Goal: Task Accomplishment & Management: Complete application form

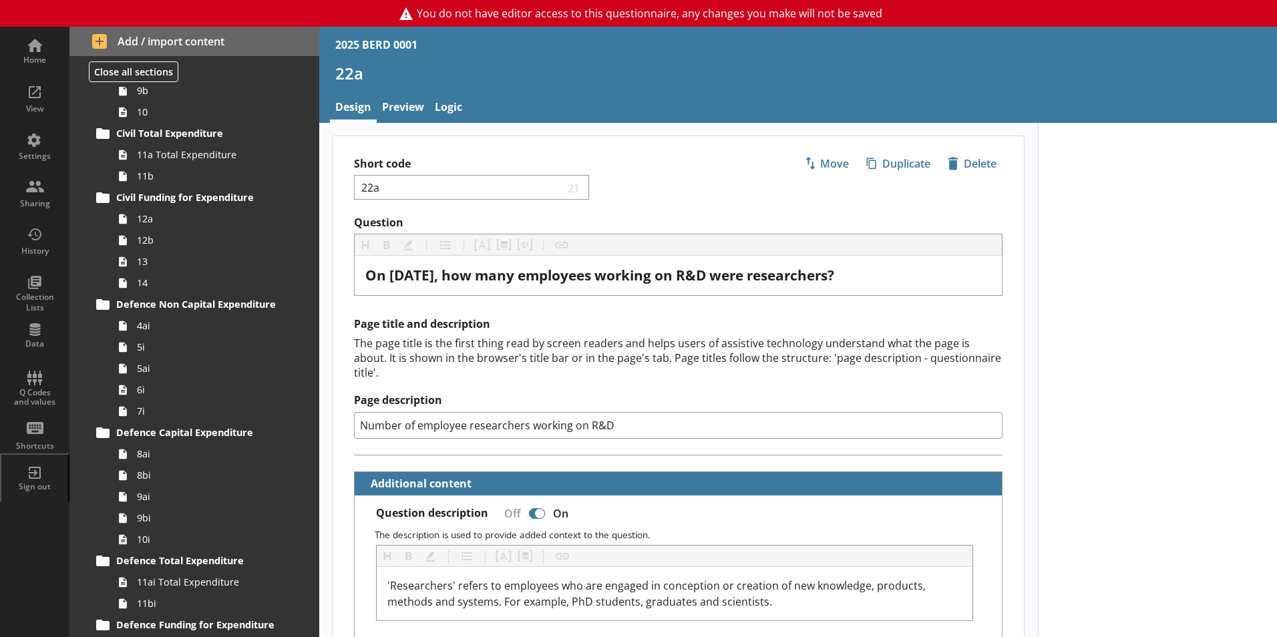
scroll to position [534, 0]
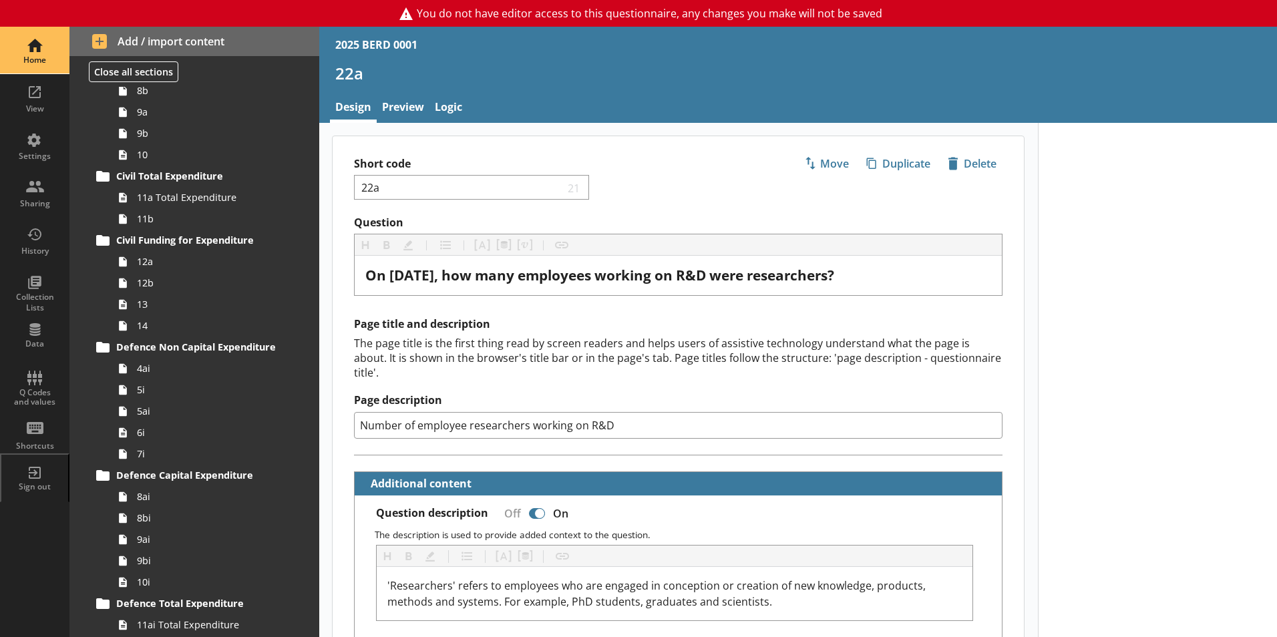
click at [35, 54] on div "Home" at bounding box center [34, 50] width 47 height 47
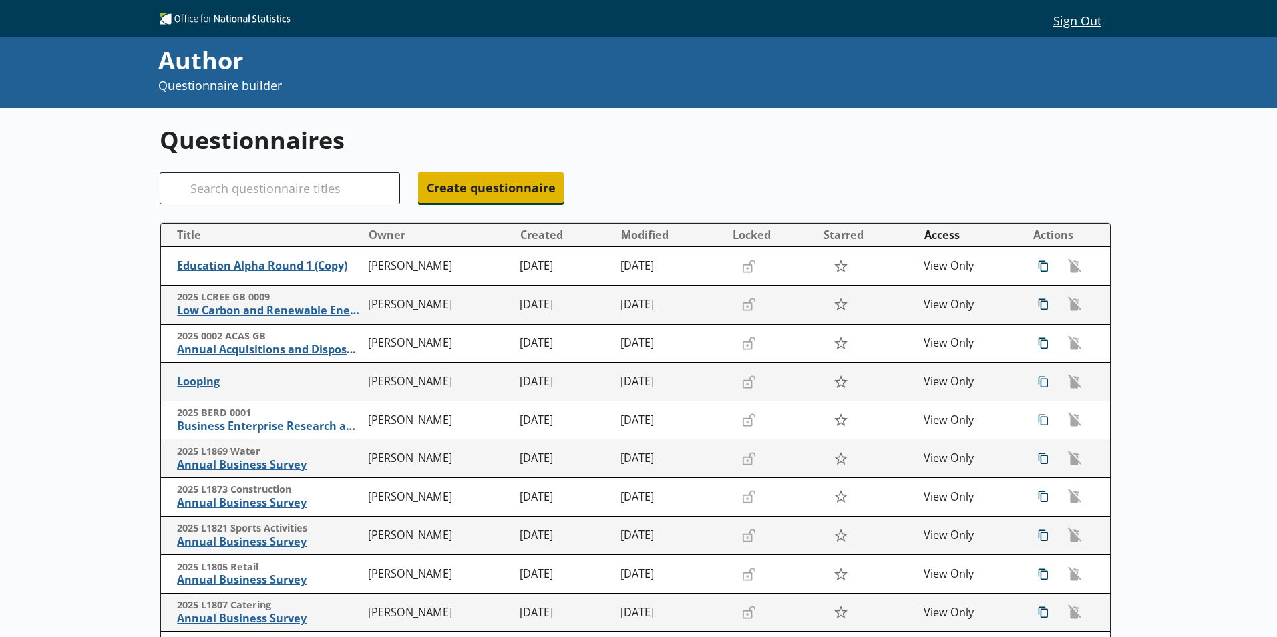
click at [486, 192] on span "Create questionnaire" at bounding box center [491, 187] width 146 height 31
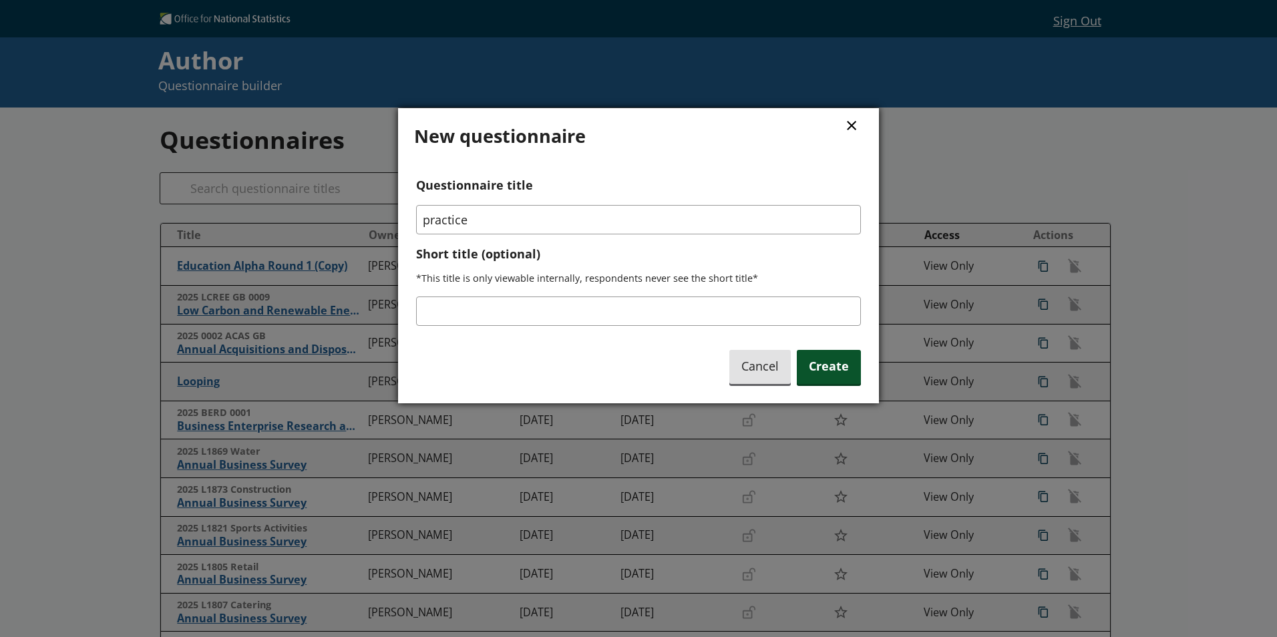
type input "practice"
click at [839, 369] on span "Create" at bounding box center [829, 367] width 64 height 34
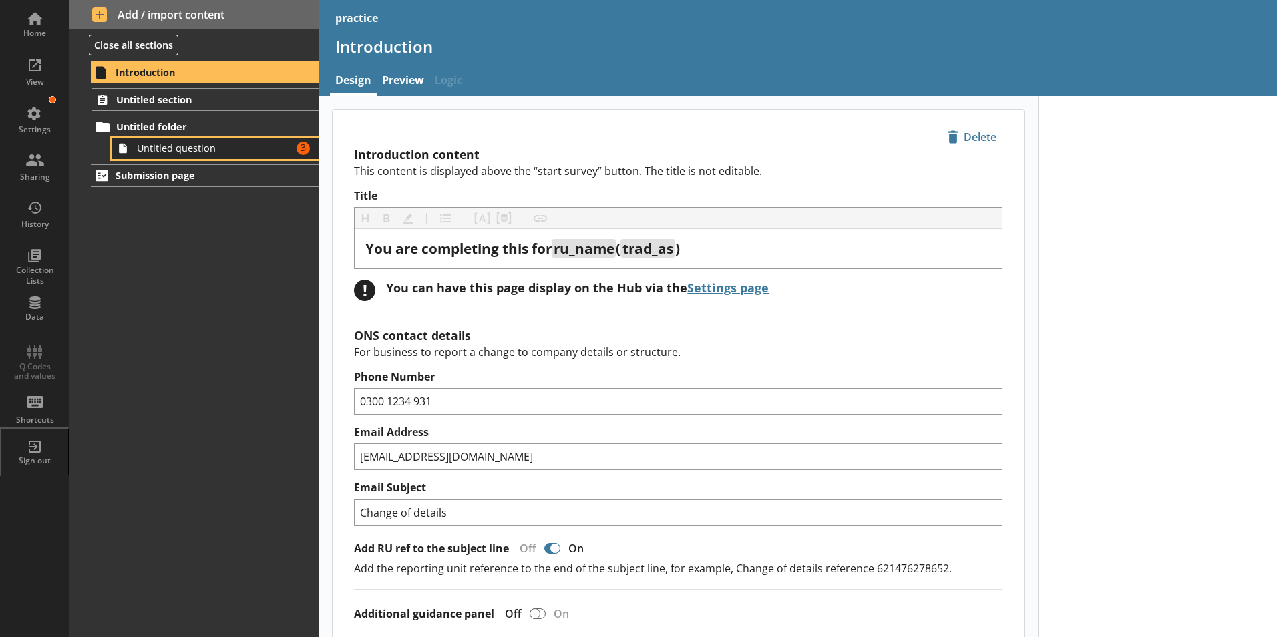
click at [170, 156] on link "Untitled question Amount of errors: 3" at bounding box center [215, 148] width 207 height 21
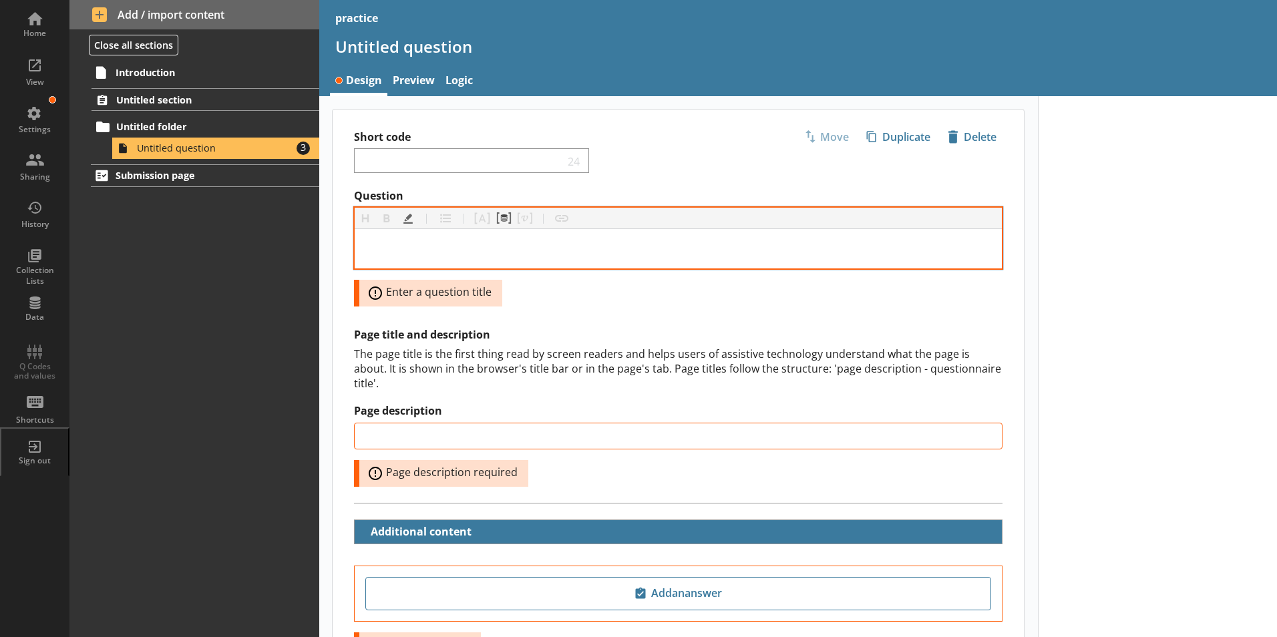
click at [435, 252] on div "Question" at bounding box center [678, 249] width 626 height 18
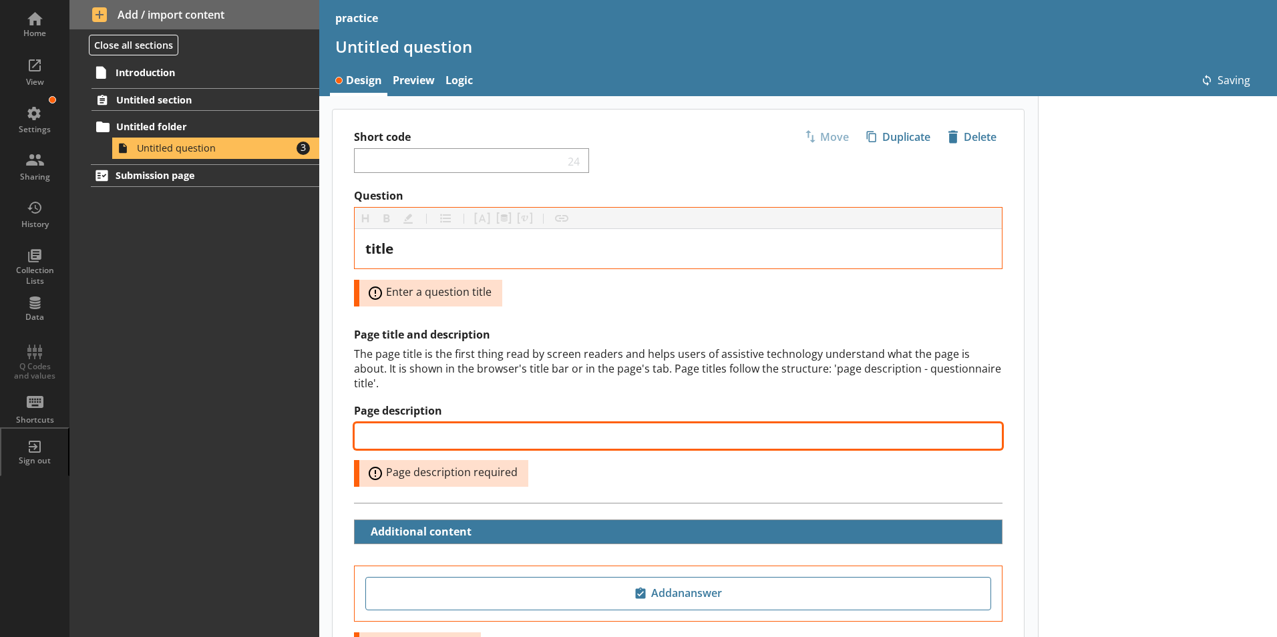
click at [420, 423] on input "Page description" at bounding box center [678, 436] width 648 height 27
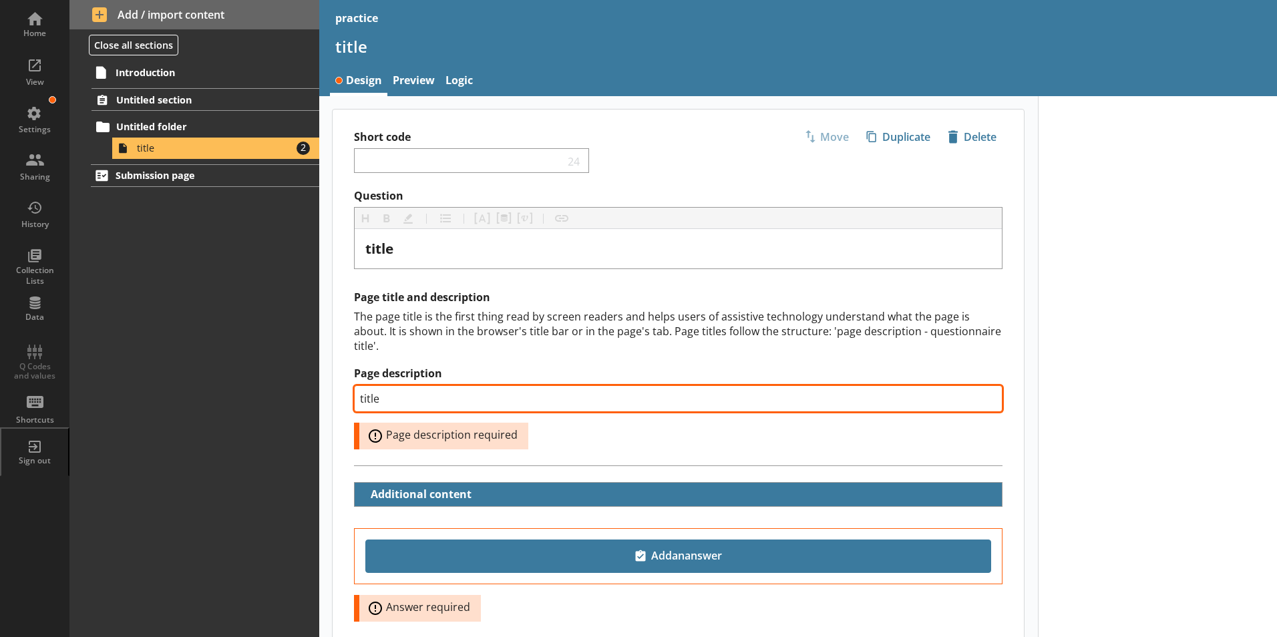
type input "title"
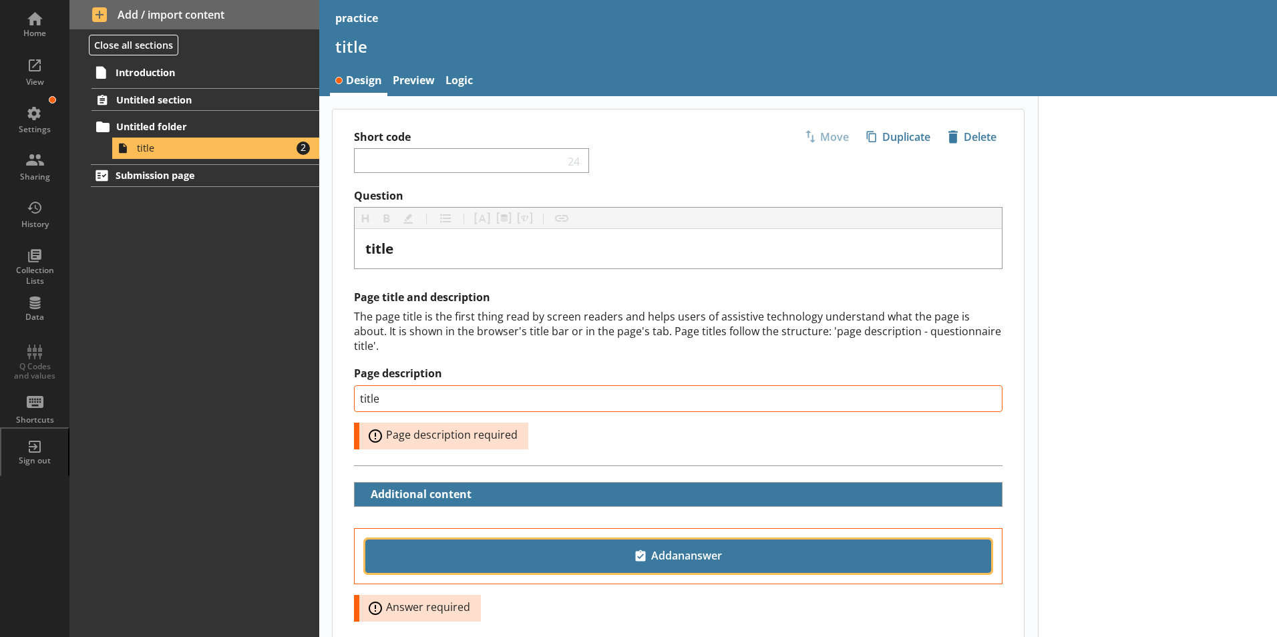
click at [662, 546] on span "Add an answer" at bounding box center [678, 556] width 614 height 21
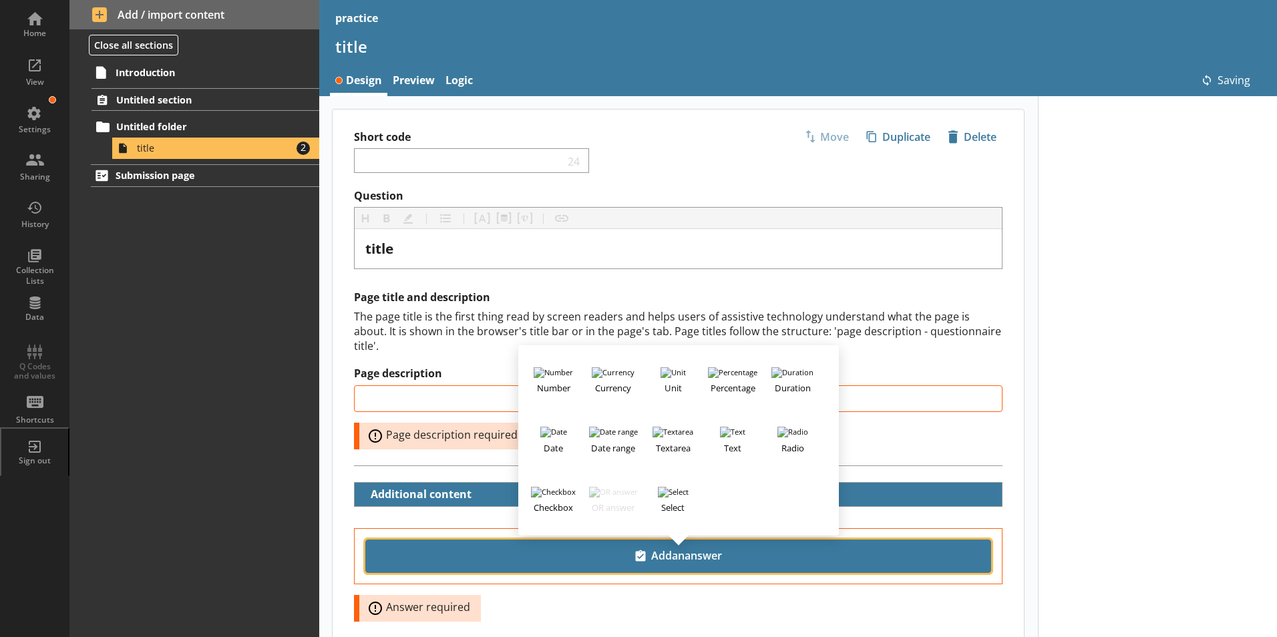
type input "title"
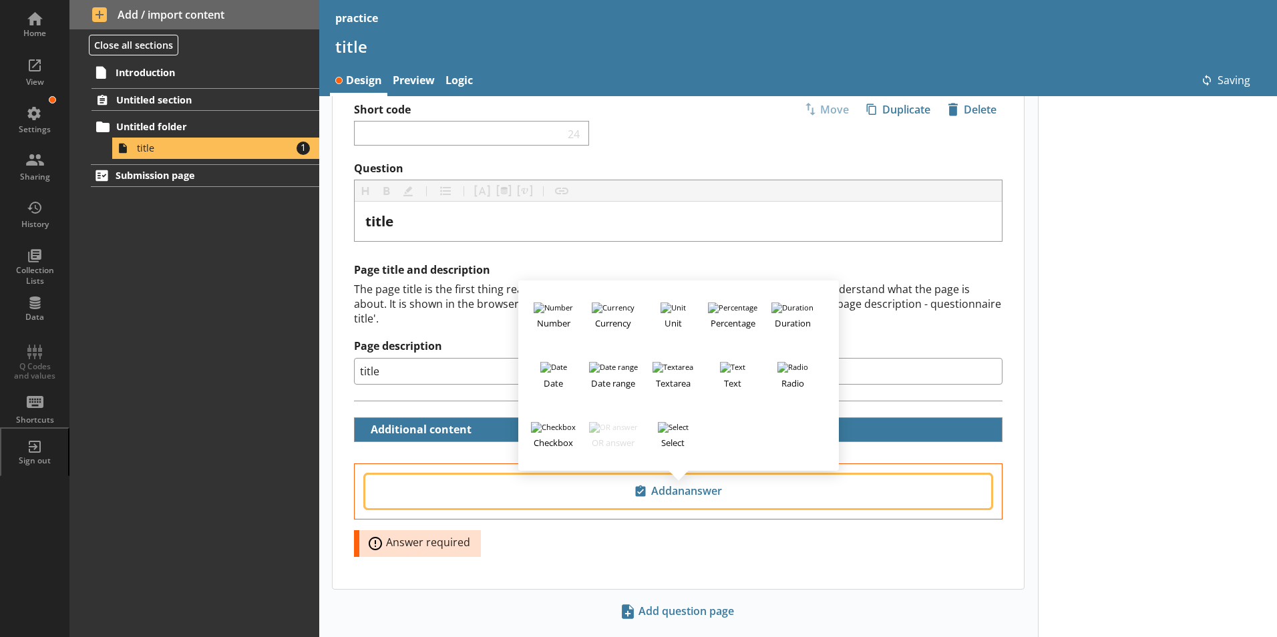
scroll to position [42, 0]
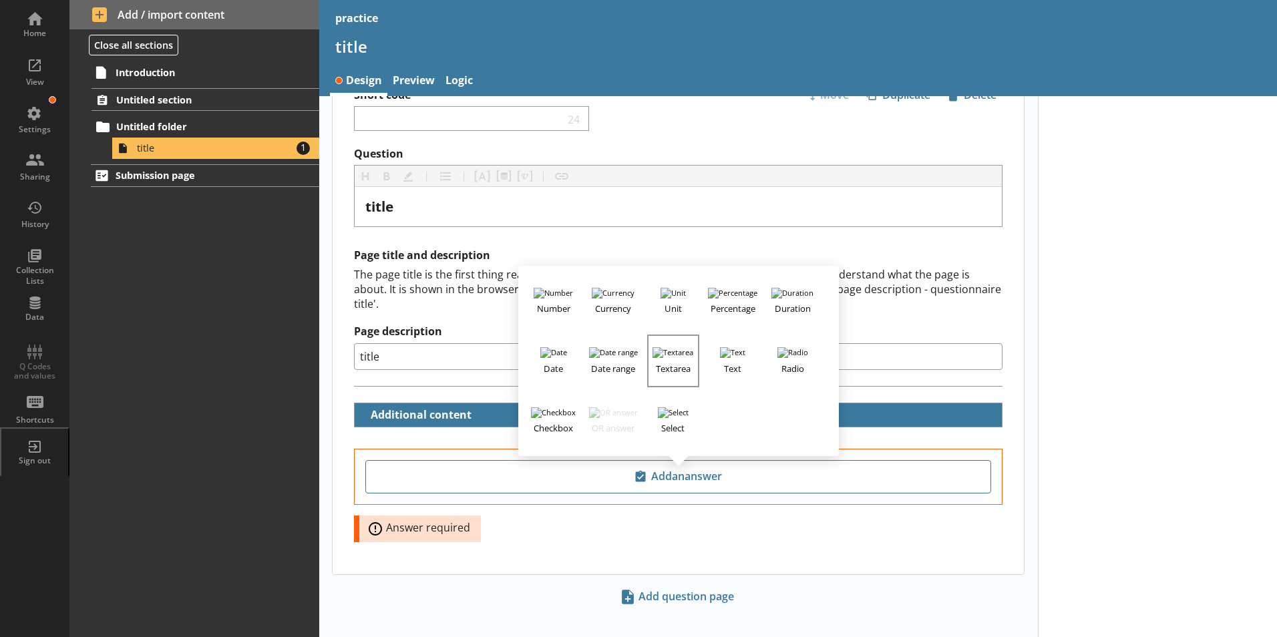
click at [674, 358] on h3 "Textarea" at bounding box center [672, 366] width 49 height 17
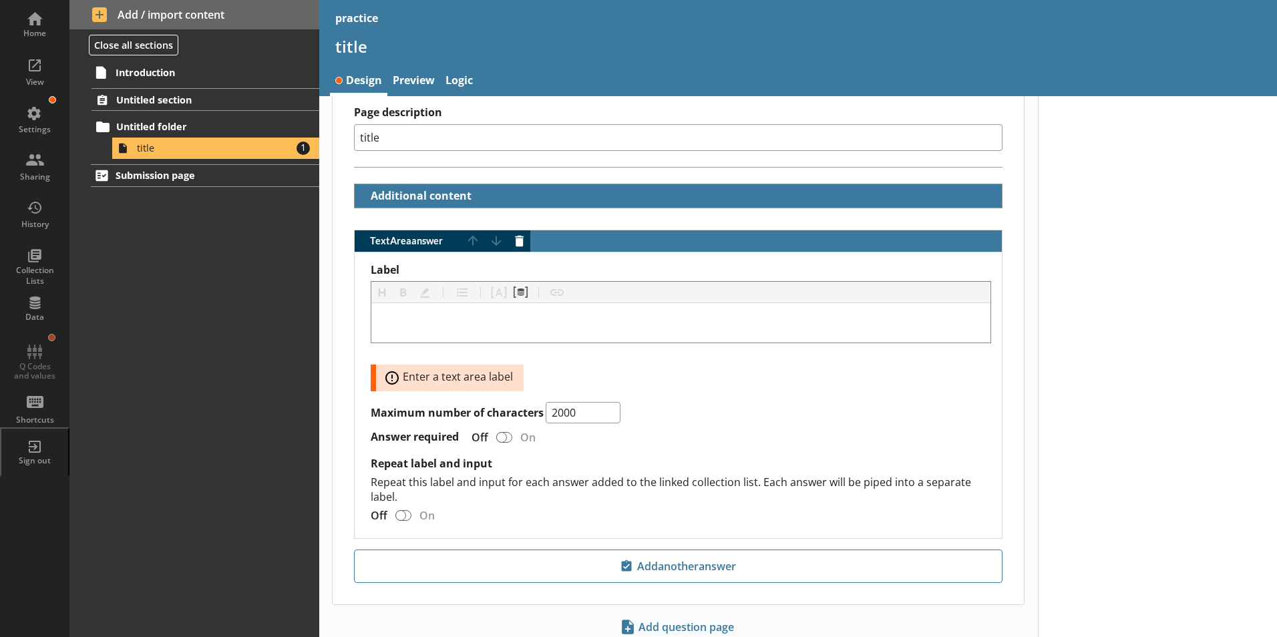
scroll to position [291, 0]
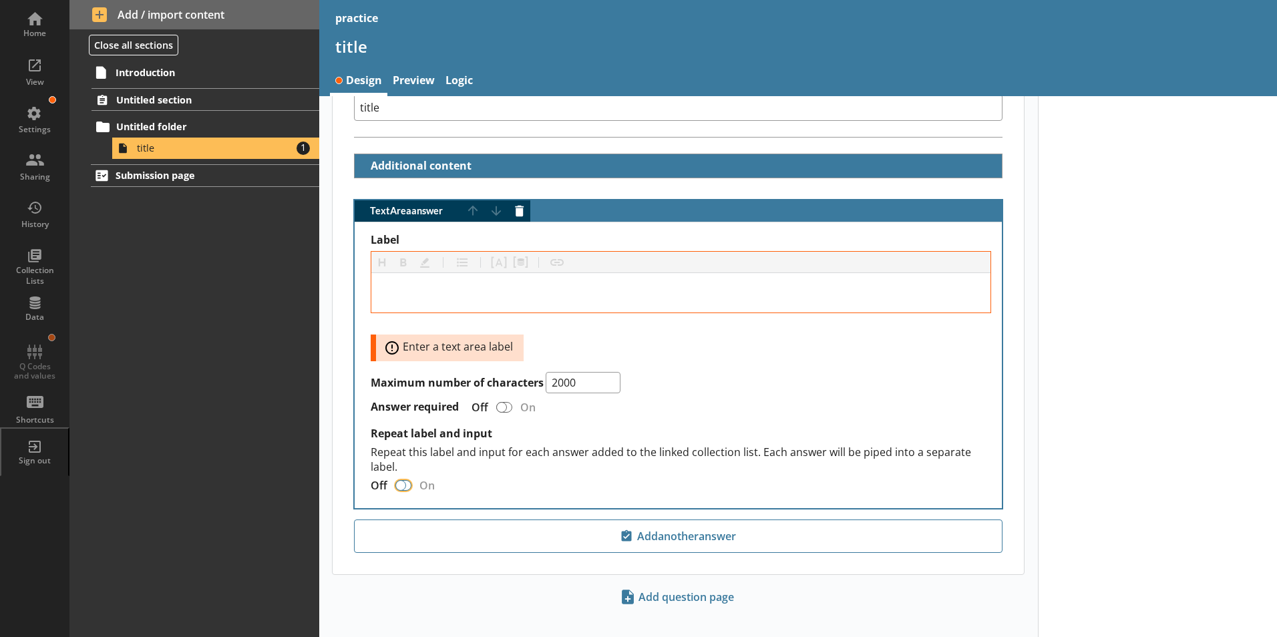
click at [393, 474] on input "TextArea answer" at bounding box center [403, 485] width 21 height 23
checkbox input "true"
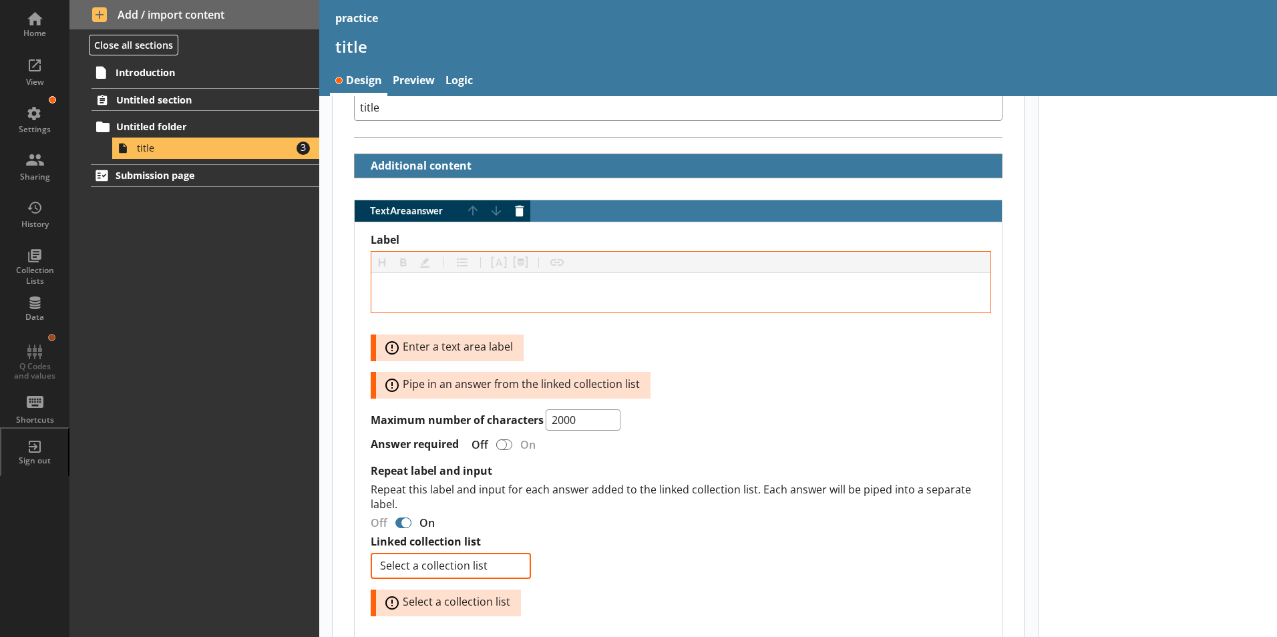
click at [403, 482] on p "Repeat this label and input for each answer added to the linked collection list…" at bounding box center [681, 496] width 620 height 29
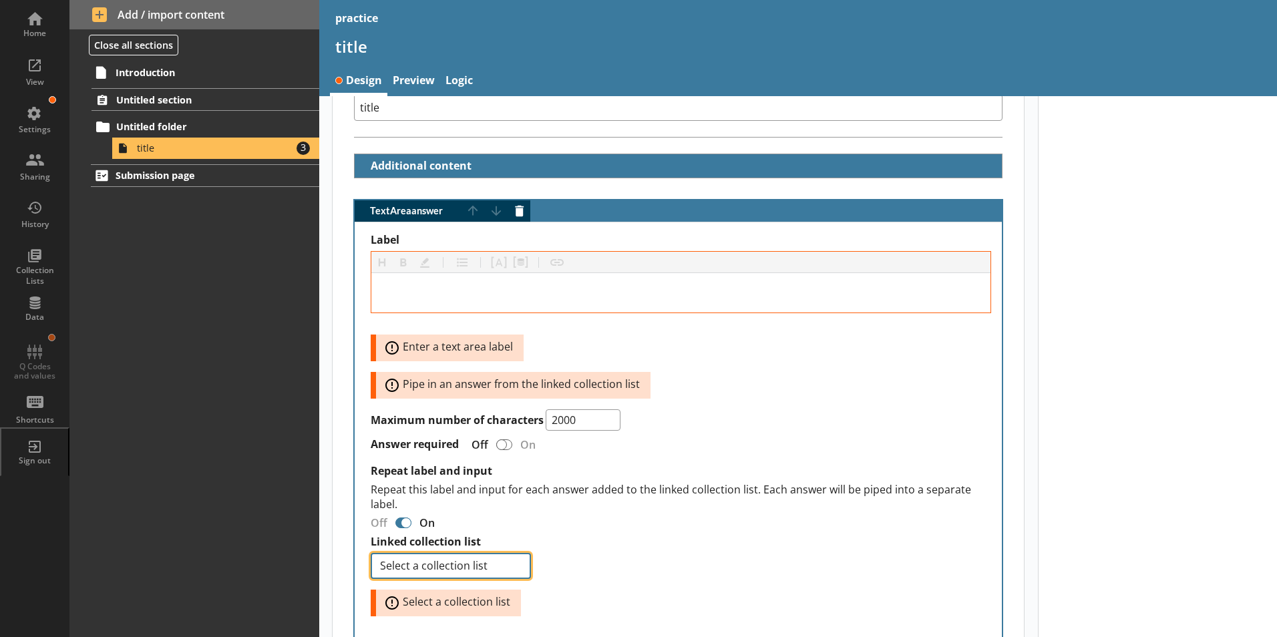
click at [518, 553] on select "Select a collection list" at bounding box center [451, 566] width 160 height 26
click at [371, 553] on select "Select a collection list" at bounding box center [451, 566] width 160 height 26
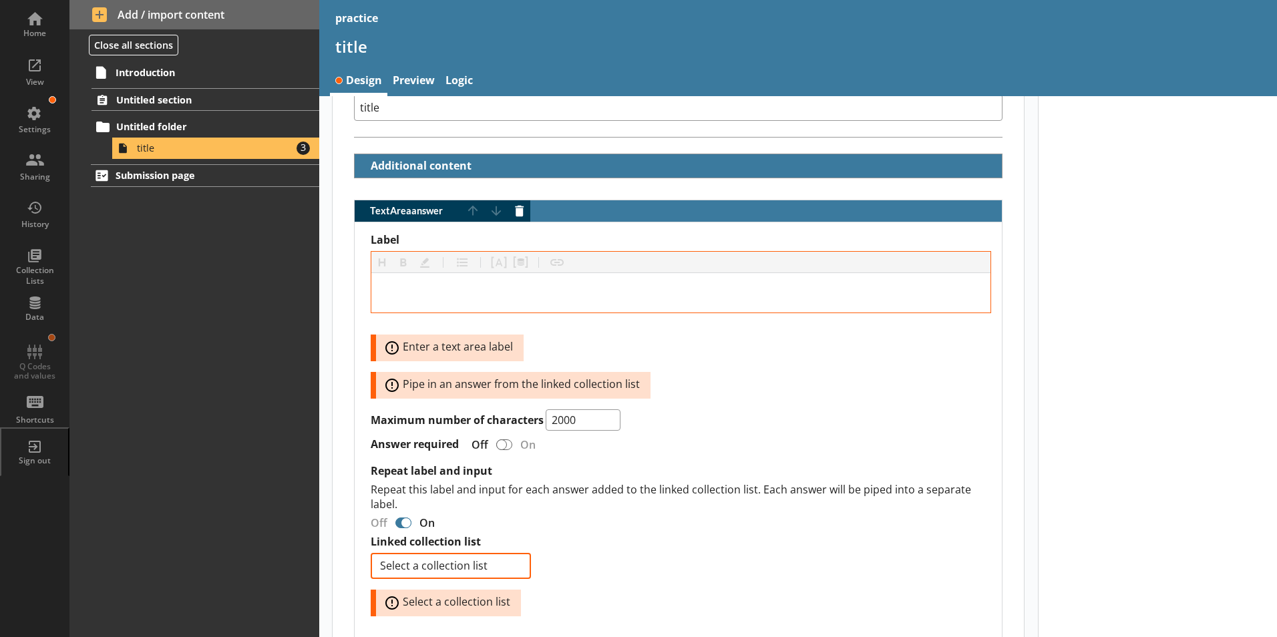
click at [455, 535] on label "Linked collection list" at bounding box center [681, 542] width 620 height 14
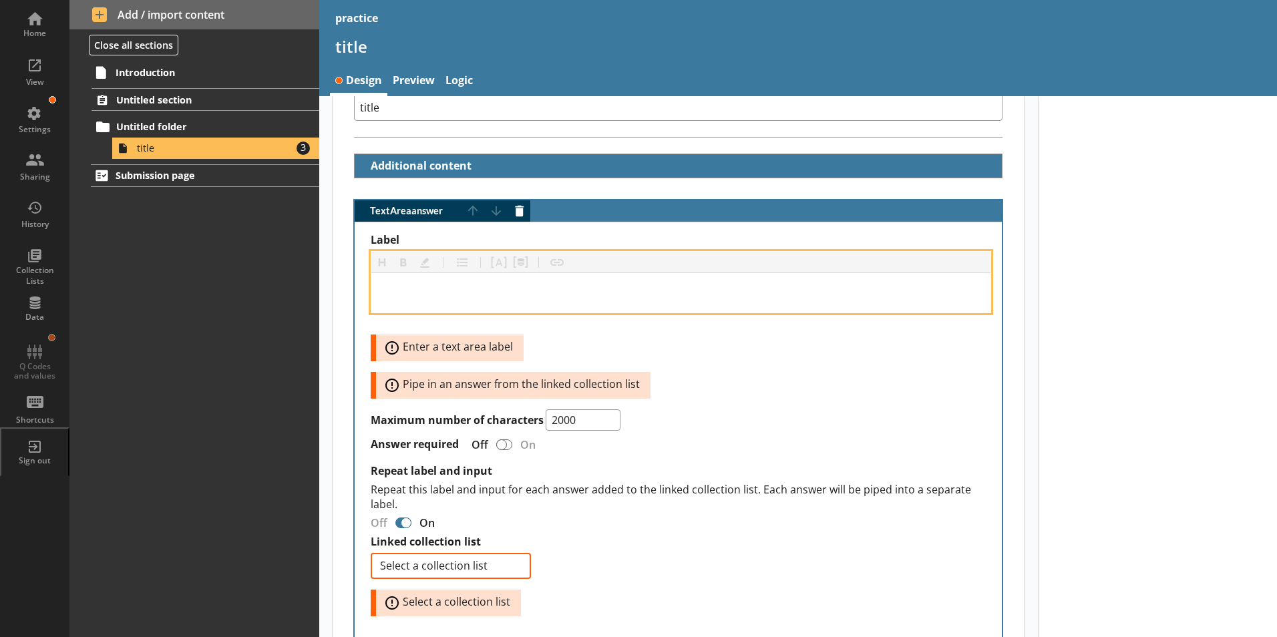
click at [447, 285] on div "Label" at bounding box center [681, 293] width 598 height 18
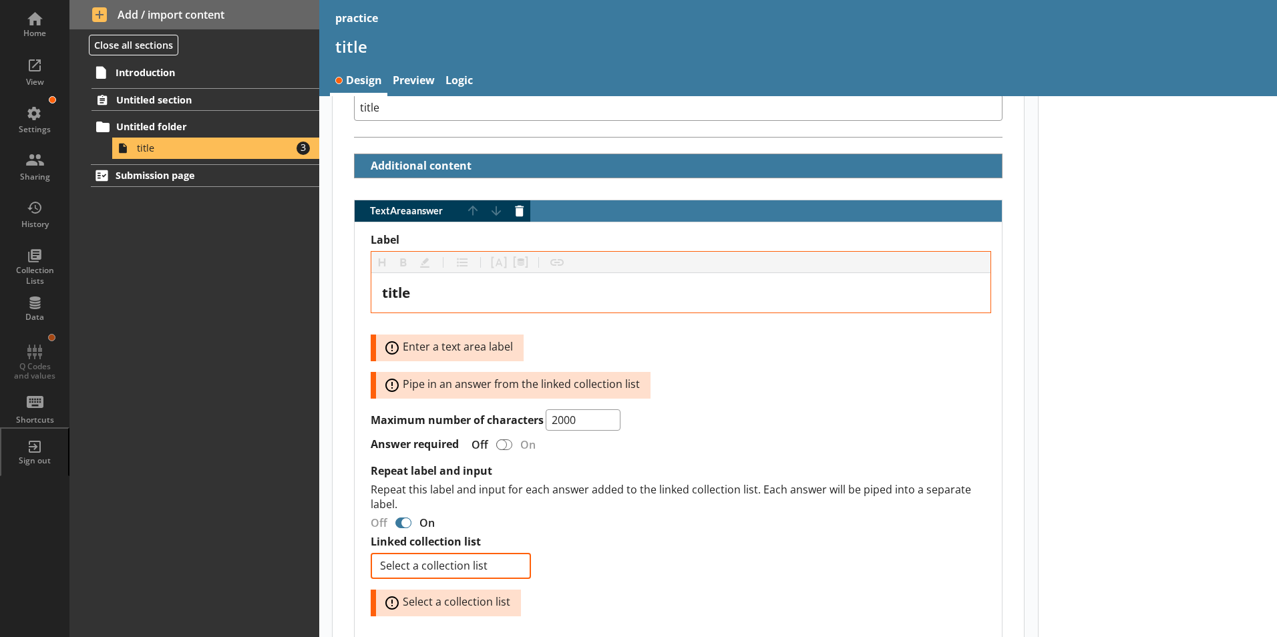
click at [714, 550] on div "Label Heading Heading Bold Bold Highlight Highlight List List Pipe answer Pipe …" at bounding box center [681, 425] width 620 height 384
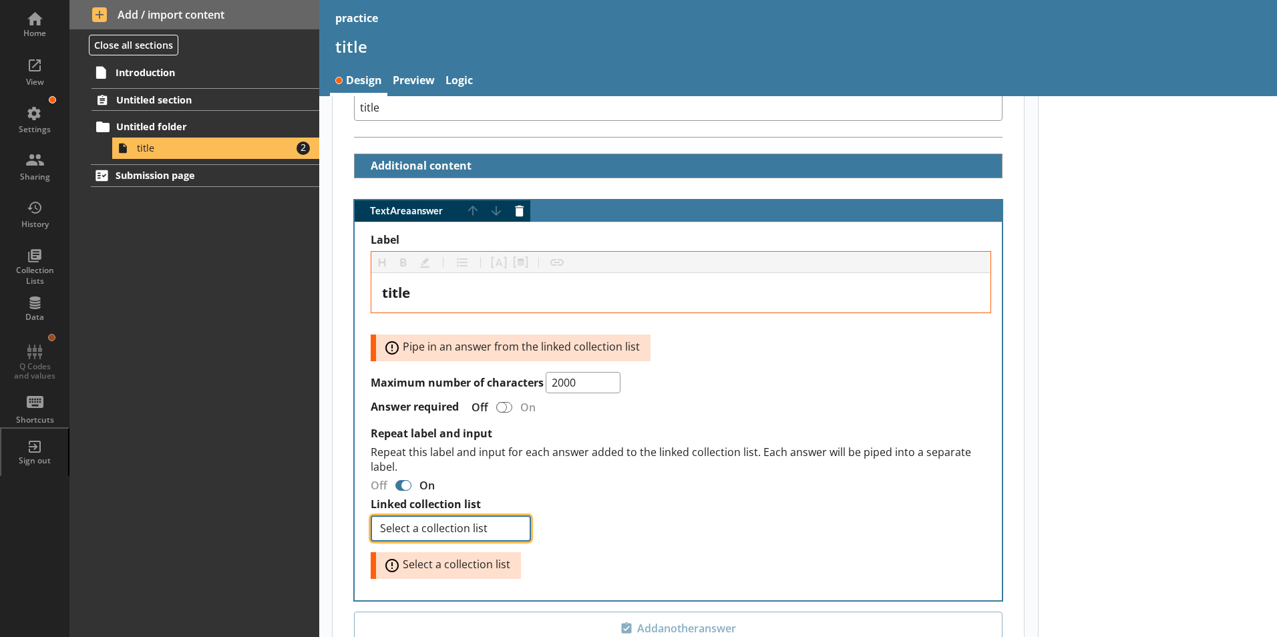
click at [441, 516] on select "Select a collection list" at bounding box center [451, 529] width 160 height 26
click at [371, 516] on select "Select a collection list" at bounding box center [451, 529] width 160 height 26
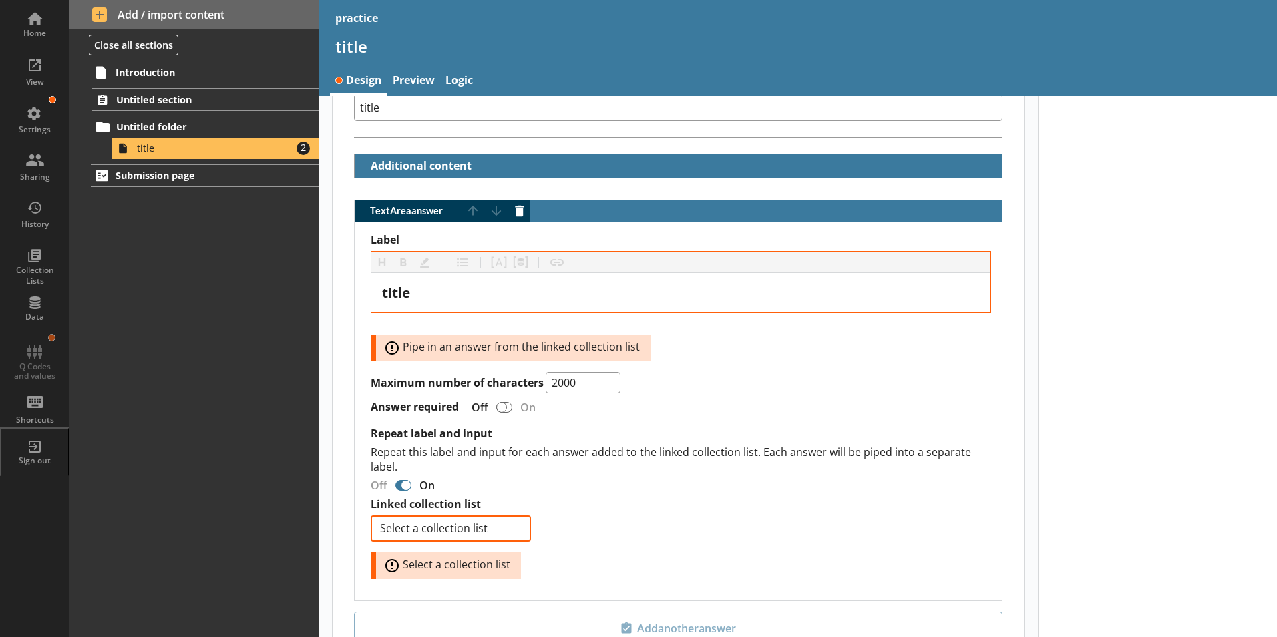
click at [393, 558] on span "Error: Select a collection list" at bounding box center [453, 566] width 145 height 16
click at [395, 558] on span "Error: Select a collection list" at bounding box center [453, 566] width 145 height 16
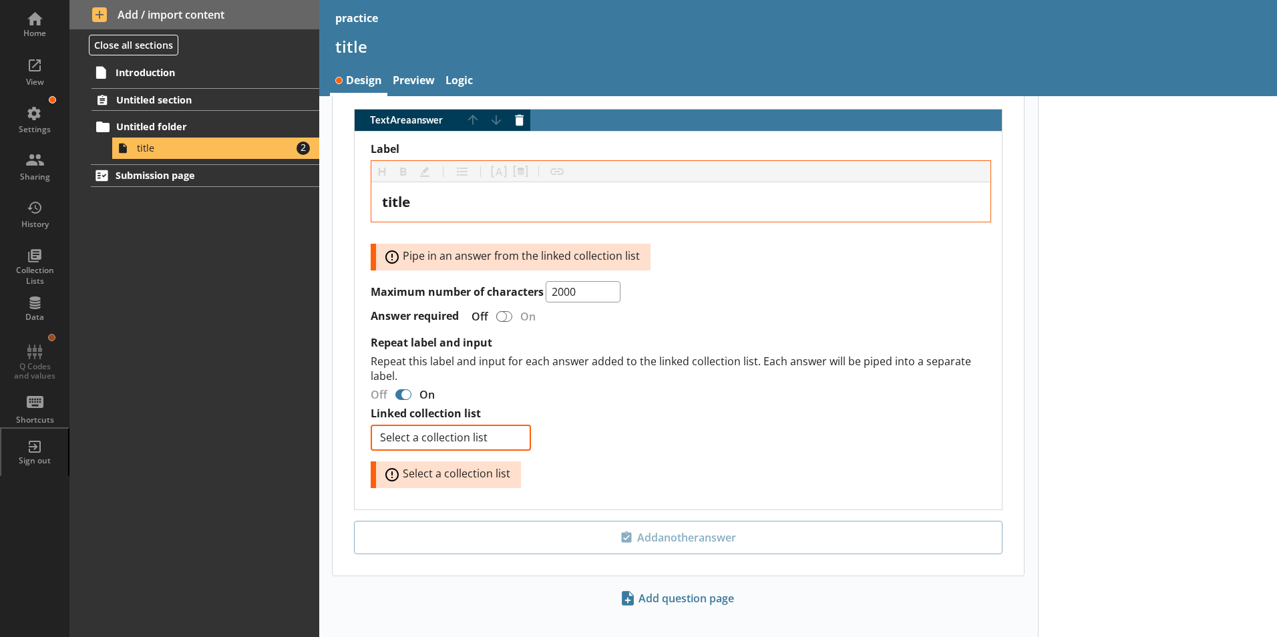
scroll to position [383, 0]
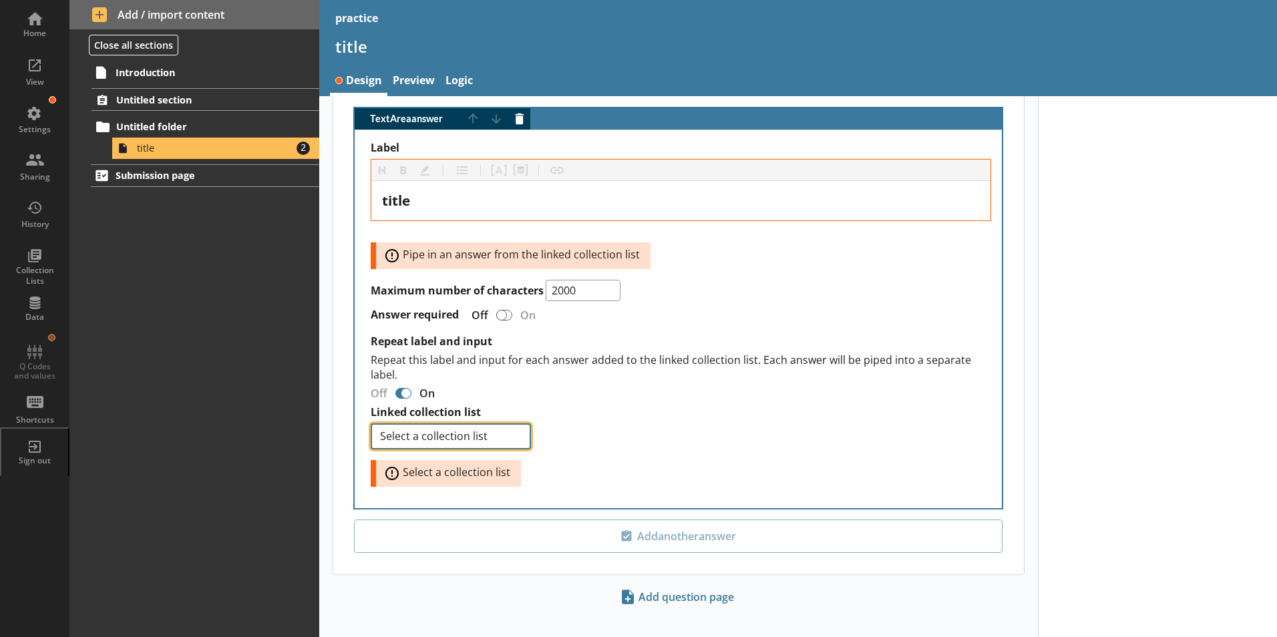
click at [517, 426] on select "Select a collection list" at bounding box center [451, 436] width 160 height 26
click at [371, 423] on select "Select a collection list" at bounding box center [451, 436] width 160 height 26
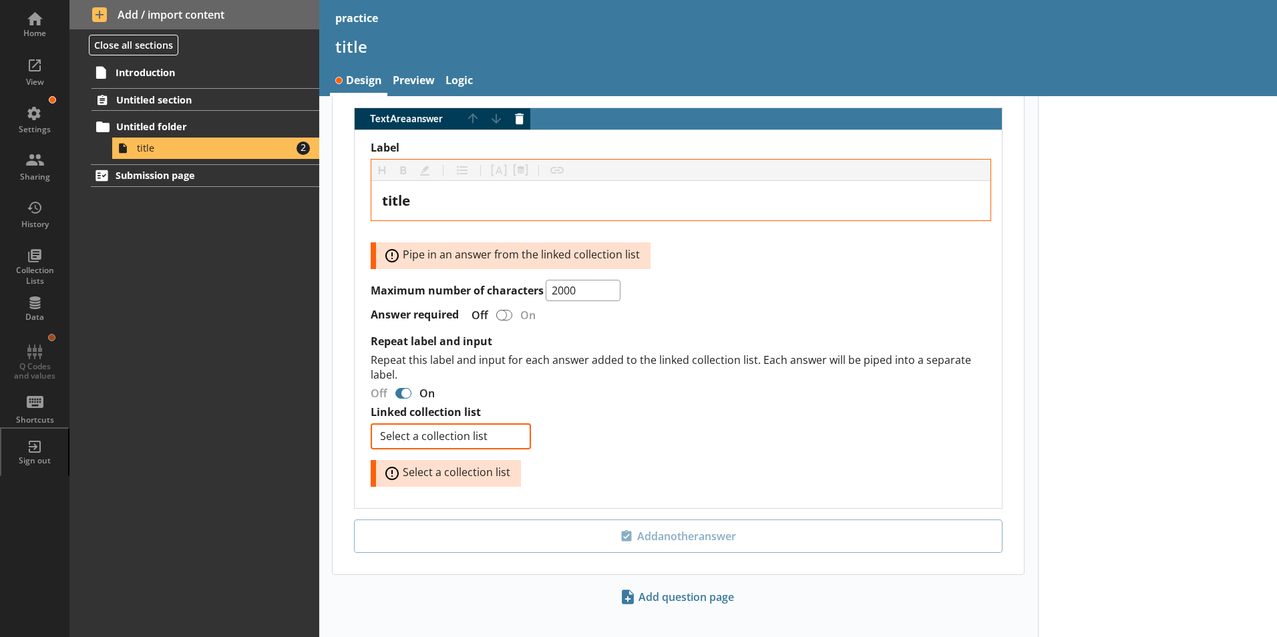
click at [518, 405] on div "Label Heading Heading Bold Bold Highlight Highlight List List Pipe answer Pipe …" at bounding box center [681, 314] width 620 height 347
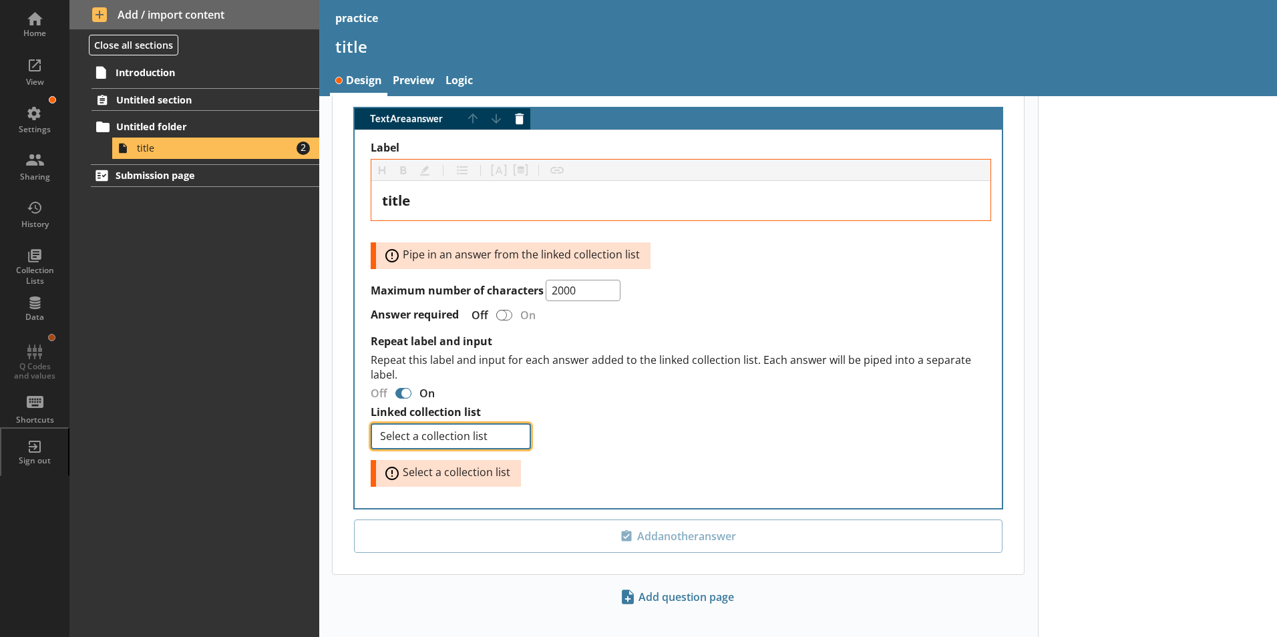
click at [519, 423] on select "Select a collection list" at bounding box center [451, 436] width 160 height 26
click at [522, 428] on select "Select a collection list" at bounding box center [451, 436] width 160 height 26
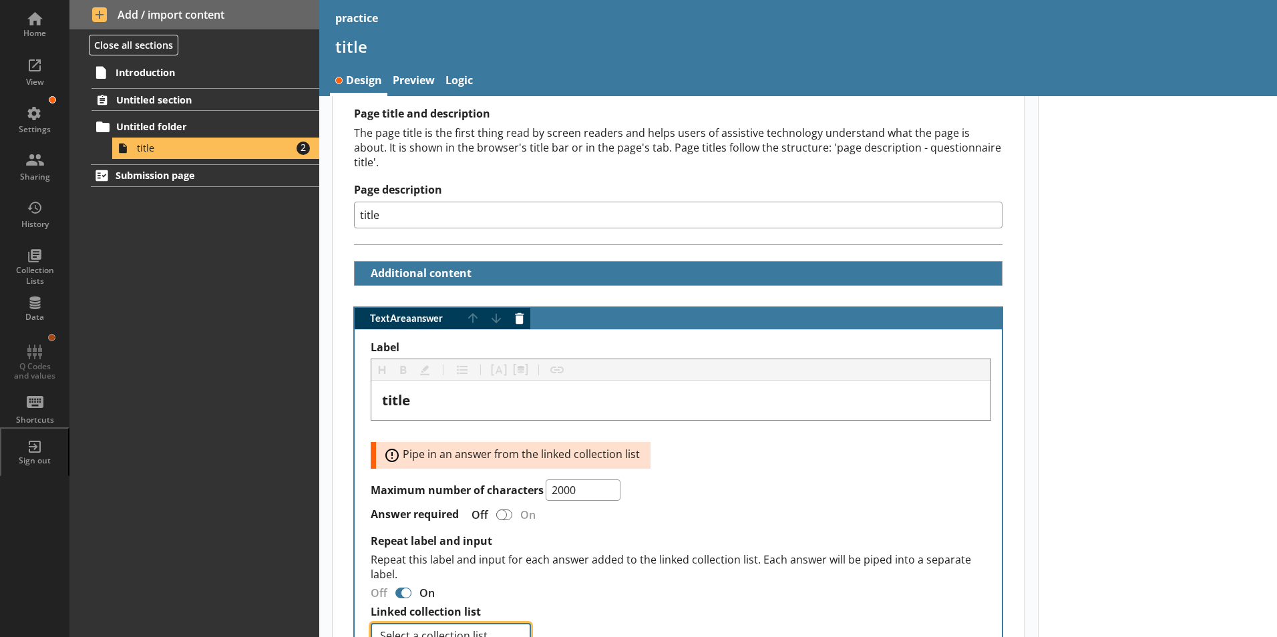
scroll to position [183, 0]
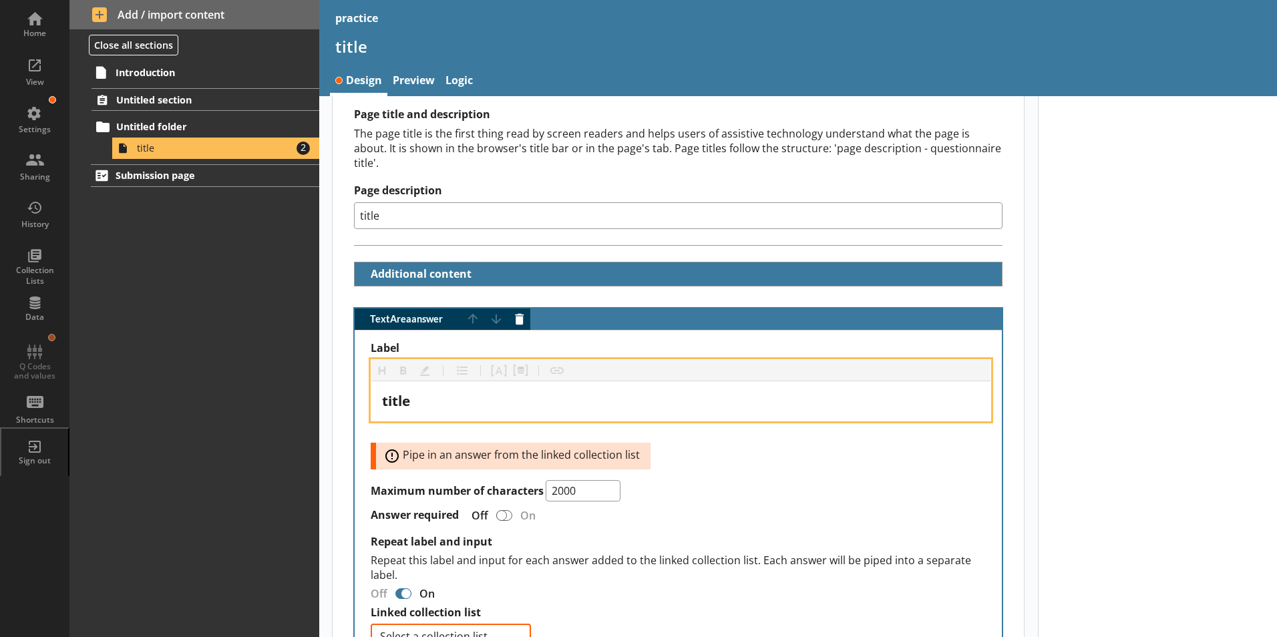
click at [416, 392] on div "title" at bounding box center [681, 401] width 598 height 18
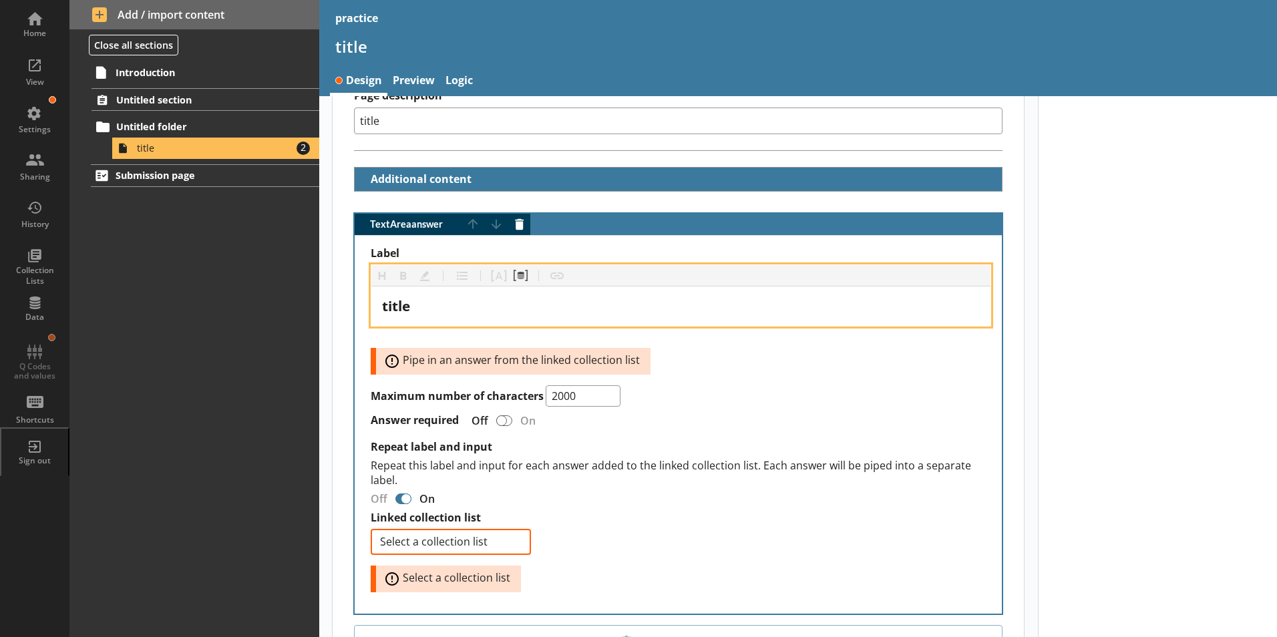
scroll to position [334, 0]
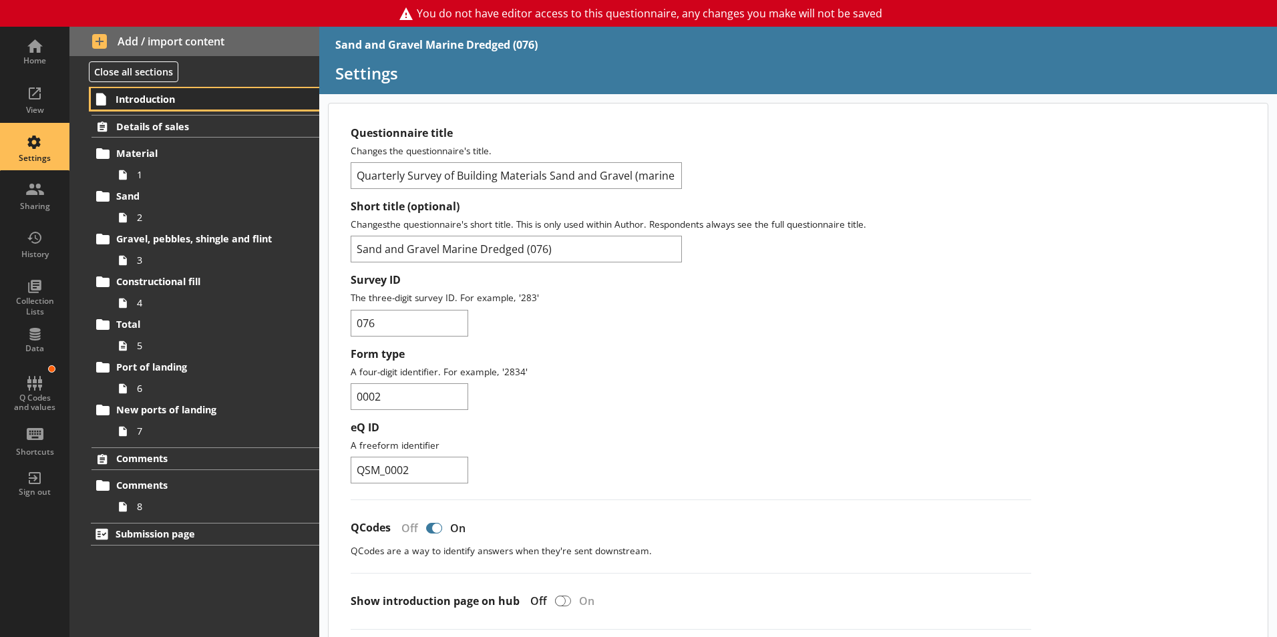
click at [132, 98] on span "Introduction" at bounding box center [198, 99] width 164 height 13
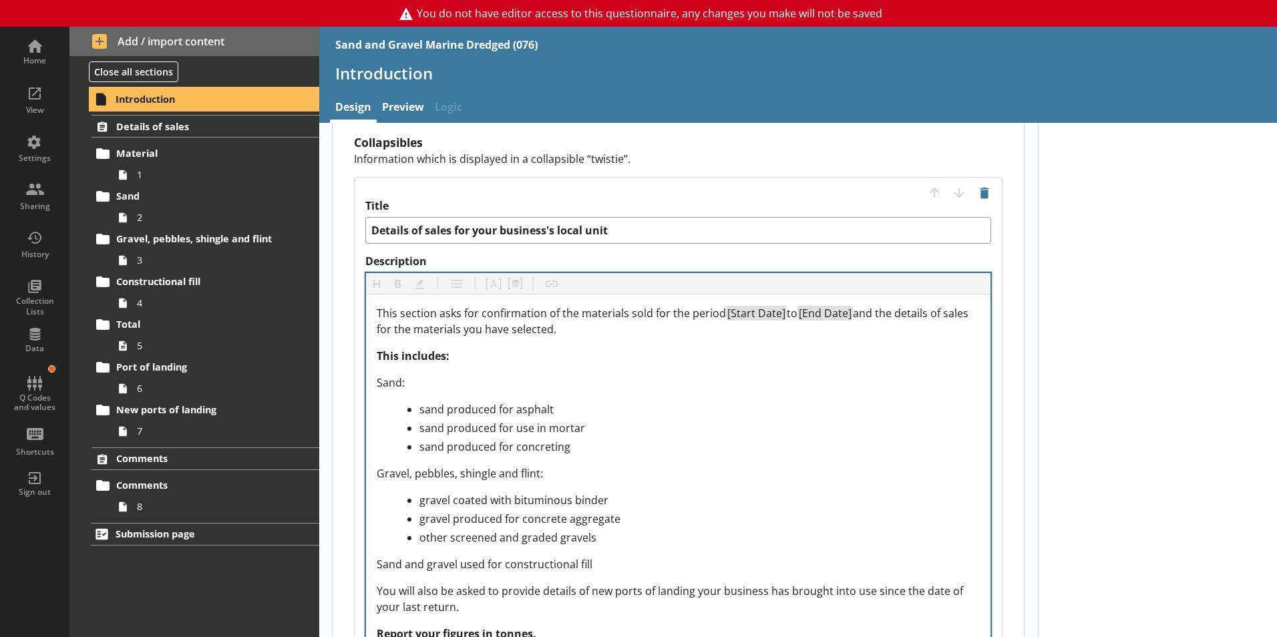
scroll to position [1870, 0]
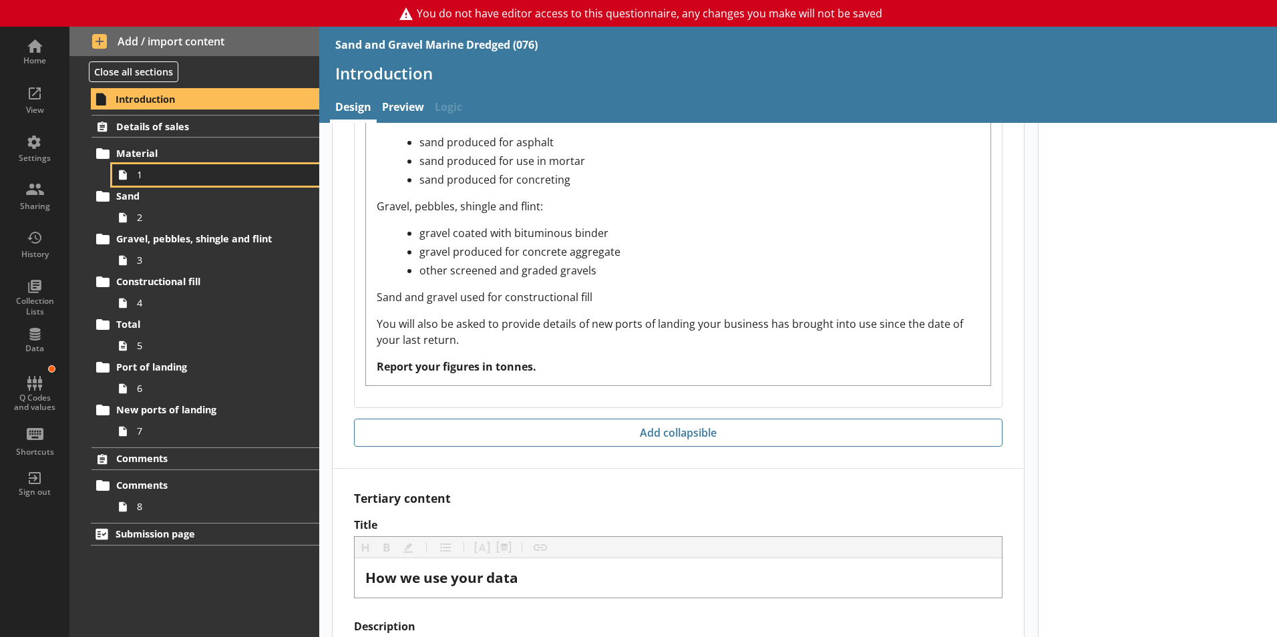
click at [148, 170] on span "1" at bounding box center [211, 174] width 148 height 13
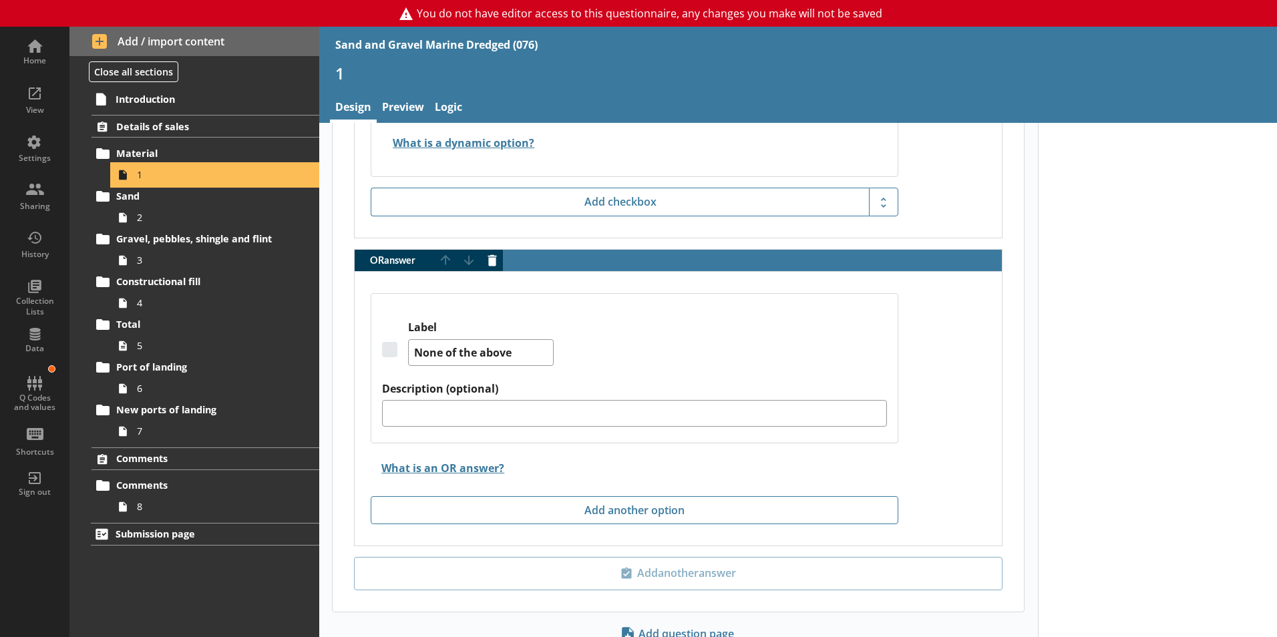
scroll to position [1680, 0]
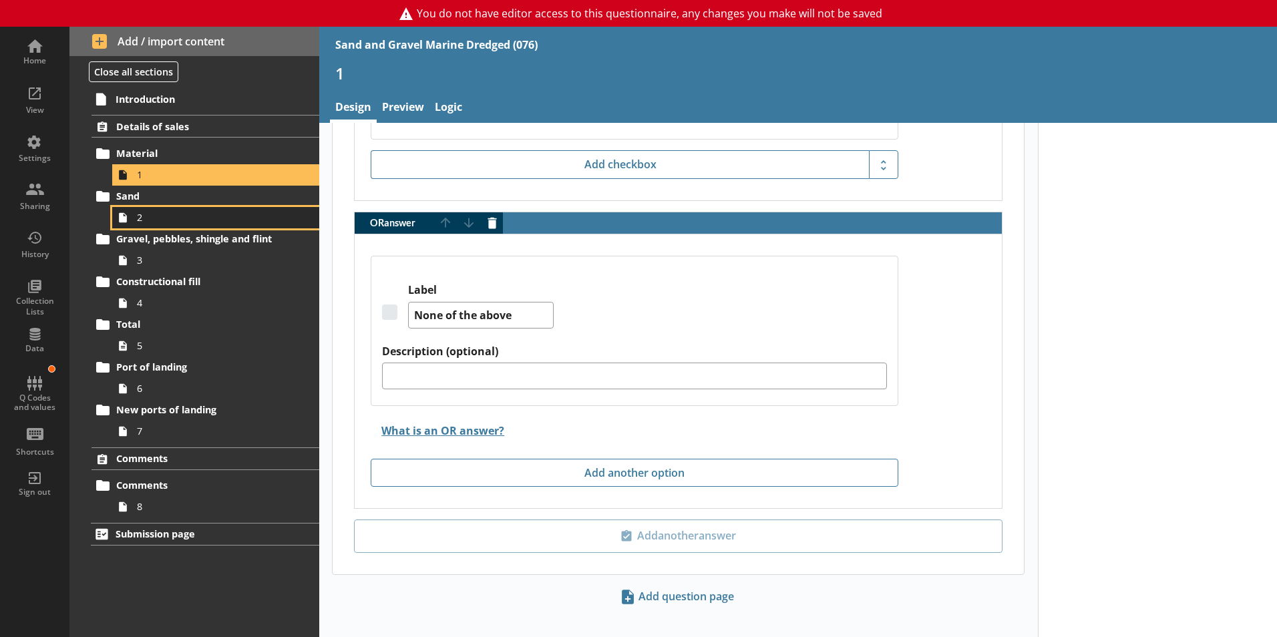
click at [139, 218] on span "2" at bounding box center [211, 217] width 148 height 13
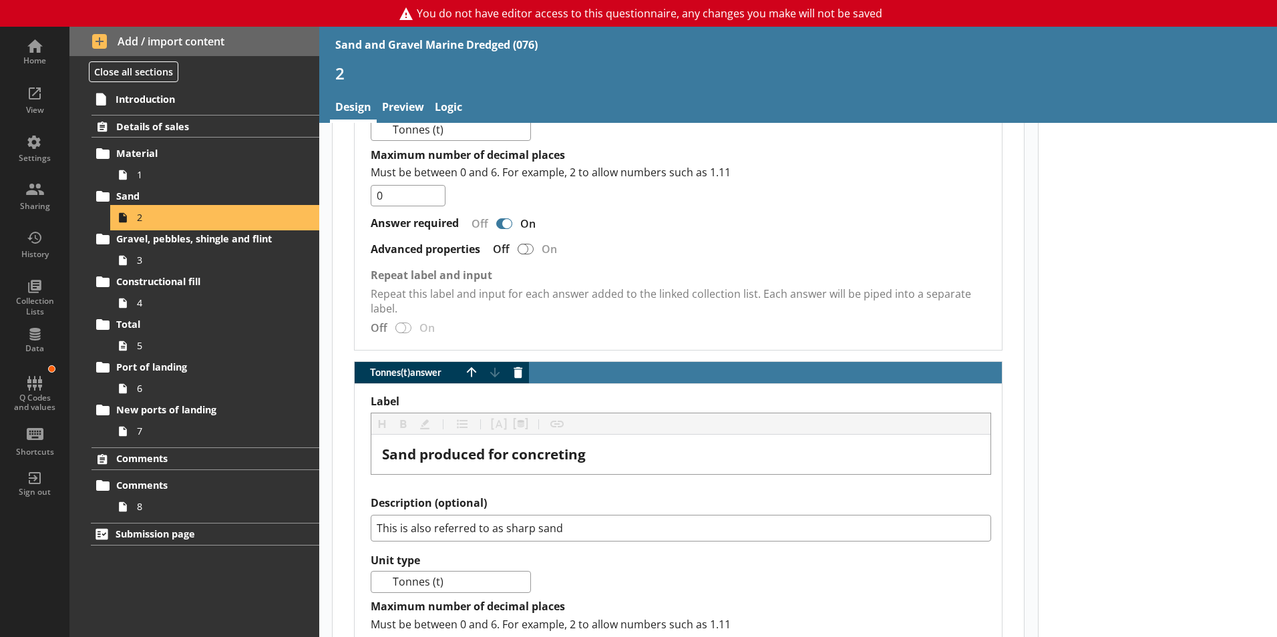
scroll to position [1469, 0]
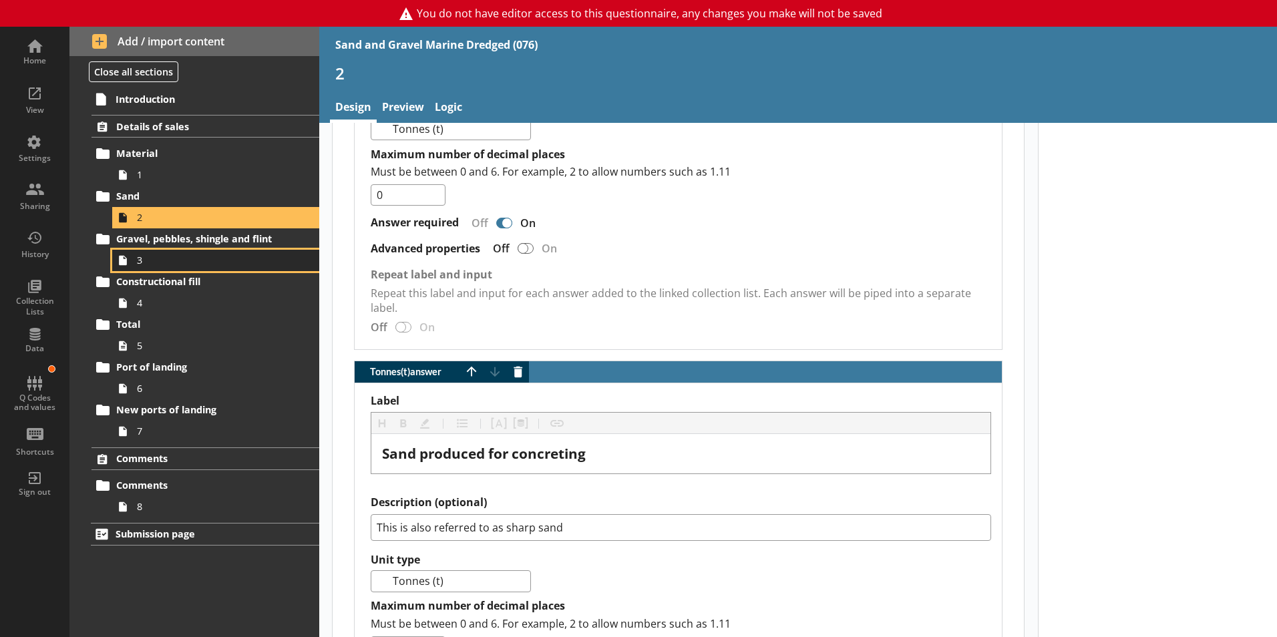
click at [146, 267] on link "3" at bounding box center [215, 260] width 207 height 21
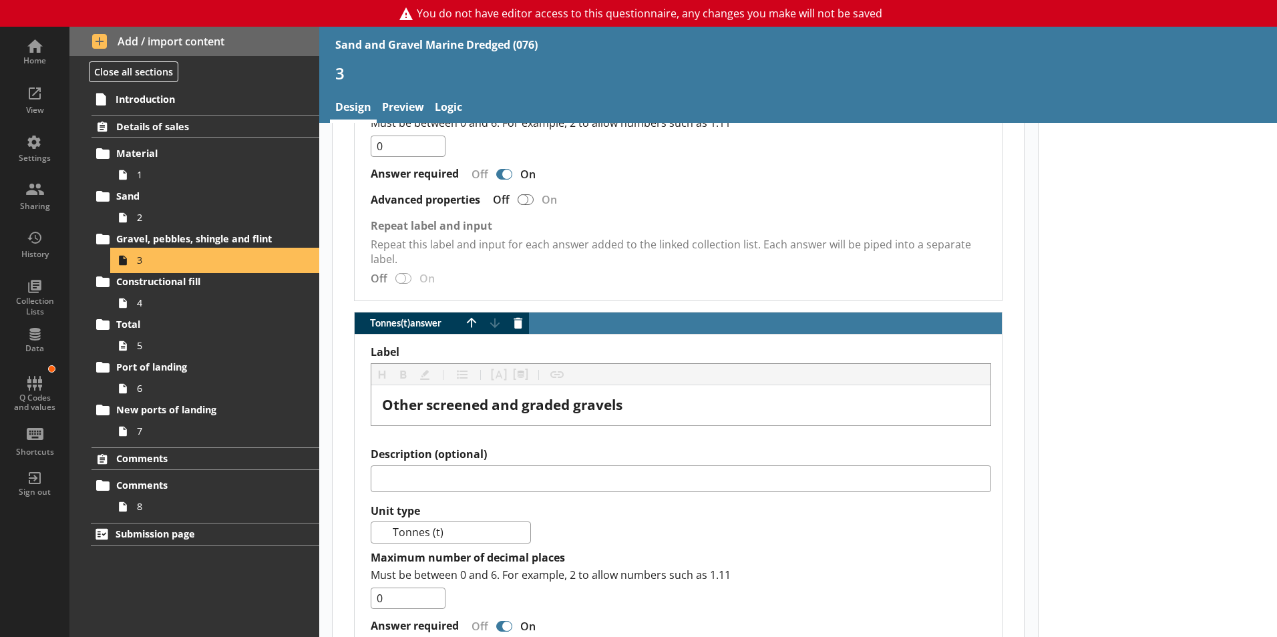
scroll to position [1781, 0]
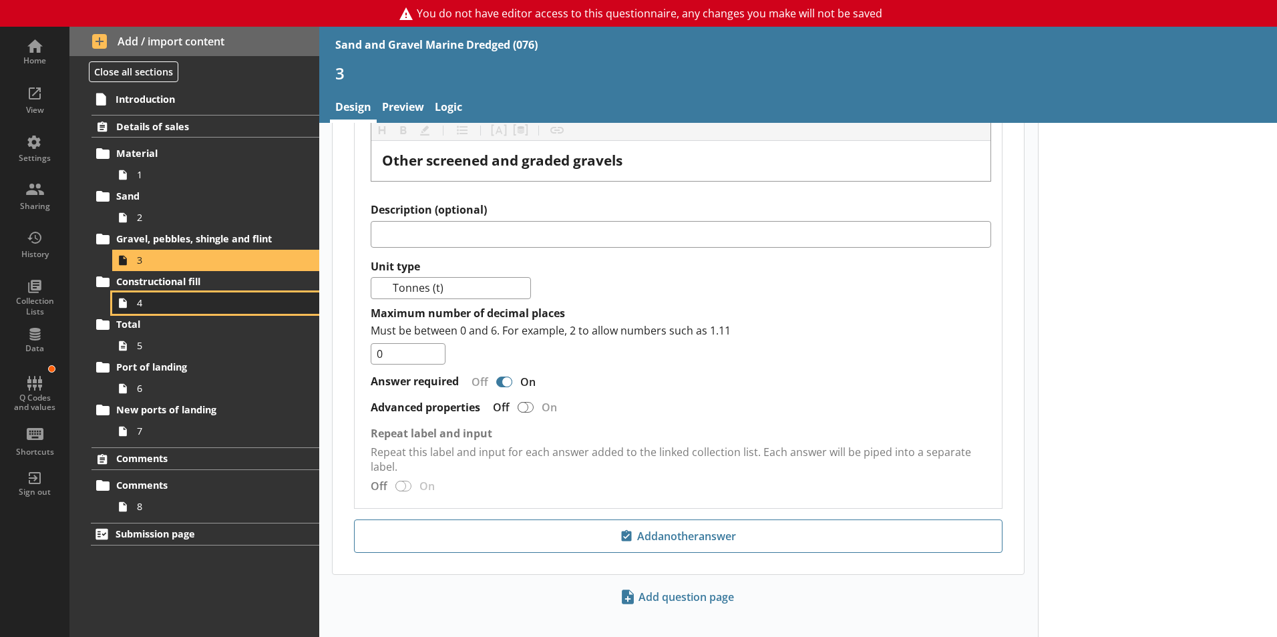
click at [149, 309] on span "4" at bounding box center [211, 303] width 148 height 13
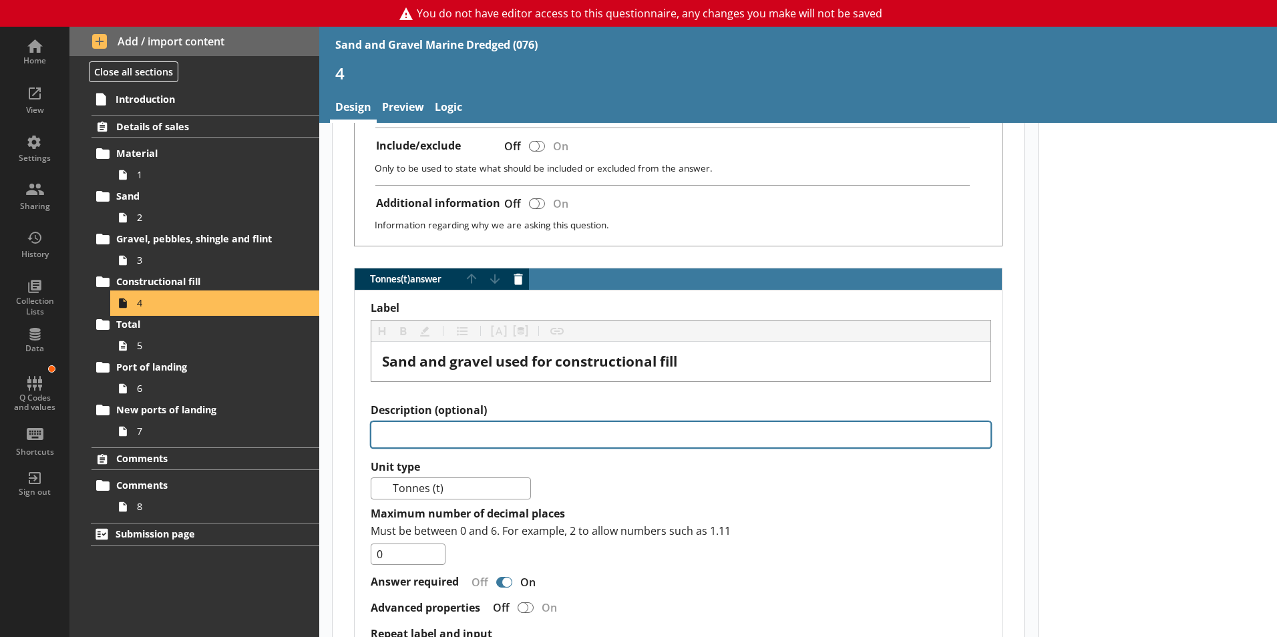
scroll to position [801, 0]
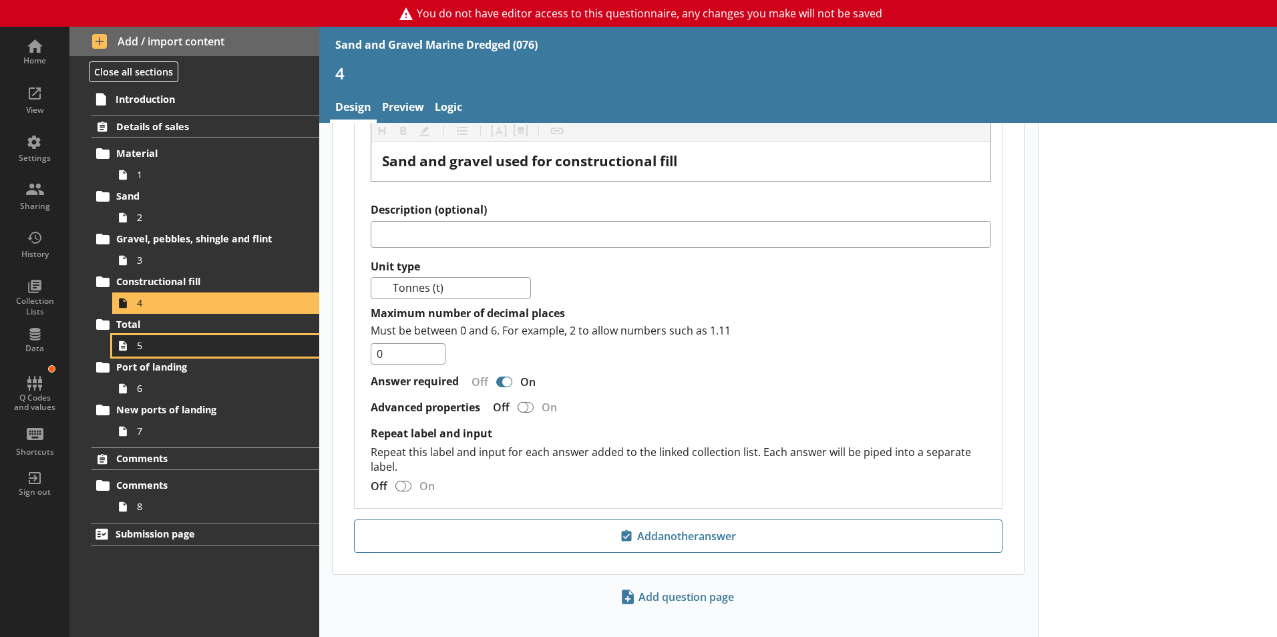
click at [142, 351] on span "5" at bounding box center [211, 345] width 148 height 13
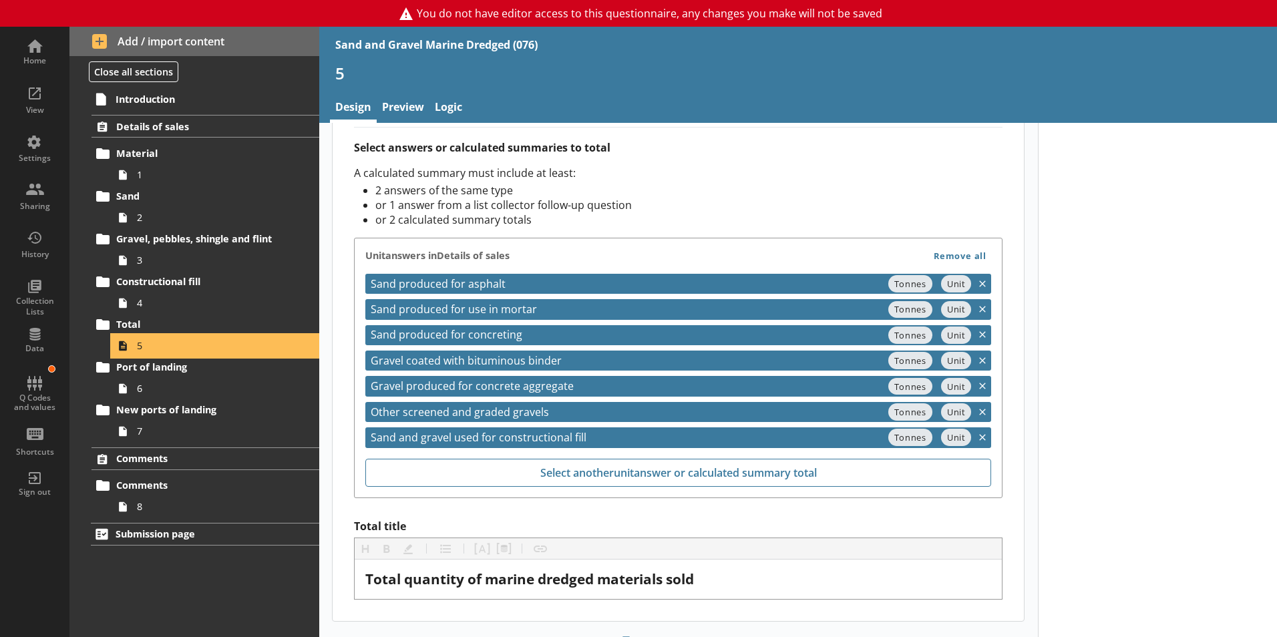
scroll to position [568, 0]
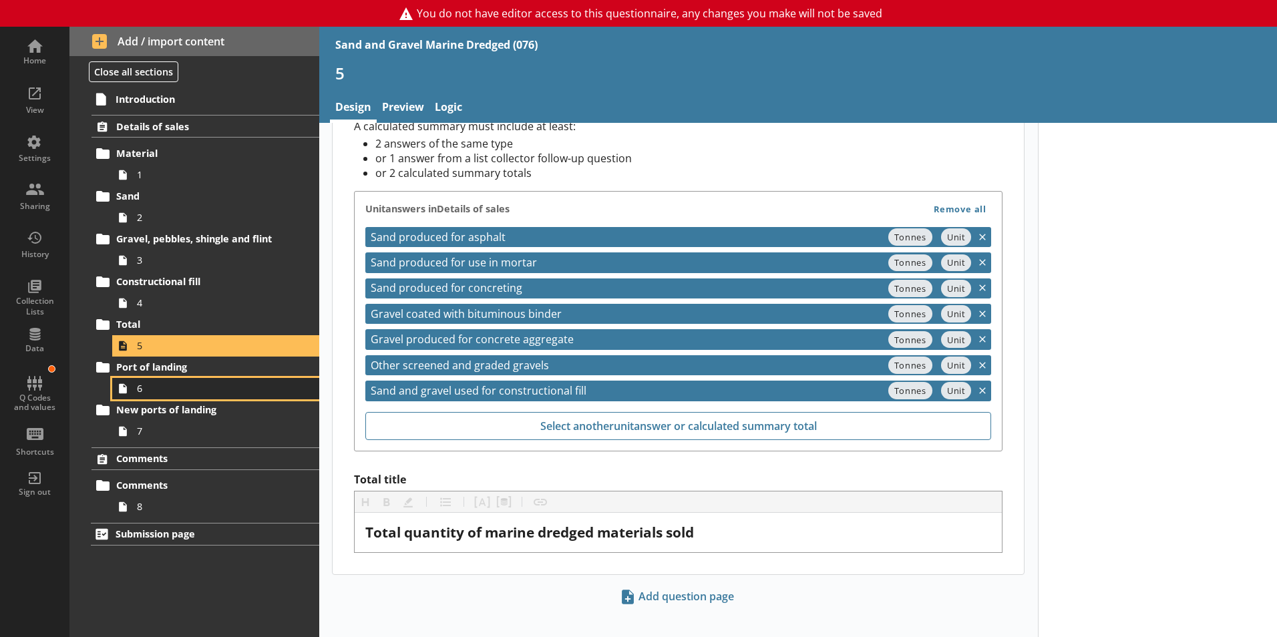
click at [154, 398] on link "6" at bounding box center [215, 388] width 207 height 21
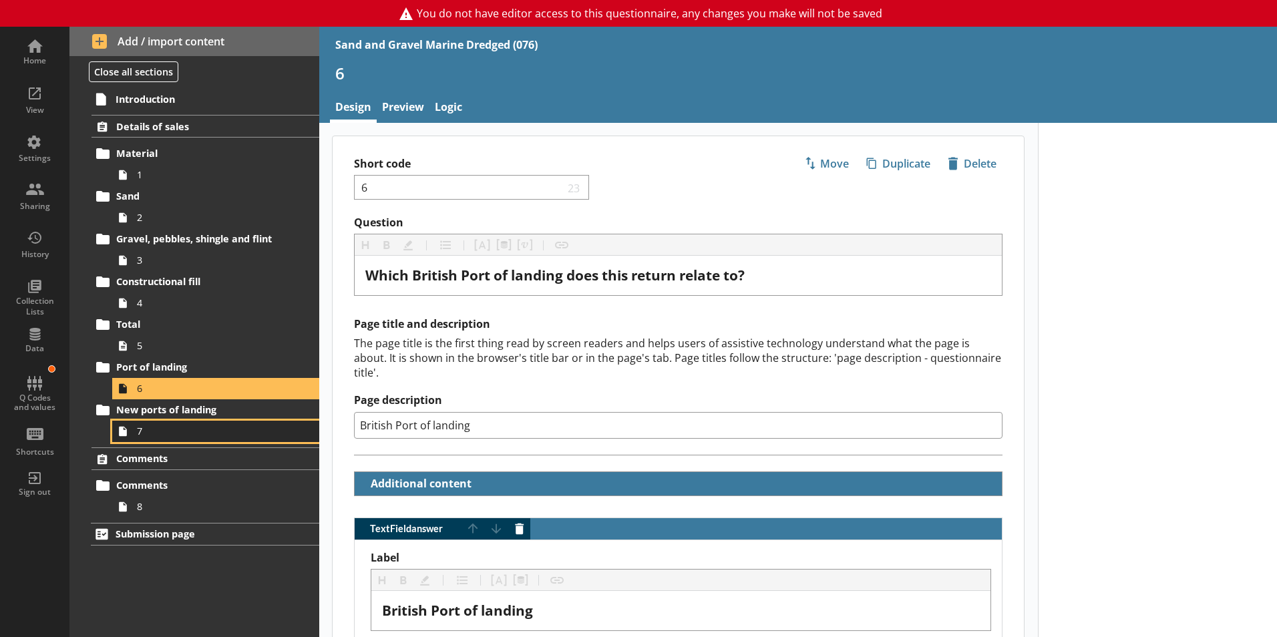
click at [156, 437] on span "7" at bounding box center [211, 431] width 148 height 13
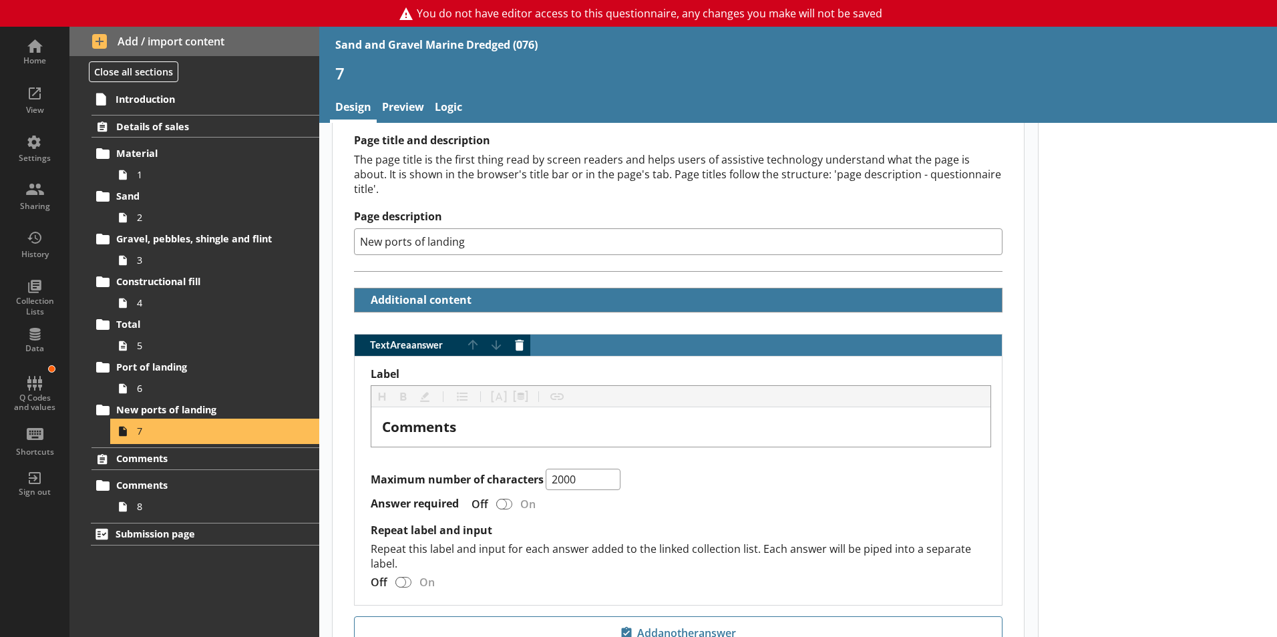
scroll to position [299, 0]
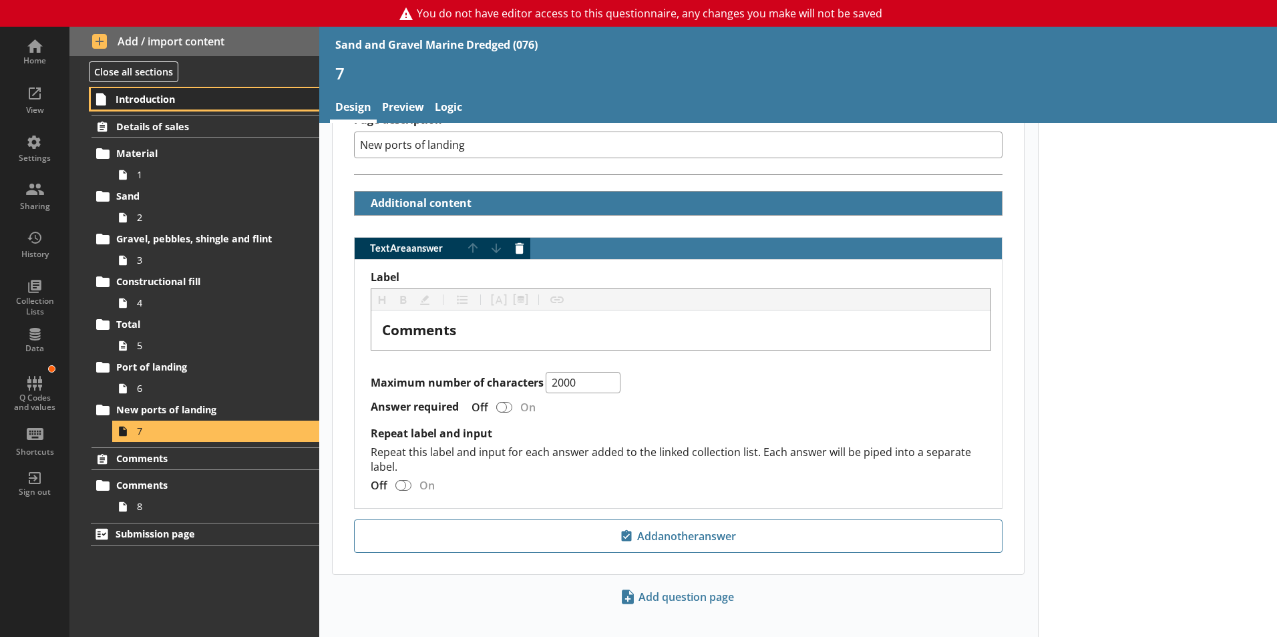
click at [129, 102] on span "Introduction" at bounding box center [198, 99] width 164 height 13
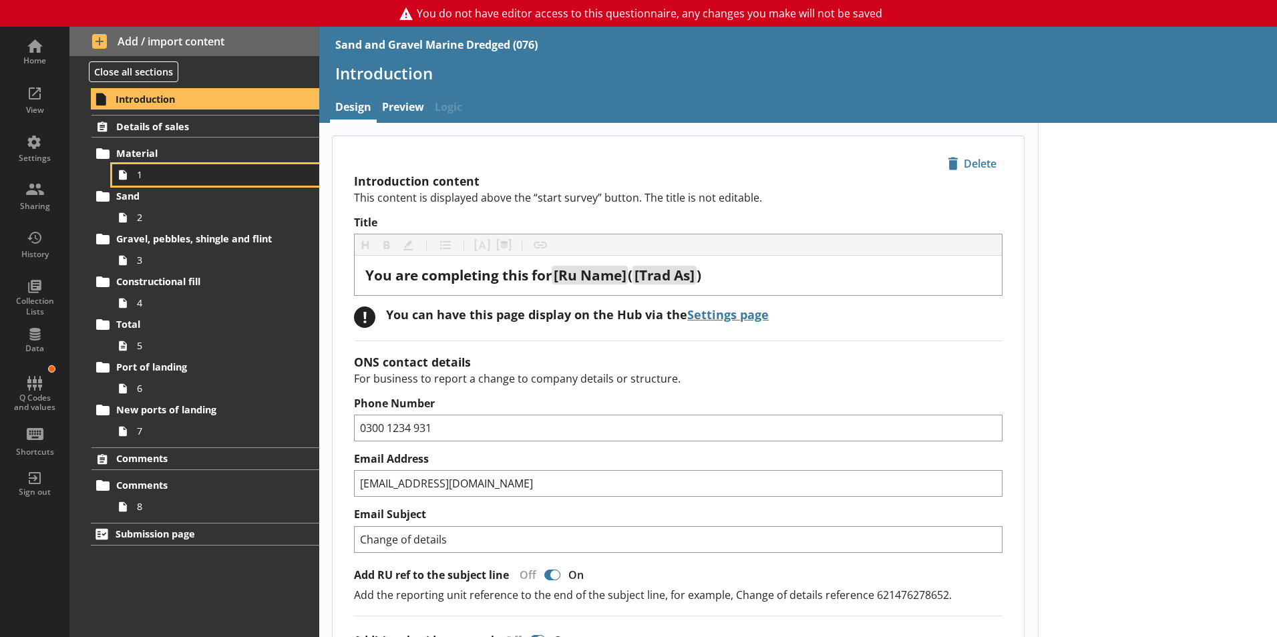
click at [138, 171] on span "1" at bounding box center [211, 174] width 148 height 13
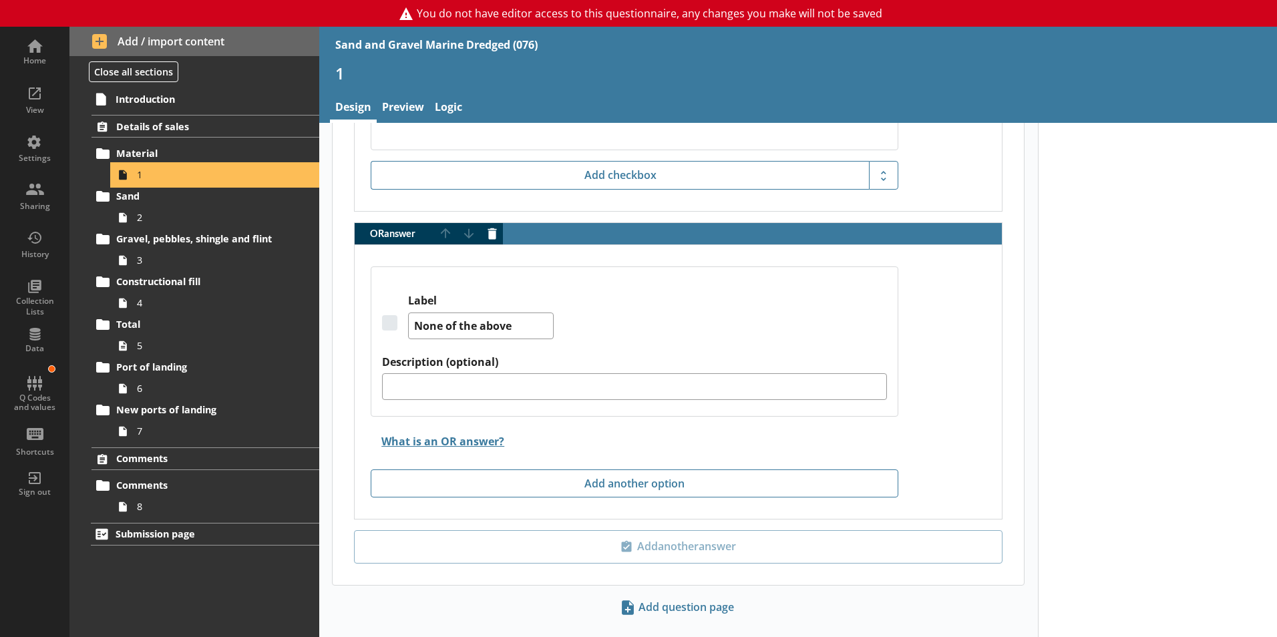
scroll to position [1403, 0]
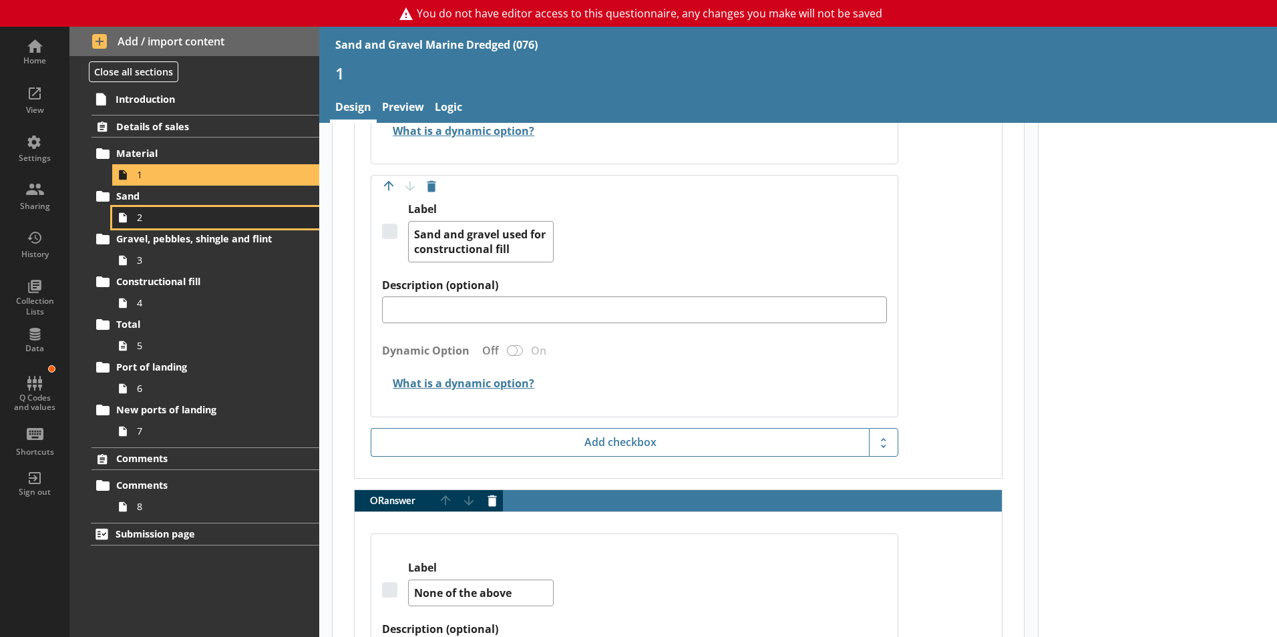
click at [147, 217] on span "2" at bounding box center [211, 217] width 148 height 13
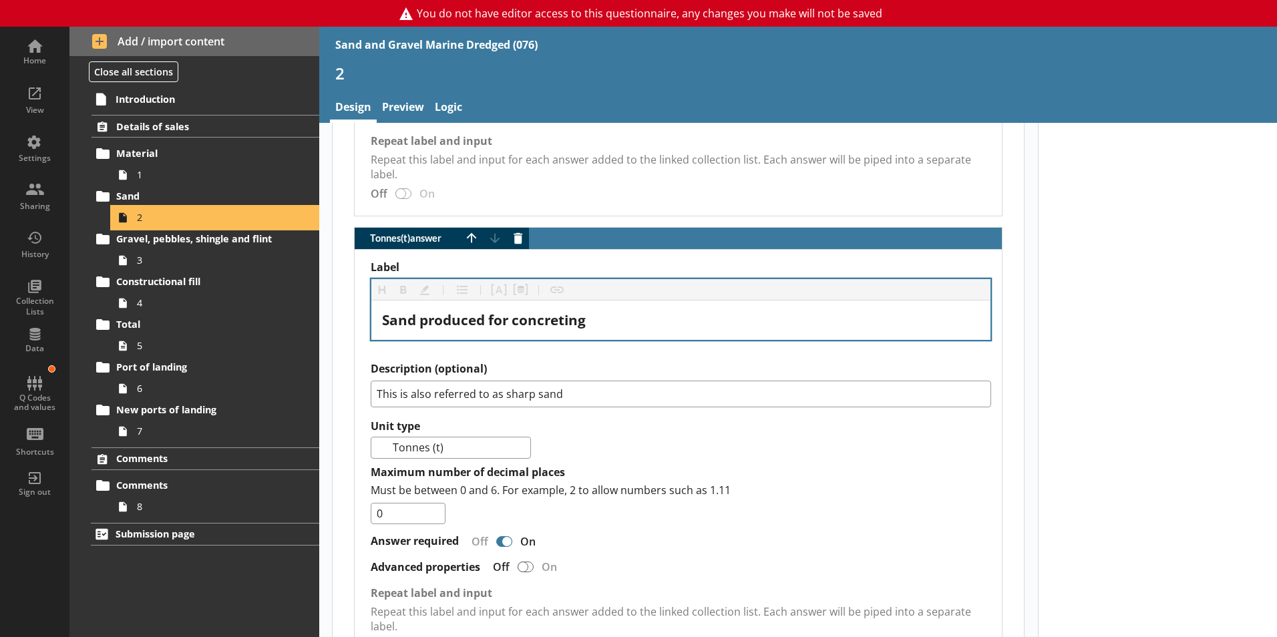
scroll to position [1762, 0]
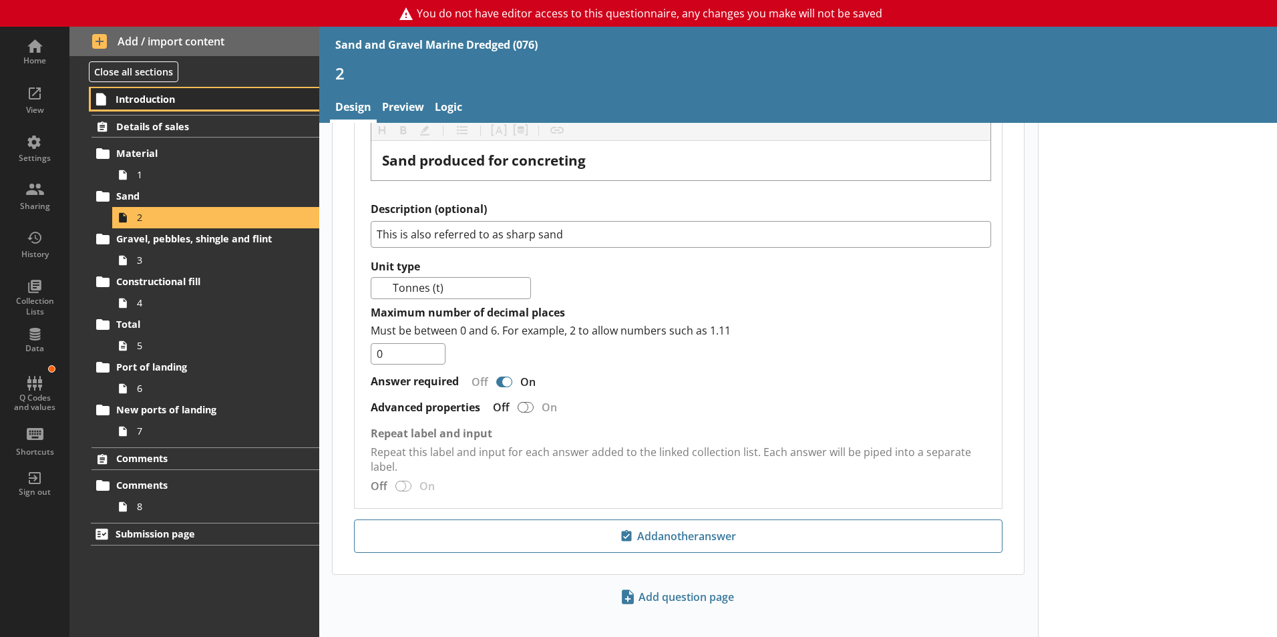
click at [142, 97] on span "Introduction" at bounding box center [198, 99] width 164 height 13
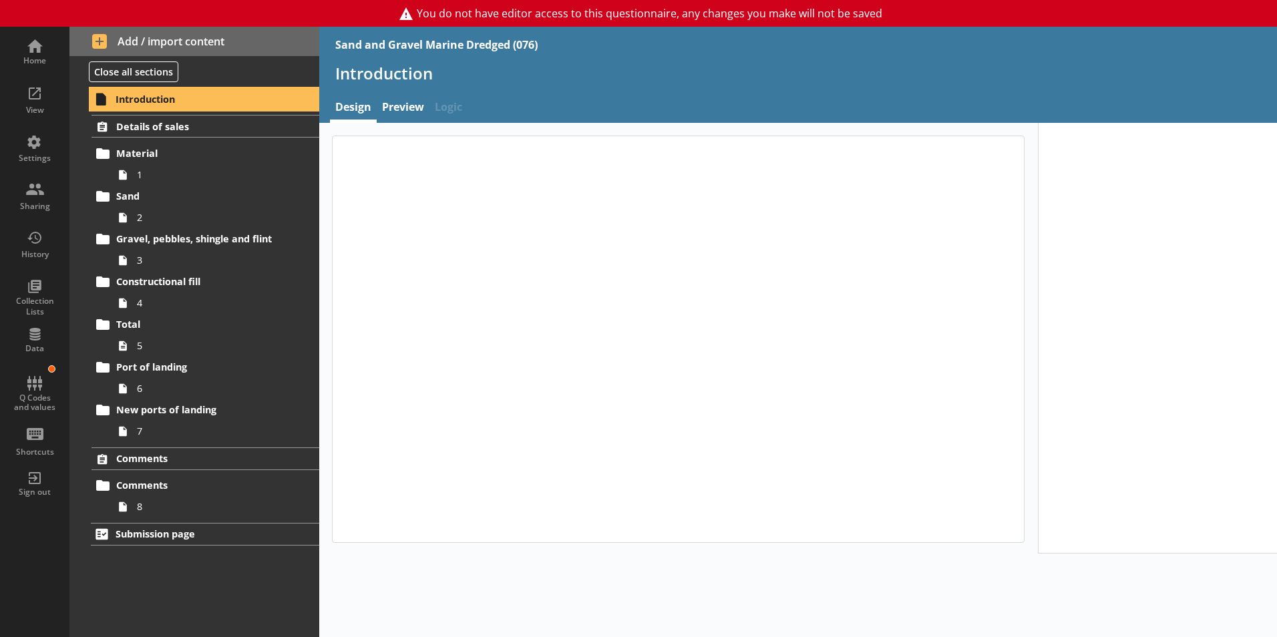
type textarea "x"
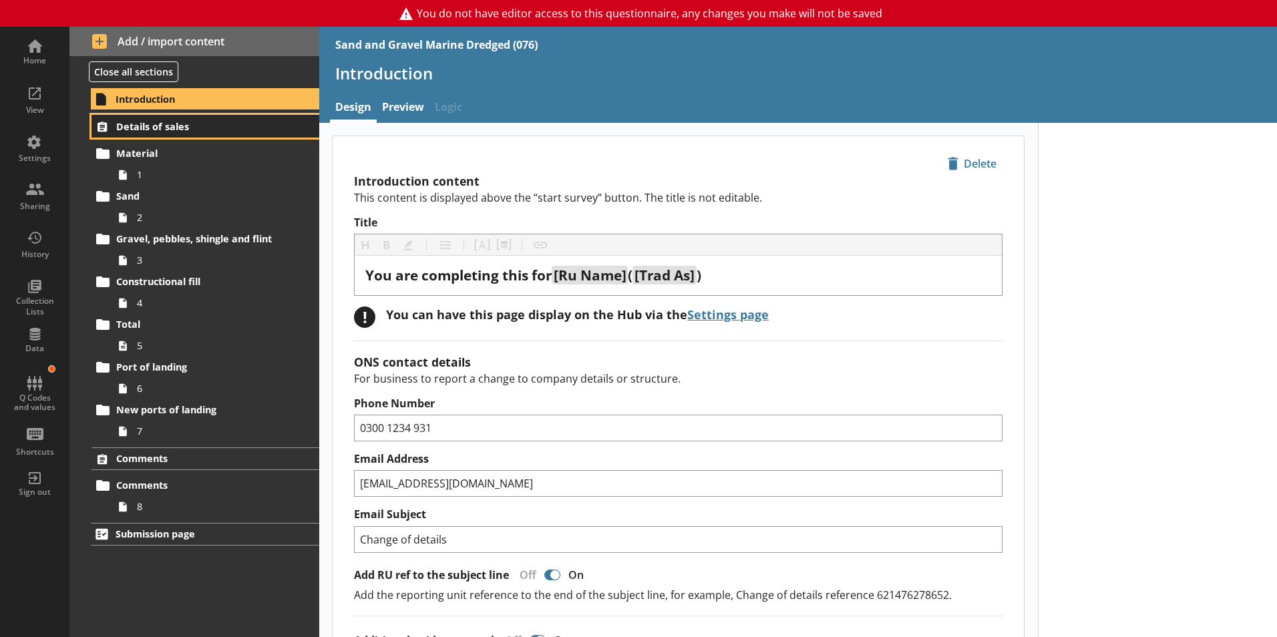
click at [164, 126] on span "Details of sales" at bounding box center [198, 126] width 164 height 13
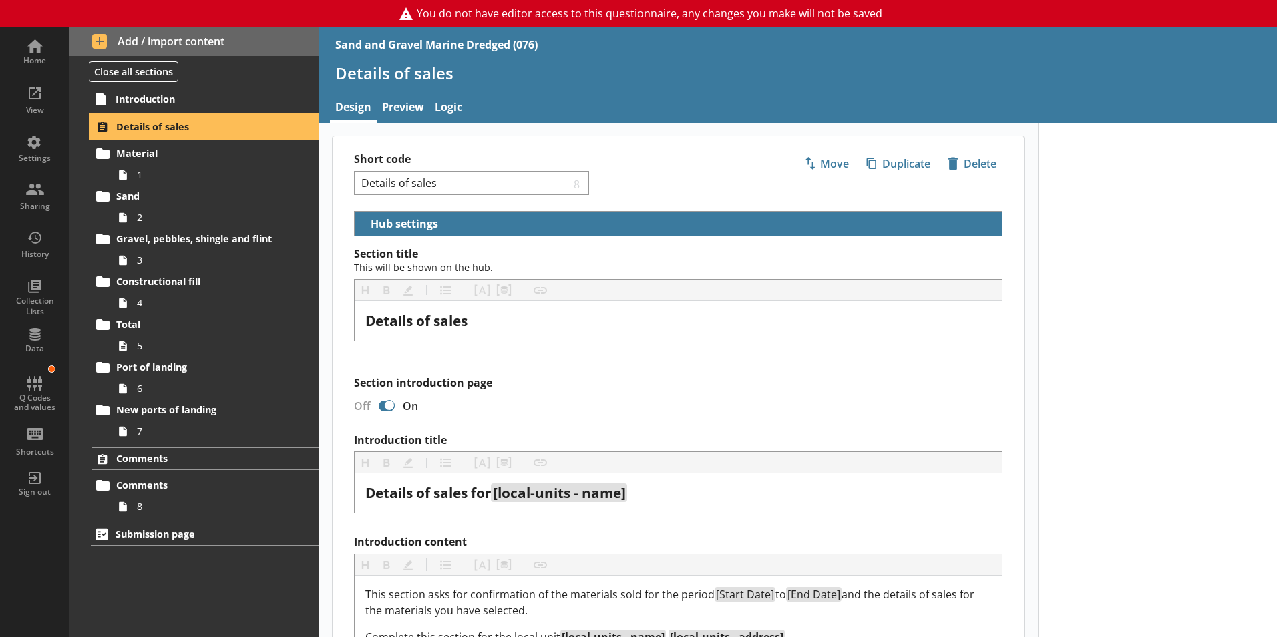
select select "df85e147-2367-426c-9f24-58d61ea13408"
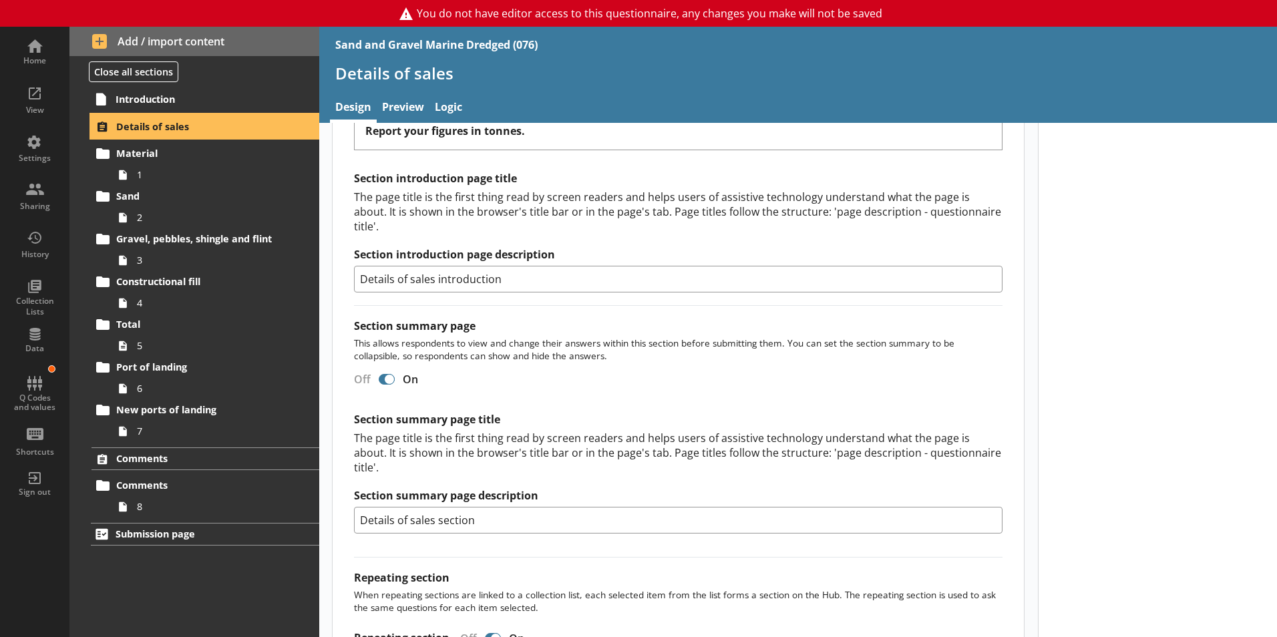
scroll to position [935, 0]
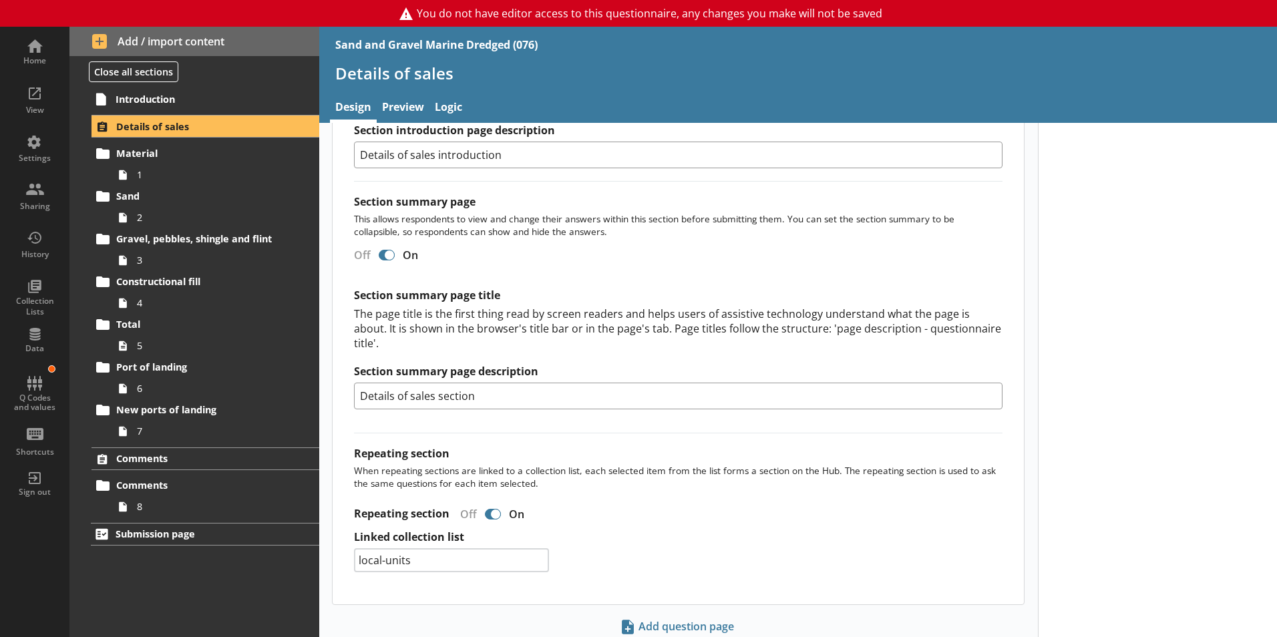
click at [514, 548] on select "Select a collection list local-units" at bounding box center [451, 560] width 194 height 24
click at [354, 548] on select "Select a collection list local-units" at bounding box center [451, 560] width 194 height 24
click at [533, 548] on select "Select a collection list local-units" at bounding box center [451, 560] width 194 height 24
select select "df85e147-2367-426c-9f24-58d61ea13408"
click at [354, 548] on select "Select a collection list local-units" at bounding box center [451, 560] width 194 height 24
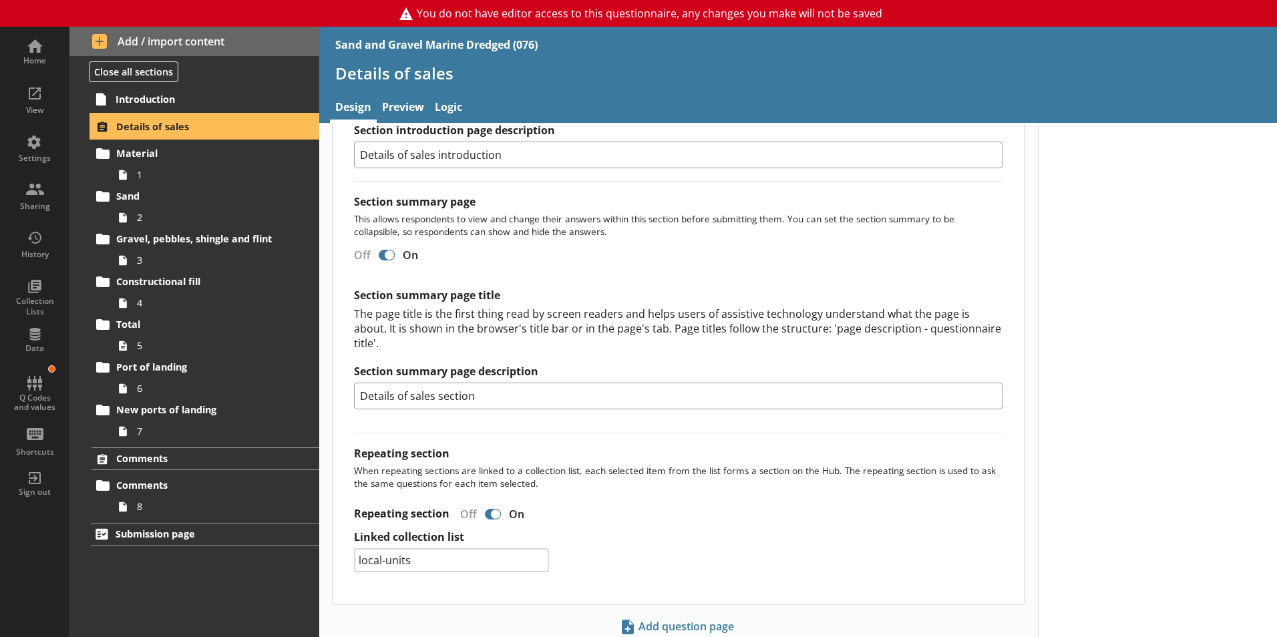
click at [144, 123] on span "Details of sales" at bounding box center [198, 126] width 164 height 13
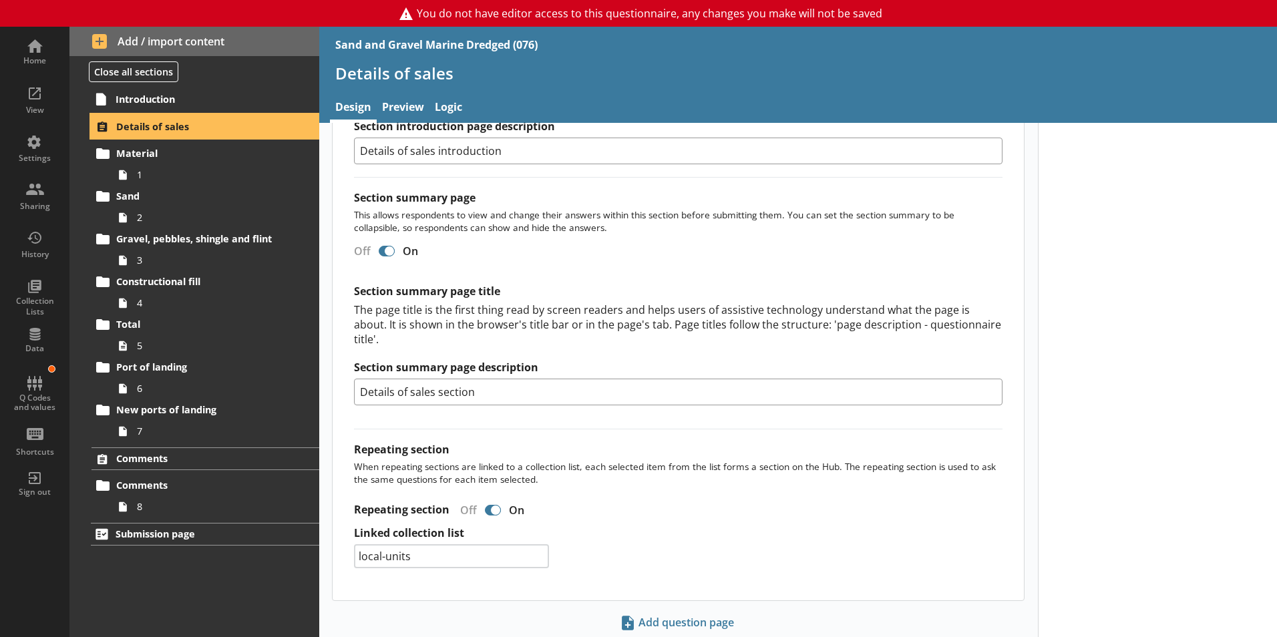
scroll to position [950, 0]
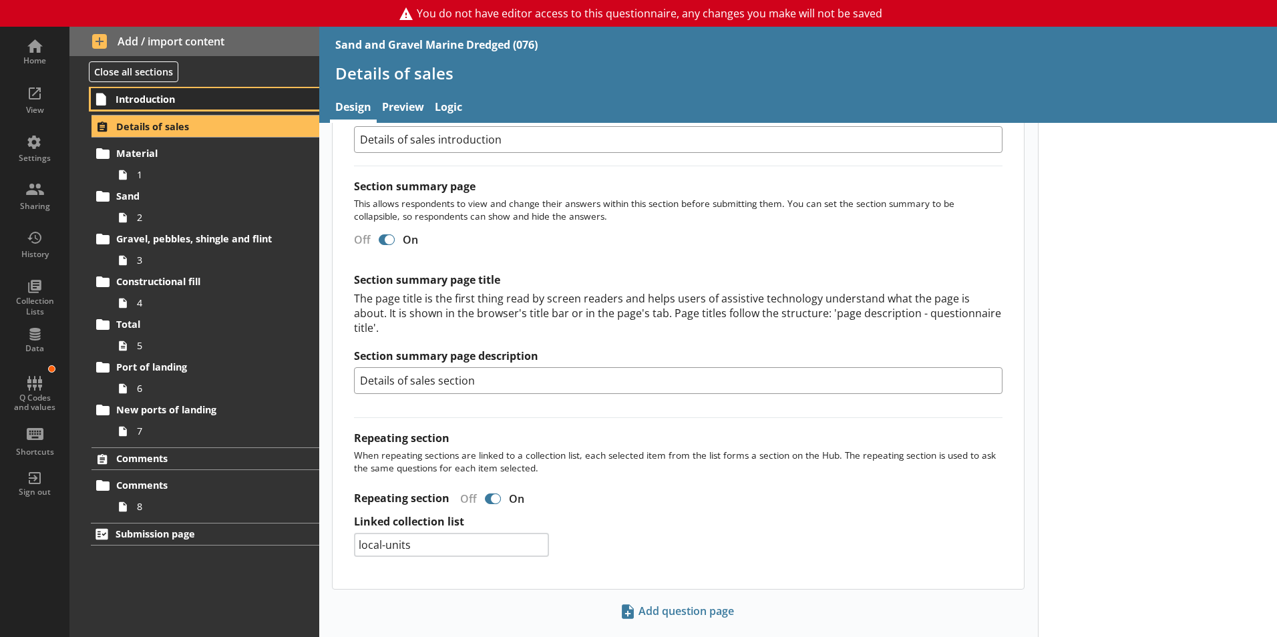
click at [138, 91] on link "Introduction" at bounding box center [205, 98] width 228 height 21
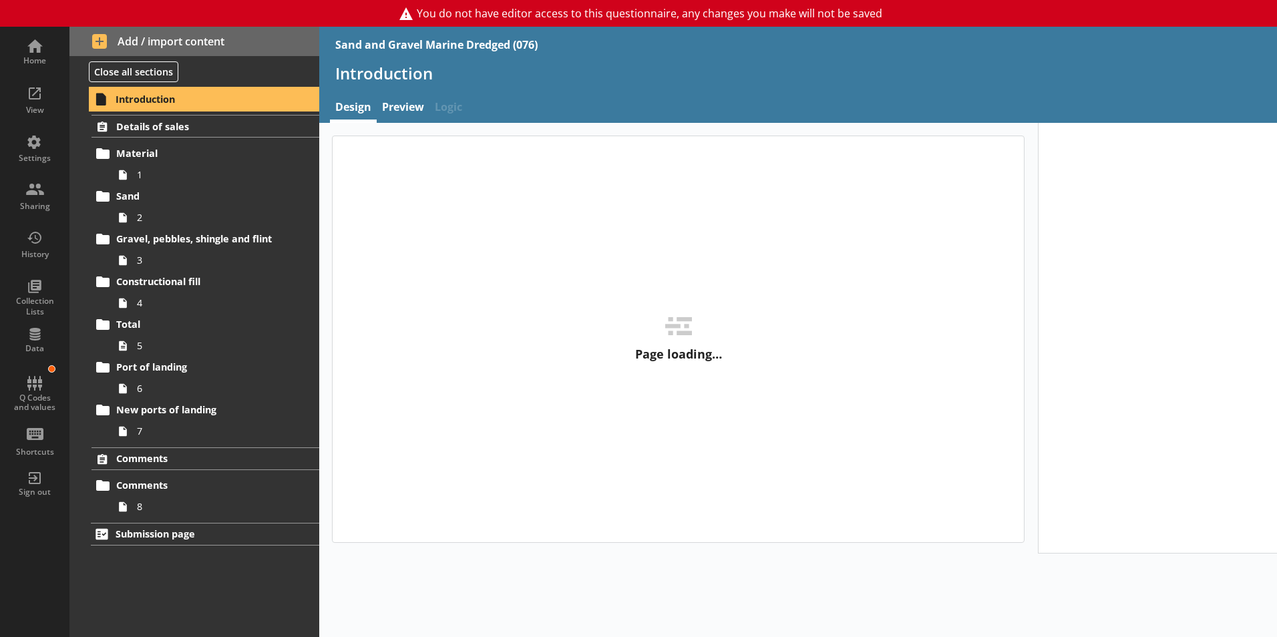
type textarea "x"
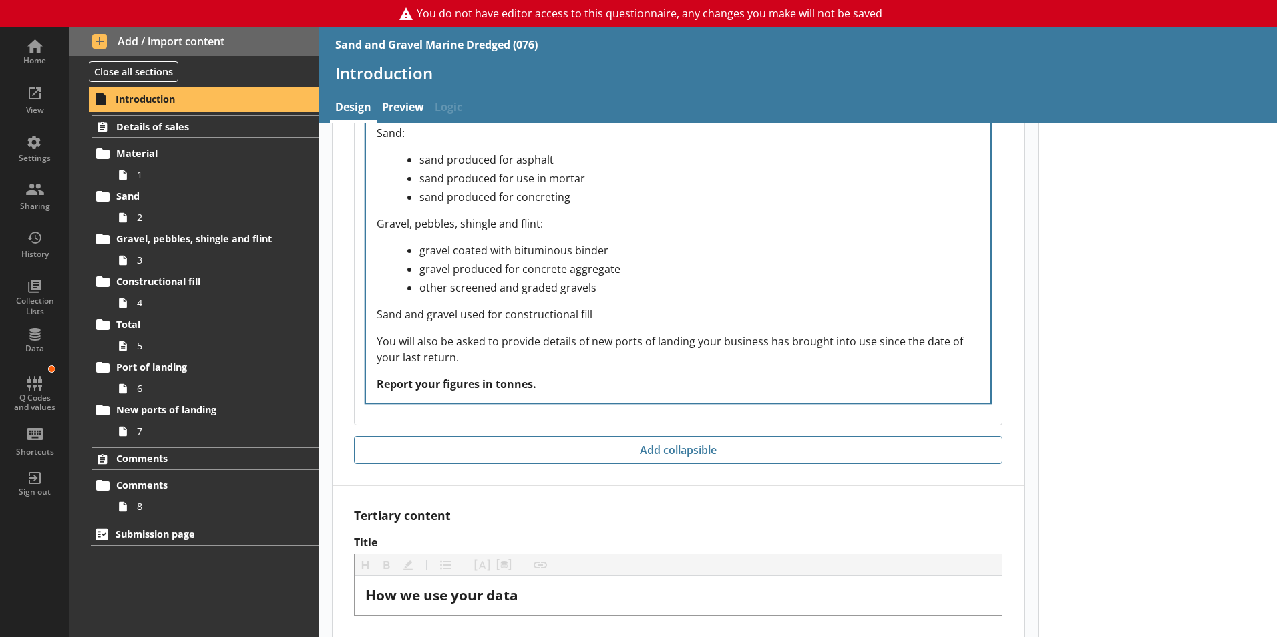
scroll to position [2025, 0]
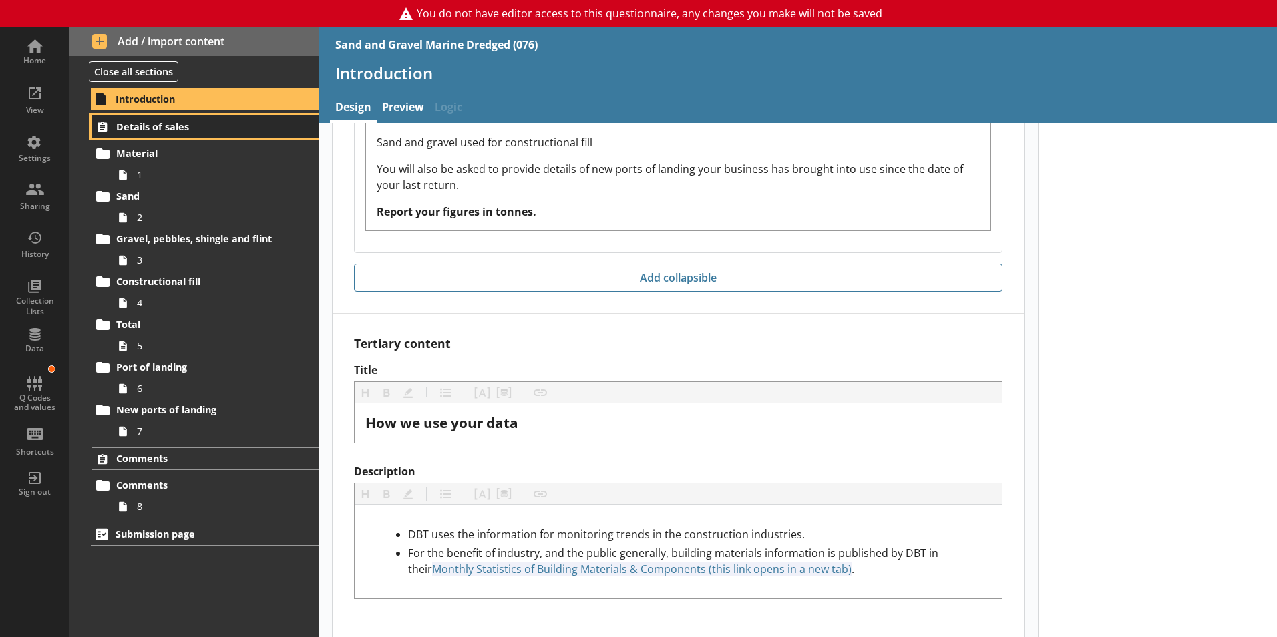
click at [156, 126] on span "Details of sales" at bounding box center [198, 126] width 164 height 13
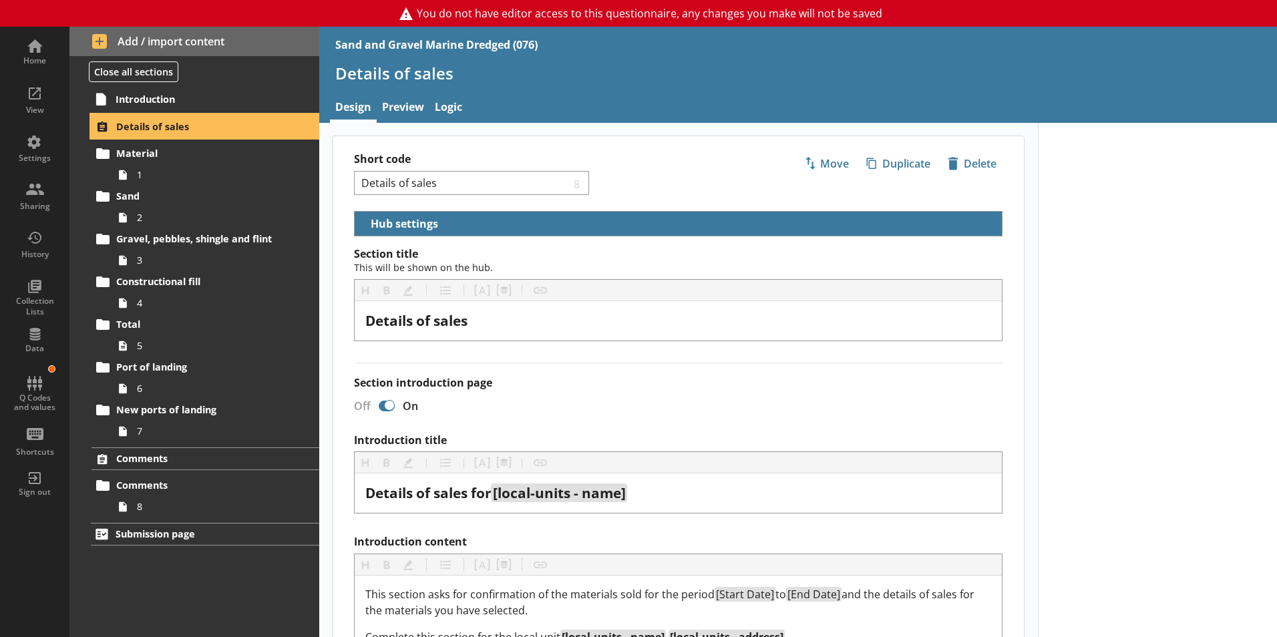
select select "df85e147-2367-426c-9f24-58d61ea13408"
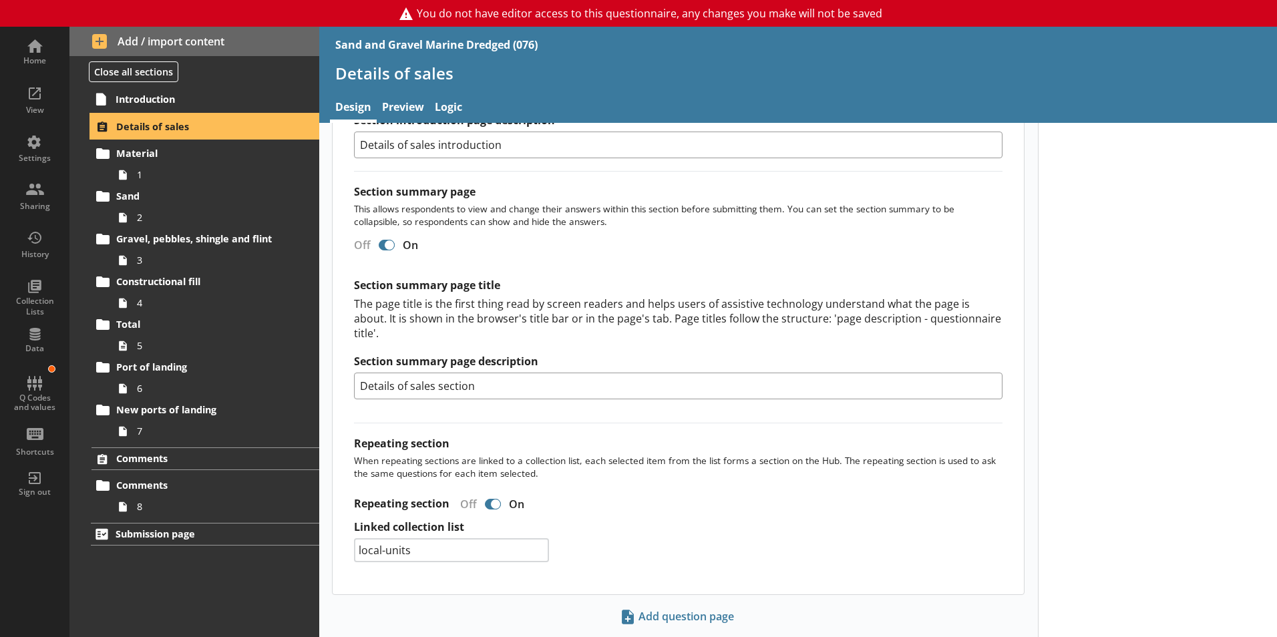
scroll to position [950, 0]
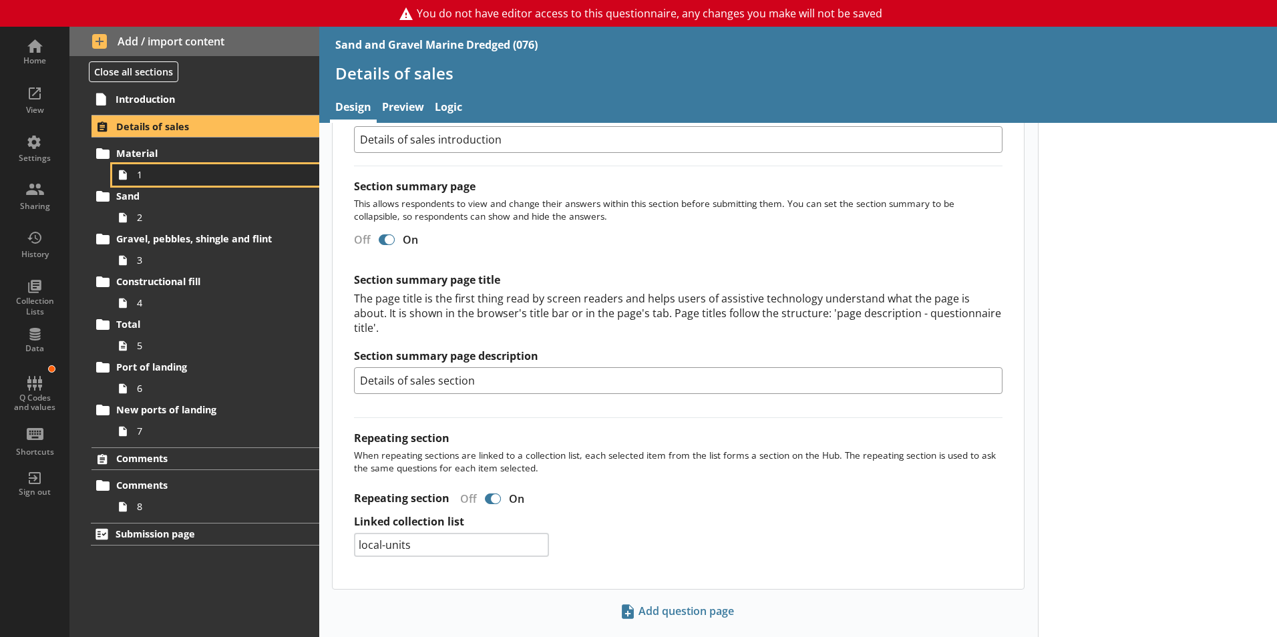
click at [143, 178] on span "1" at bounding box center [211, 174] width 148 height 13
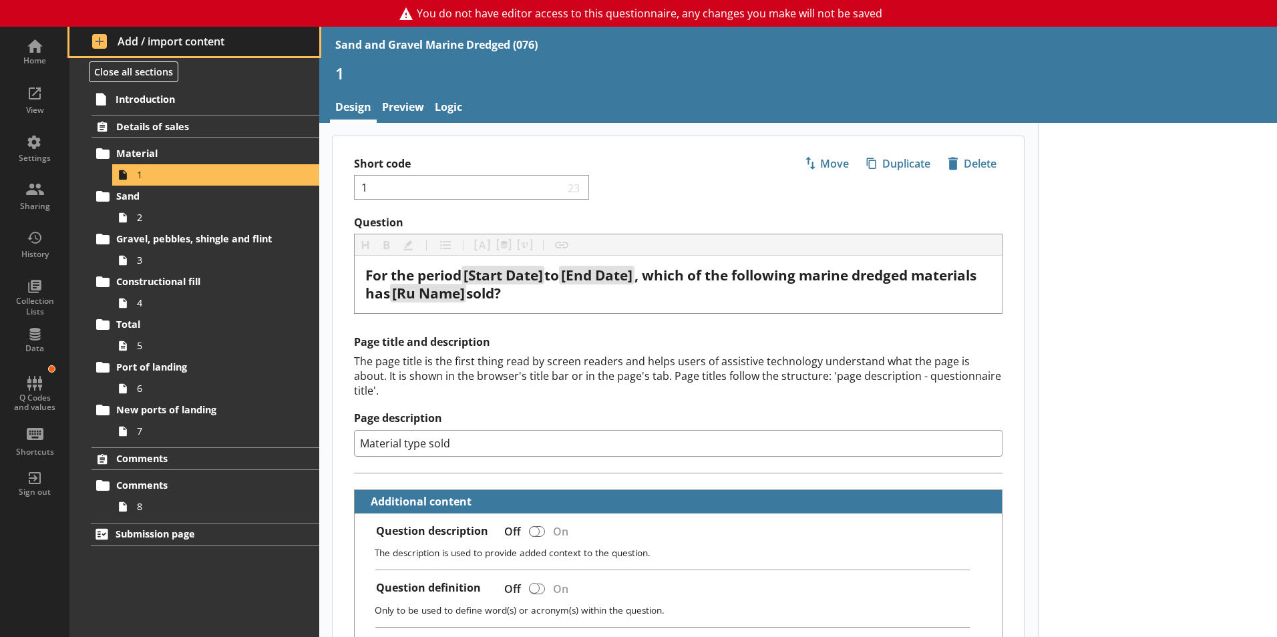
click at [107, 41] on span "Add / import content" at bounding box center [194, 41] width 205 height 15
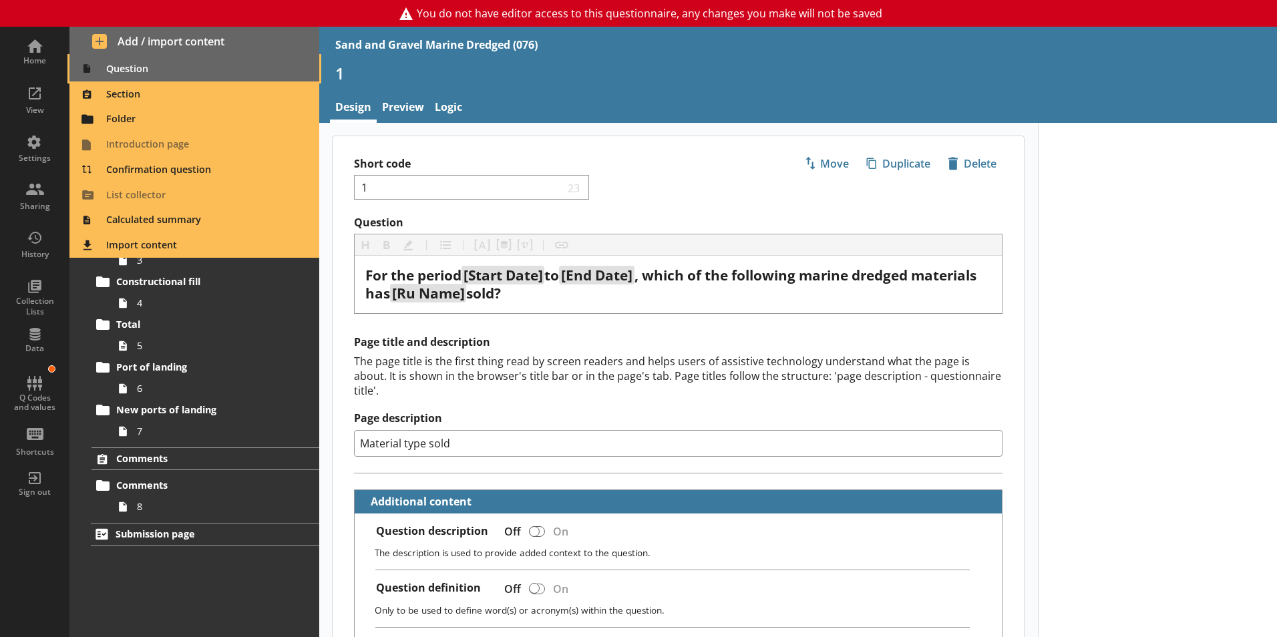
click at [121, 67] on span "Question" at bounding box center [194, 68] width 234 height 21
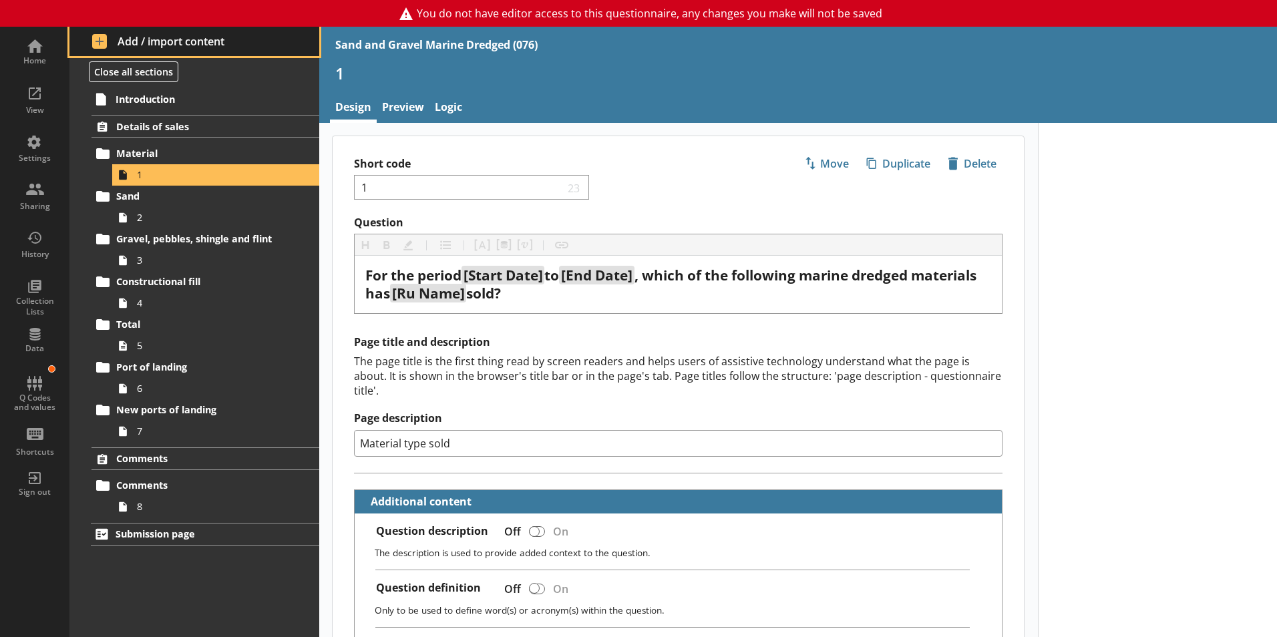
click at [123, 48] on span "Add / import content" at bounding box center [194, 41] width 205 height 15
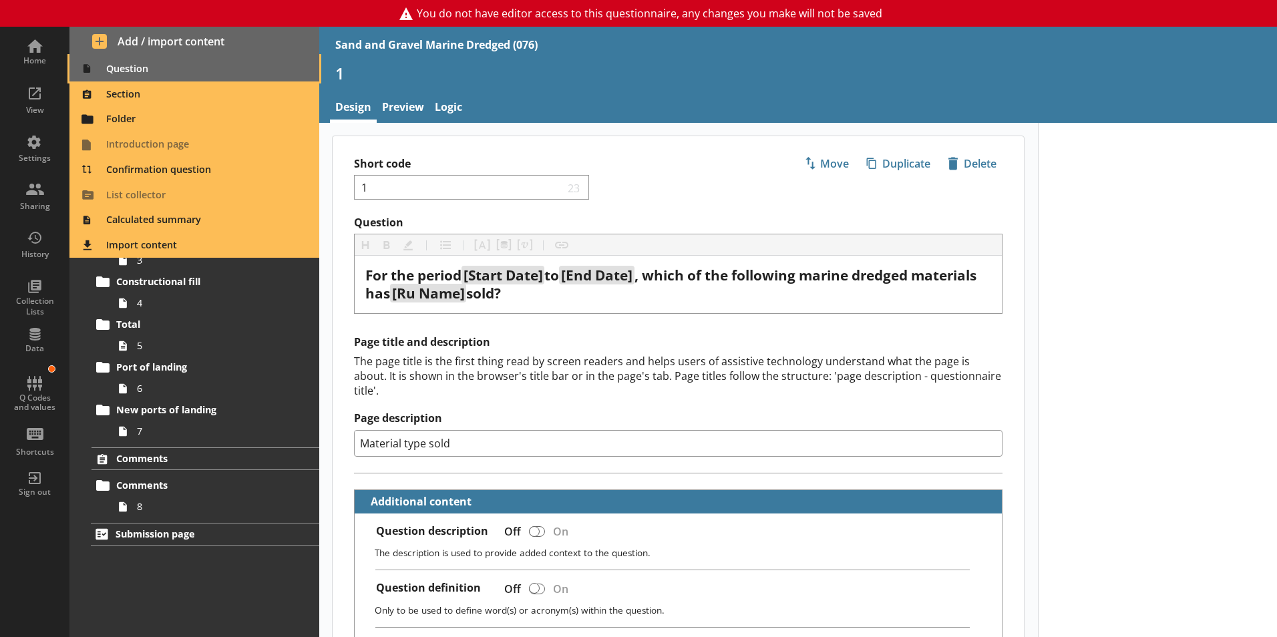
click at [110, 71] on span "Question" at bounding box center [194, 68] width 234 height 21
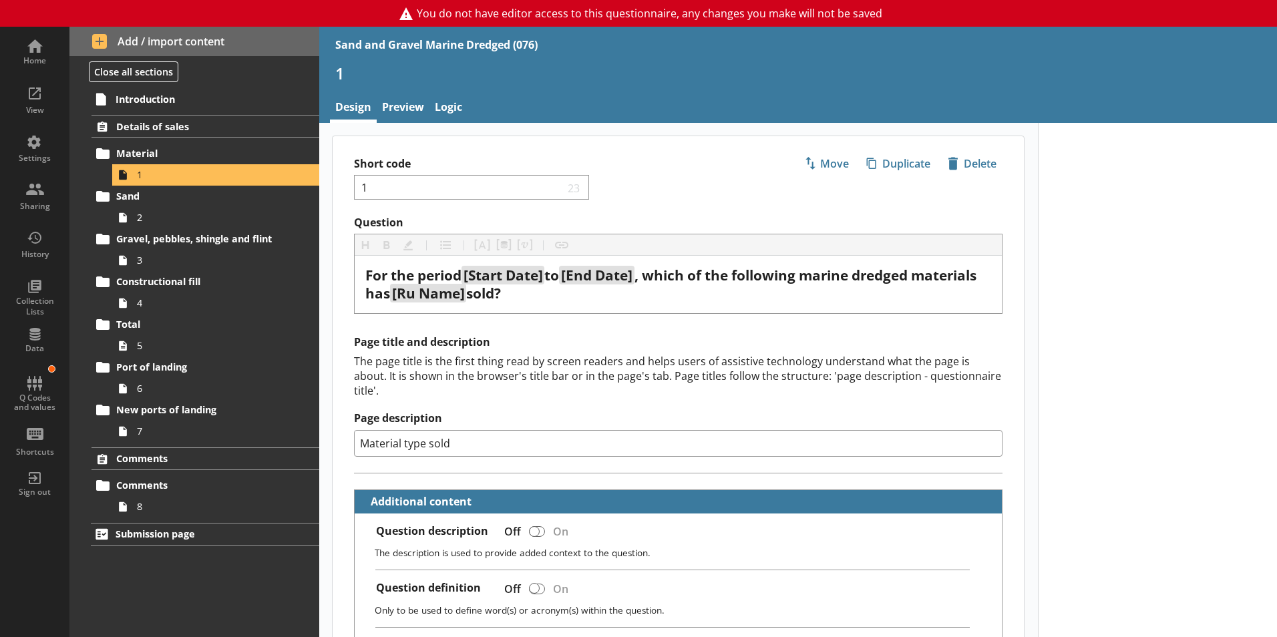
type textarea "x"
click at [170, 125] on span "Details of sales" at bounding box center [198, 126] width 164 height 13
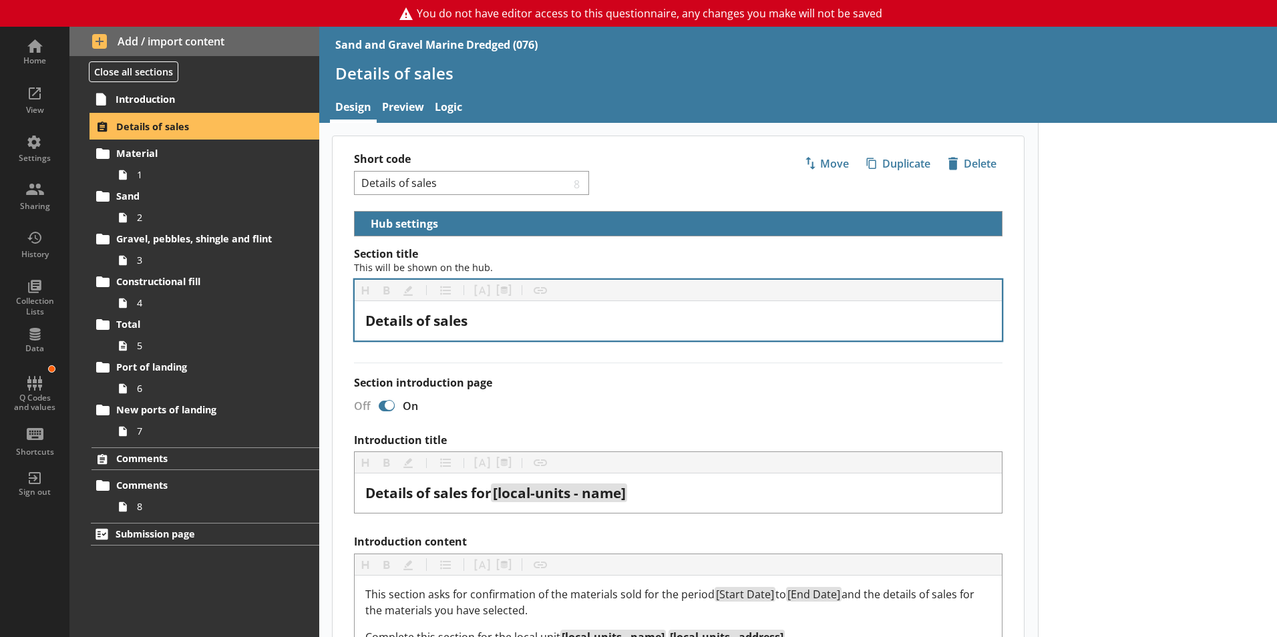
select select "df85e147-2367-426c-9f24-58d61ea13408"
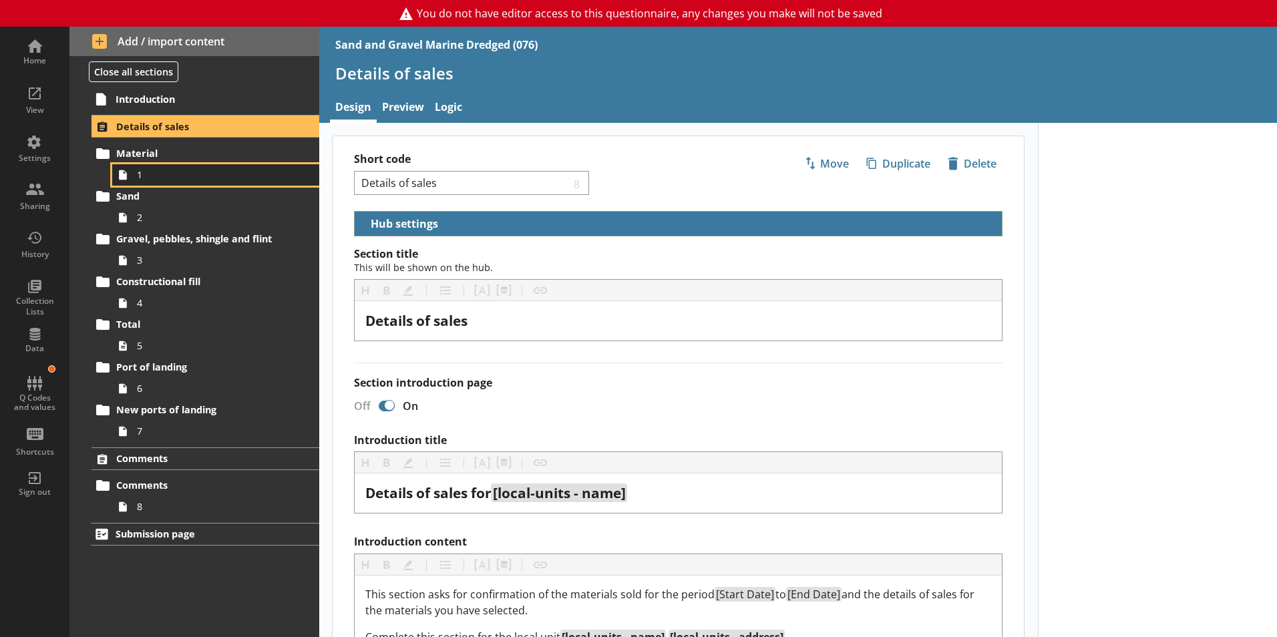
click at [132, 181] on icon at bounding box center [122, 174] width 21 height 21
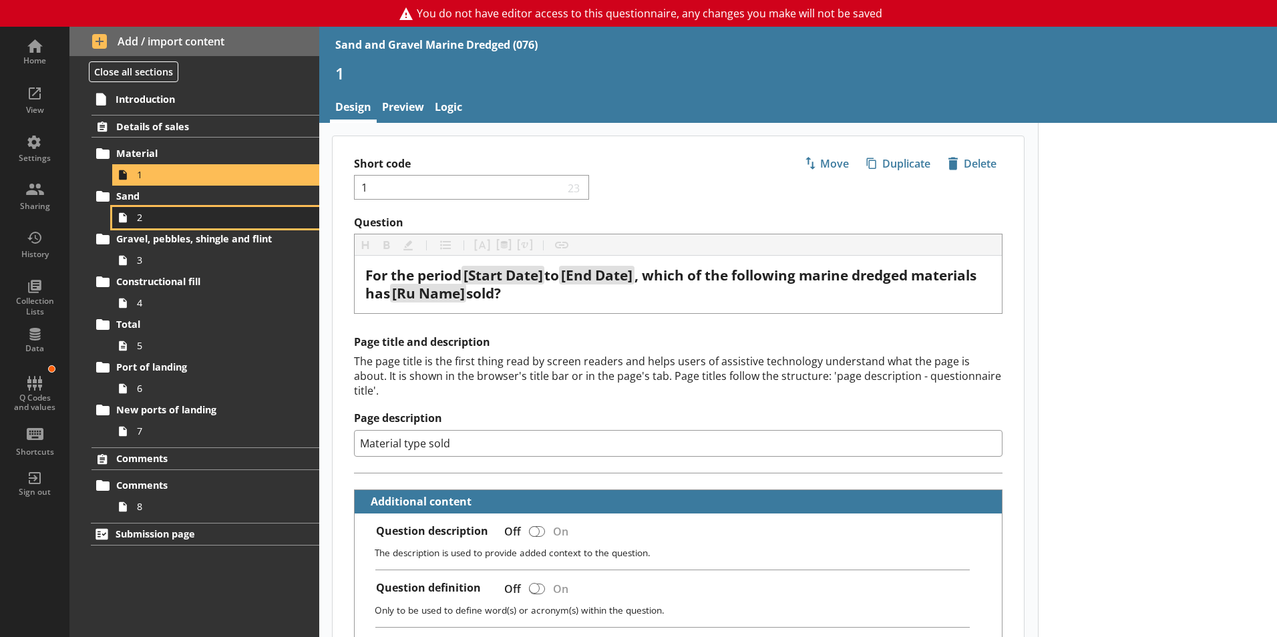
click at [139, 220] on span "2" at bounding box center [211, 217] width 148 height 13
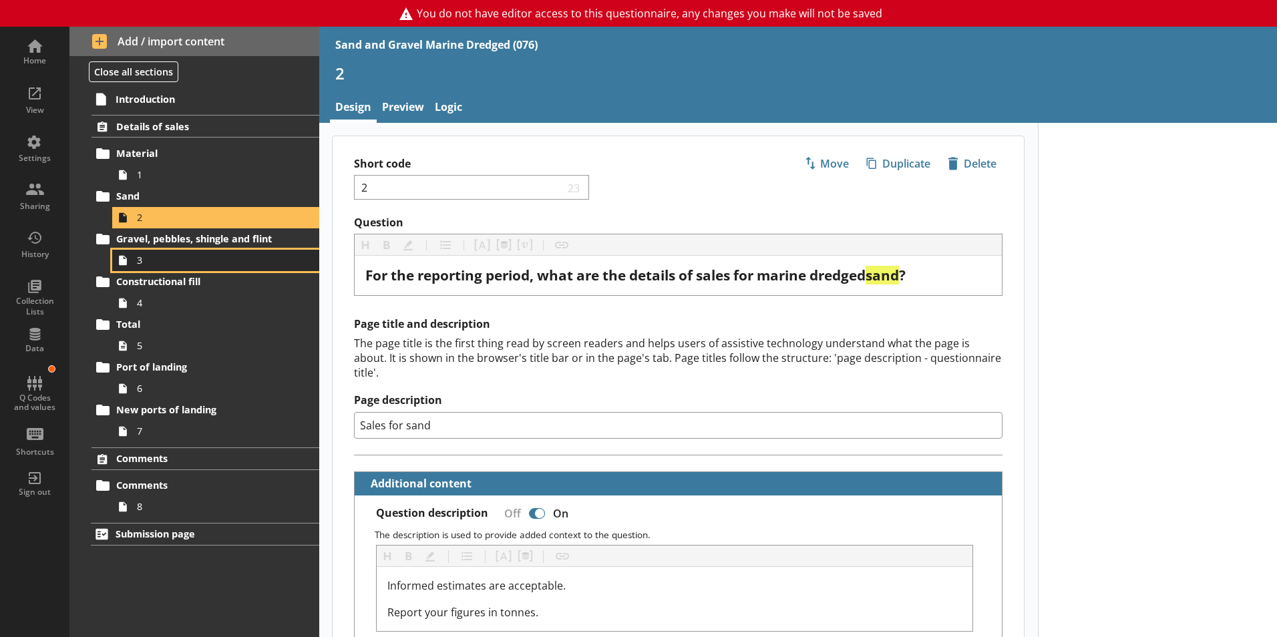
click at [142, 266] on span "3" at bounding box center [211, 260] width 148 height 13
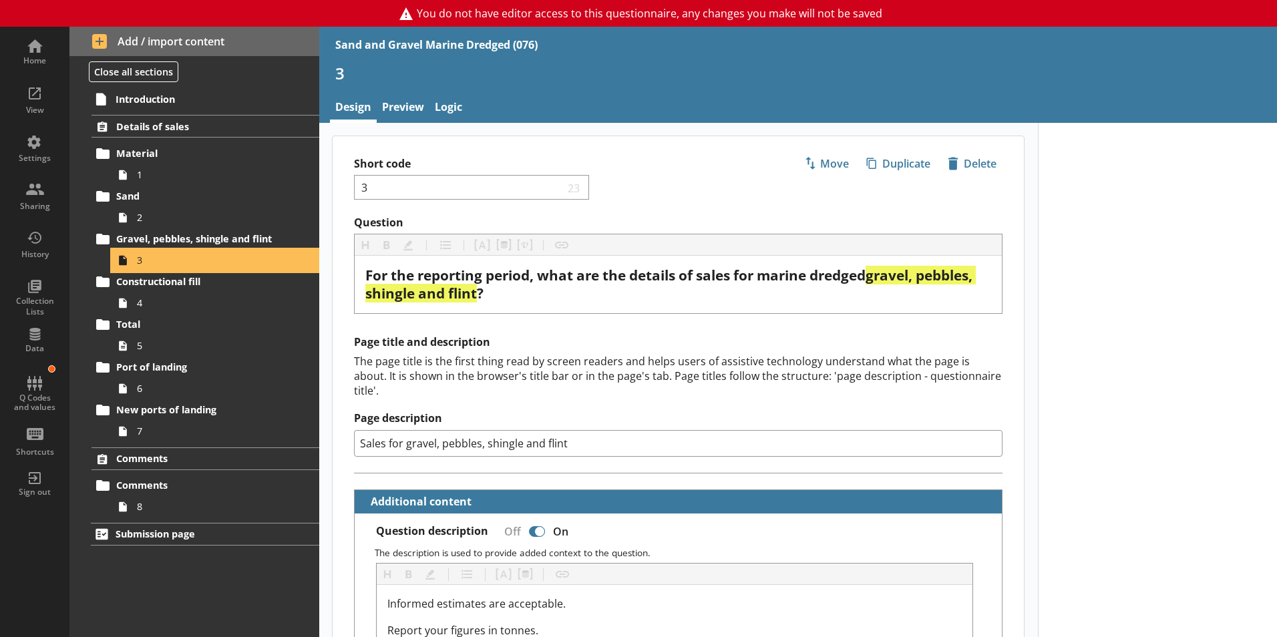
type textarea "x"
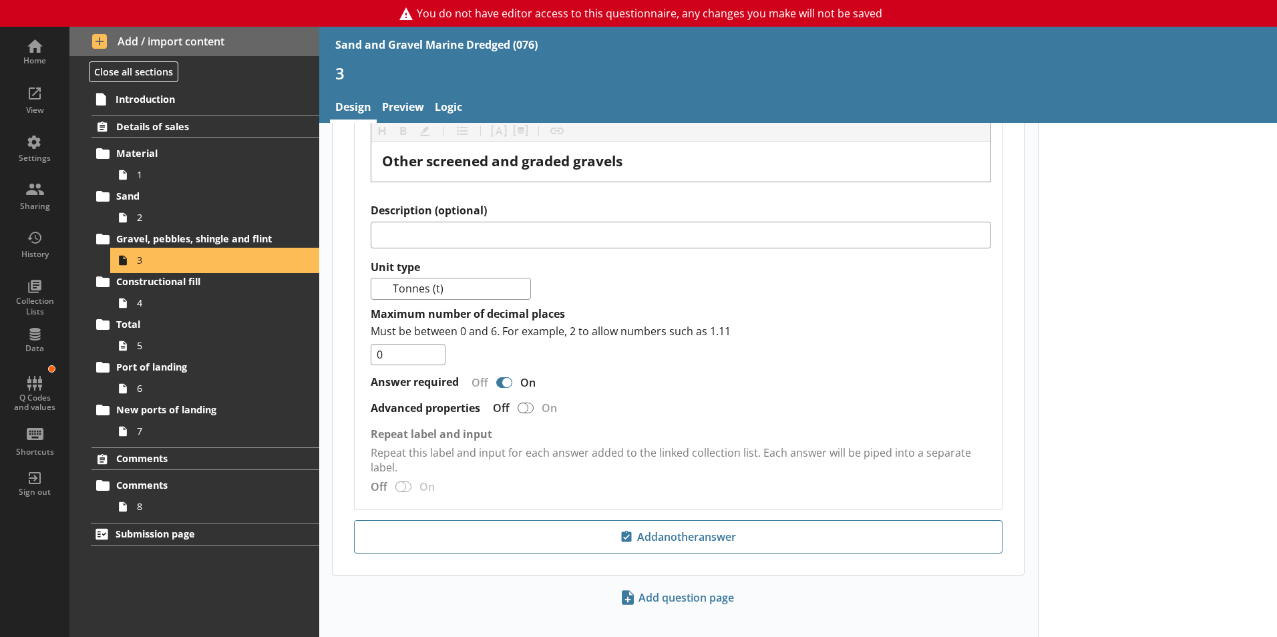
scroll to position [1781, 0]
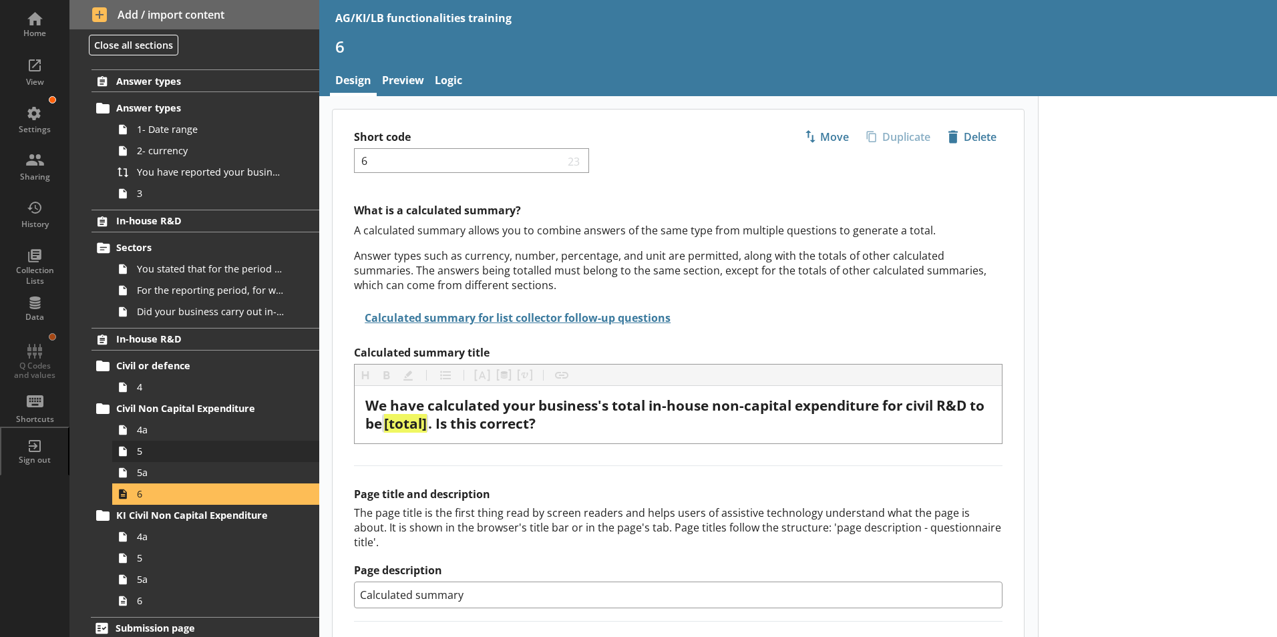
scroll to position [27, 0]
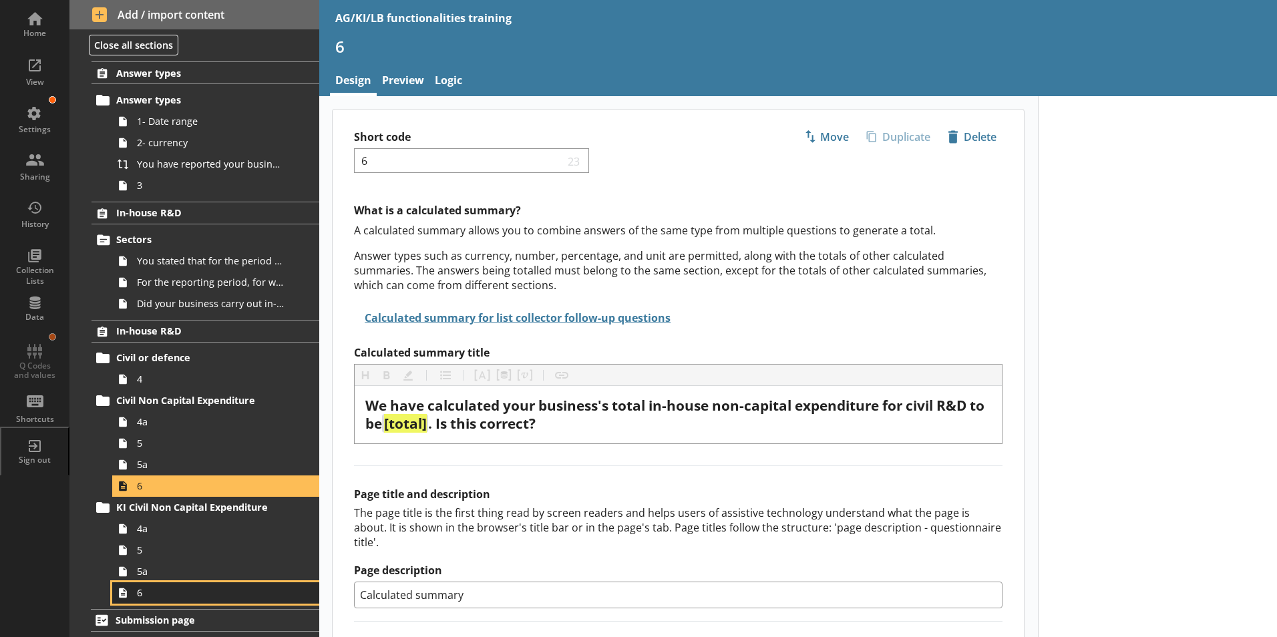
click at [132, 591] on icon at bounding box center [122, 592] width 21 height 21
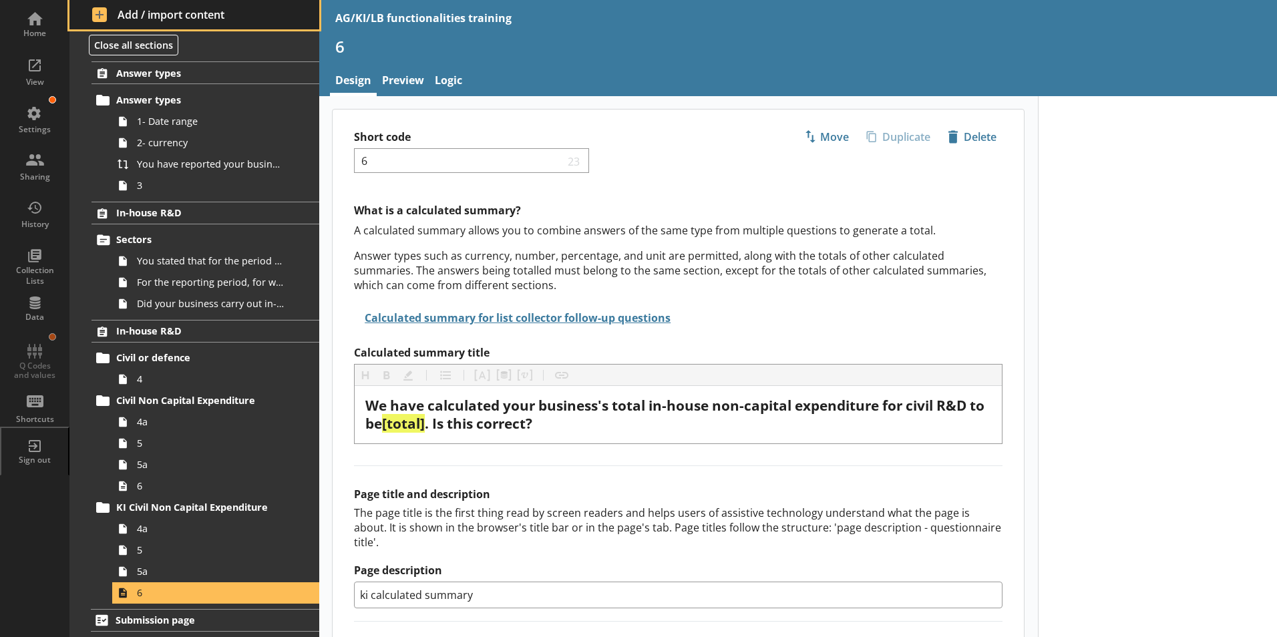
click at [98, 10] on span "Add / import content" at bounding box center [194, 14] width 205 height 15
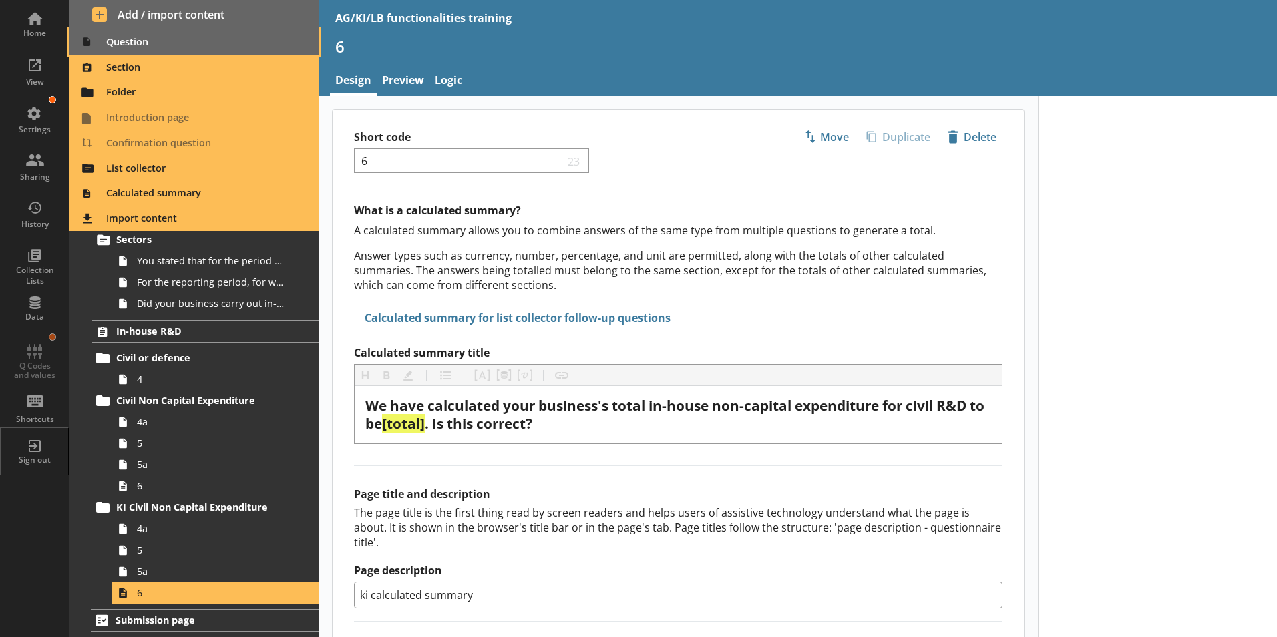
click at [124, 45] on span "Question" at bounding box center [194, 41] width 234 height 21
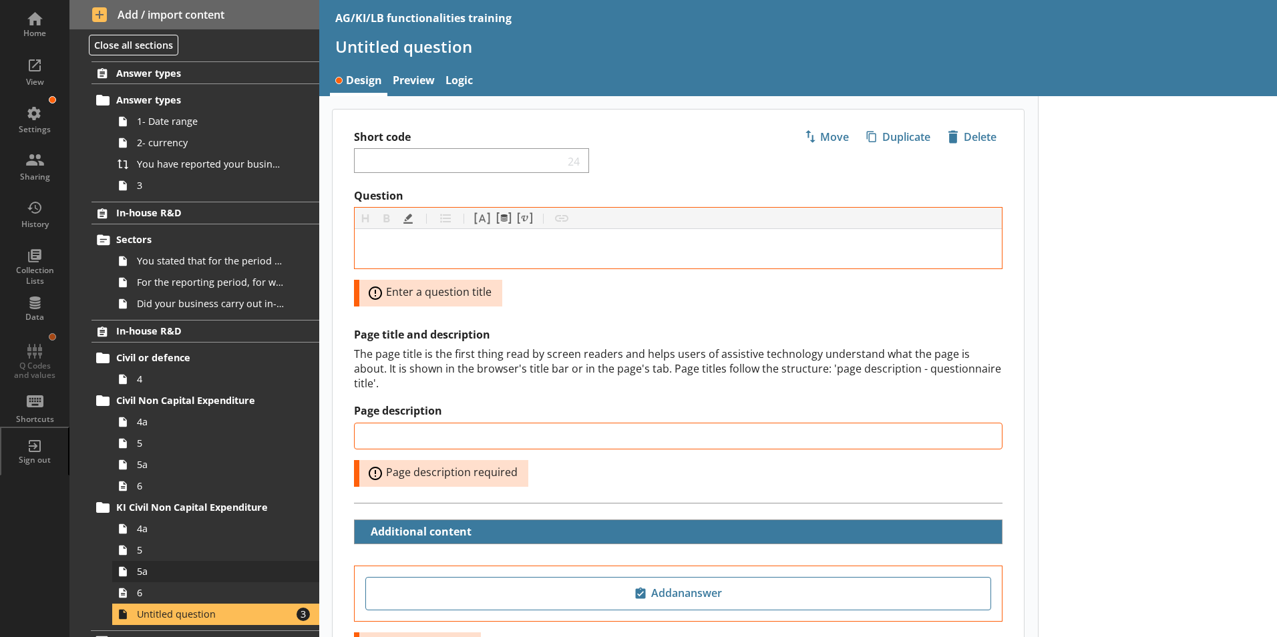
scroll to position [48, 0]
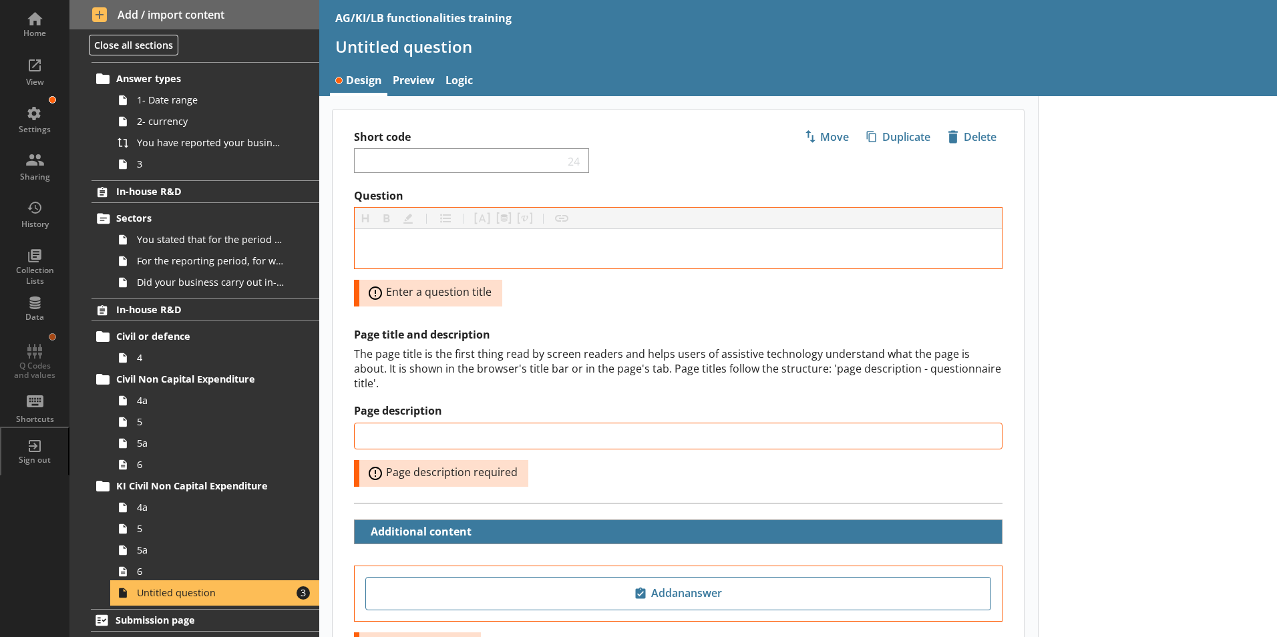
click at [226, 594] on span "Untitled question" at bounding box center [211, 592] width 148 height 13
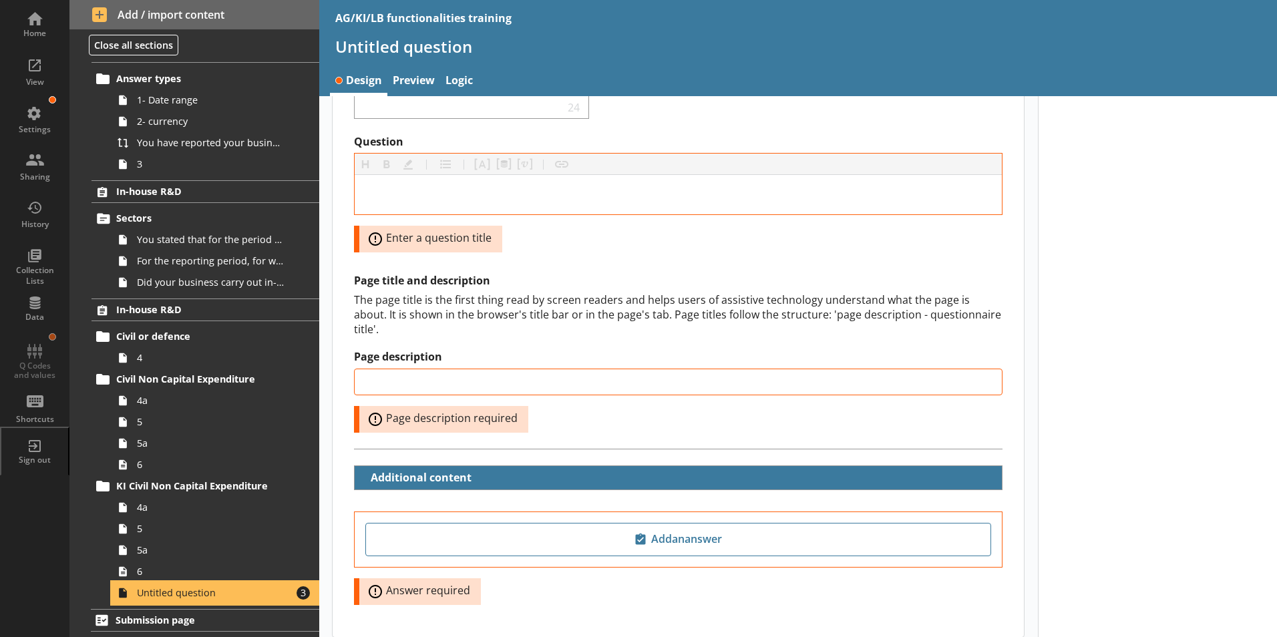
scroll to position [117, 0]
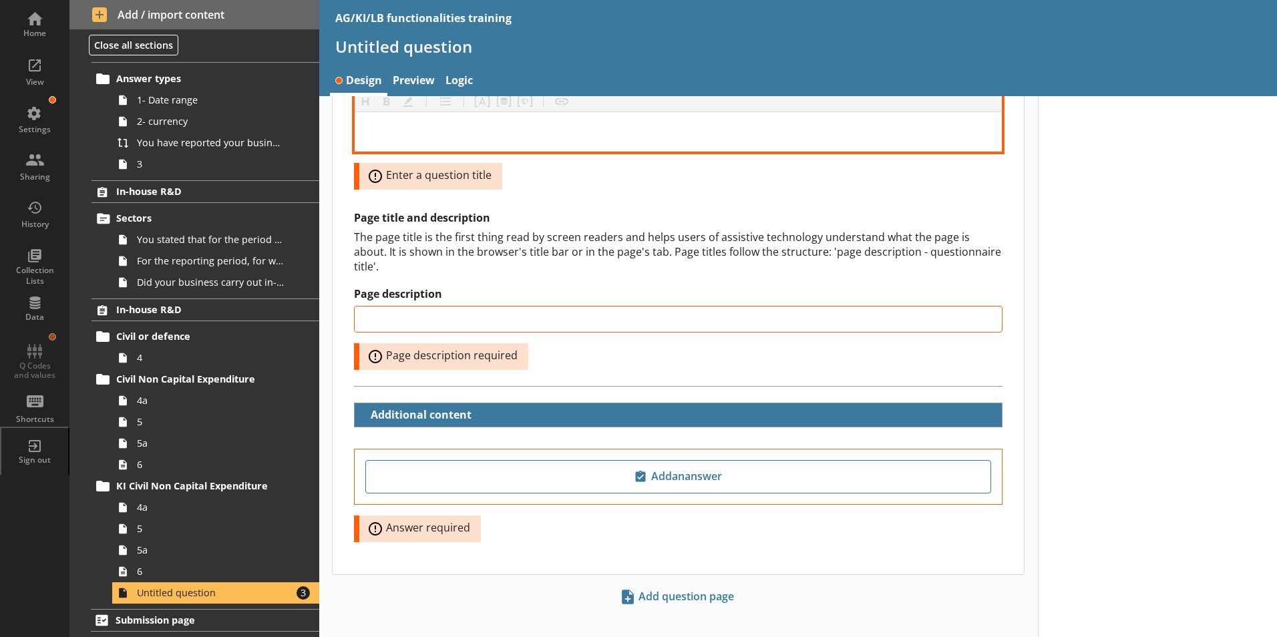
click at [404, 133] on div "Question" at bounding box center [678, 132] width 626 height 18
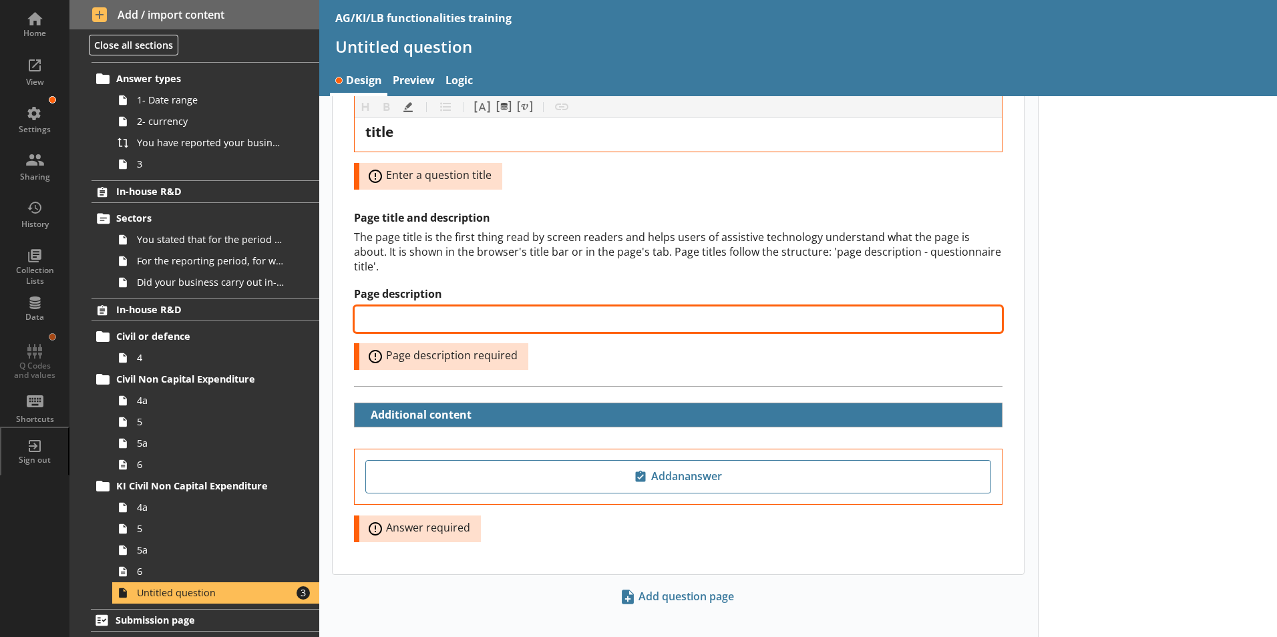
click at [421, 307] on input "Page description" at bounding box center [678, 319] width 648 height 27
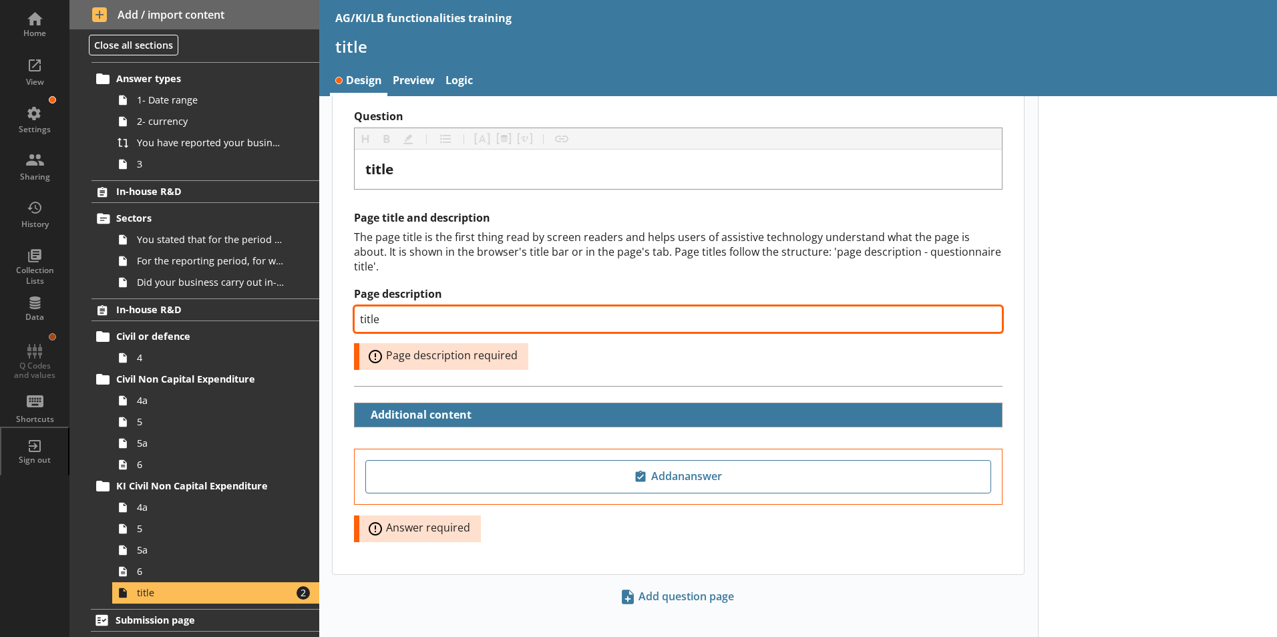
type input "title"
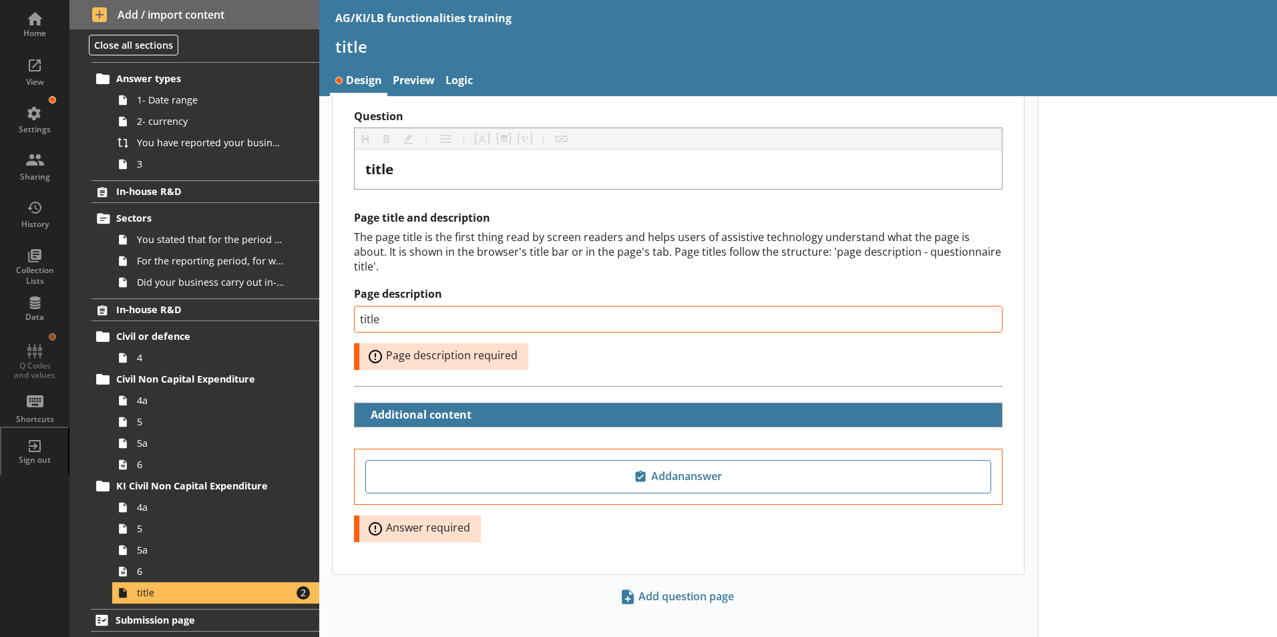
click at [1159, 509] on div at bounding box center [1158, 334] width 240 height 635
type input "title"
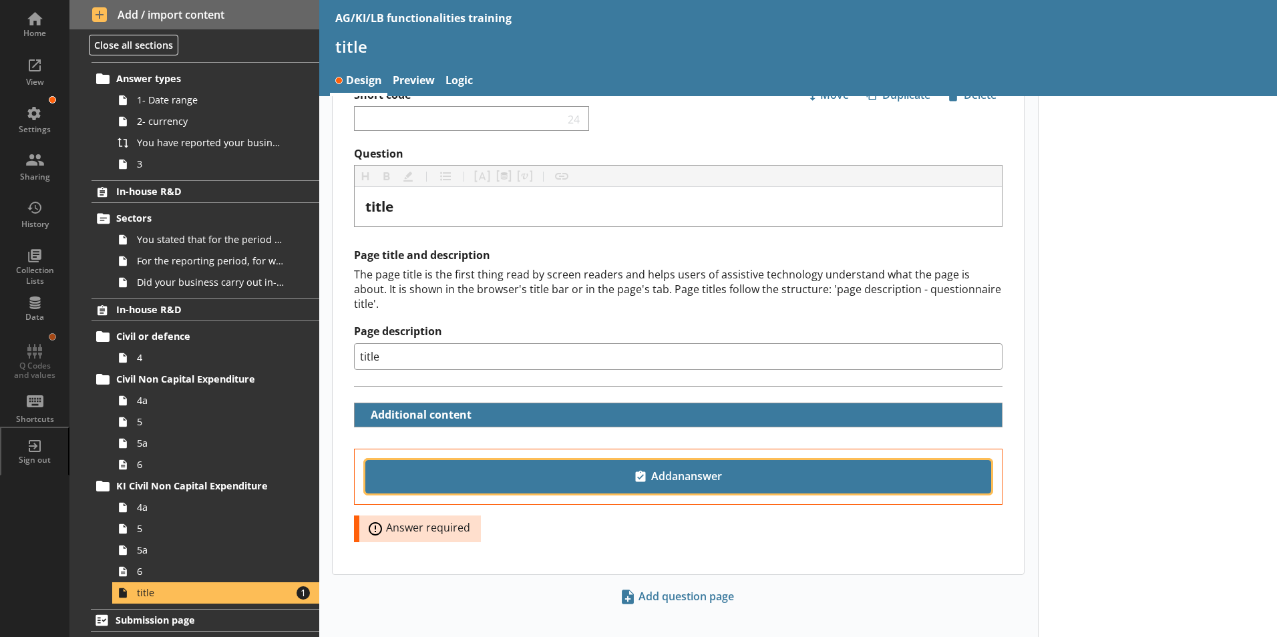
click at [725, 466] on span "Add an answer" at bounding box center [678, 476] width 614 height 21
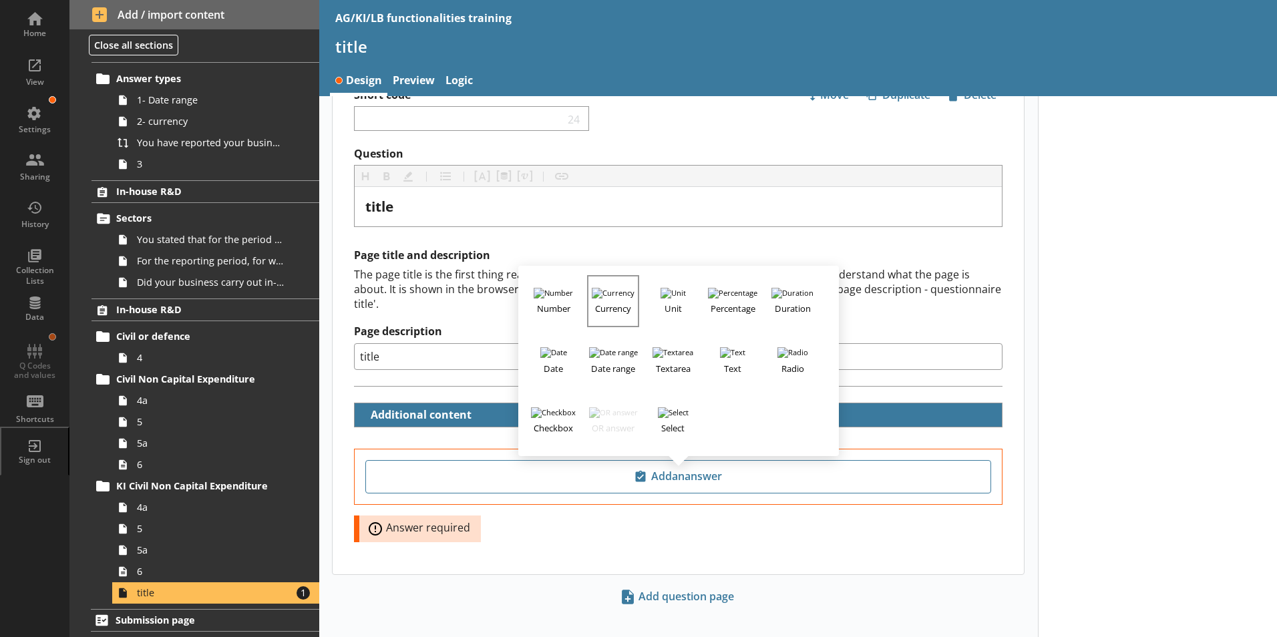
click at [601, 299] on h3 "Currency" at bounding box center [612, 307] width 49 height 17
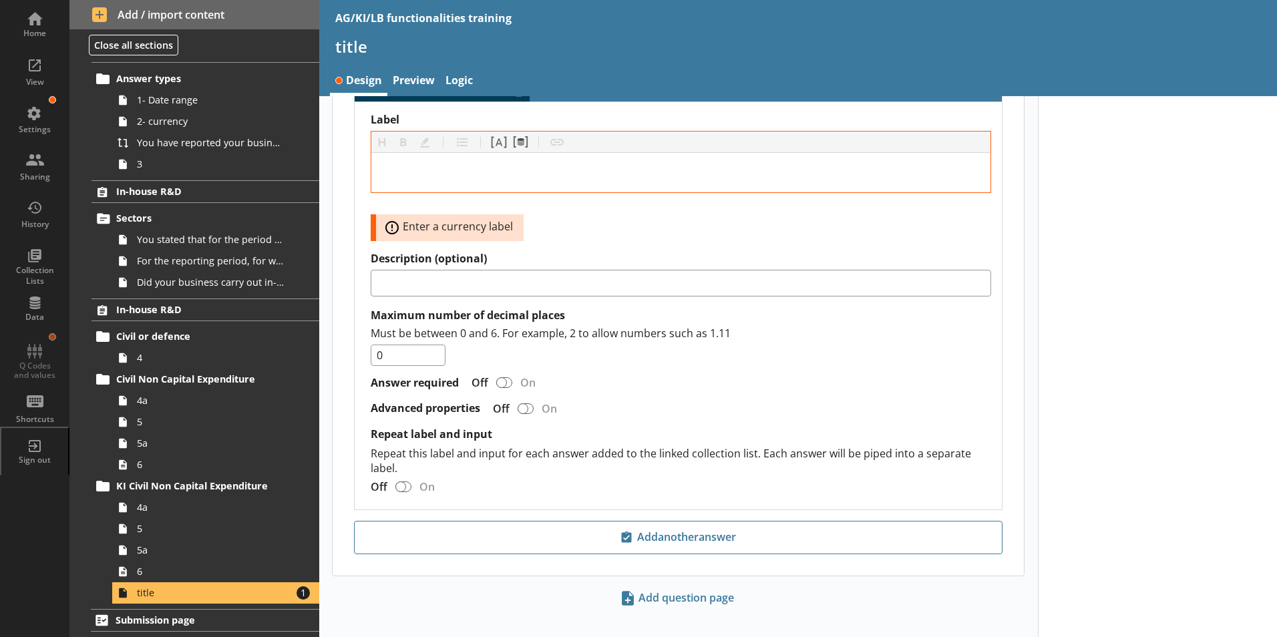
scroll to position [413, 0]
click at [405, 480] on div "Currency answer" at bounding box center [403, 485] width 16 height 11
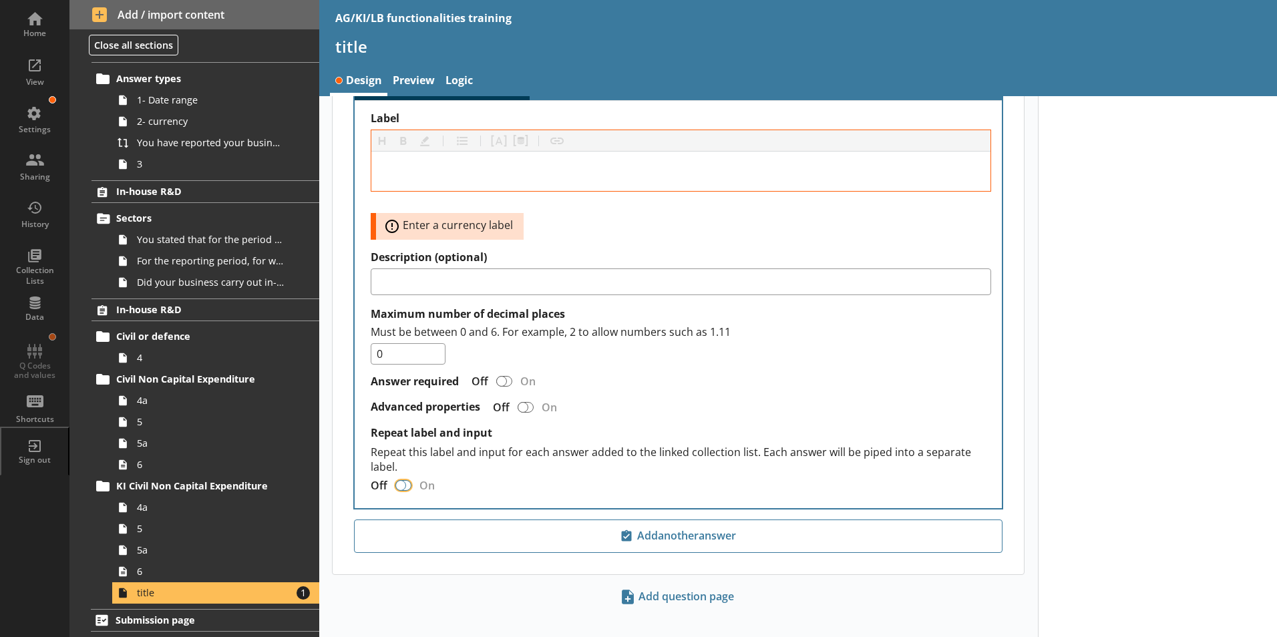
checkbox input "true"
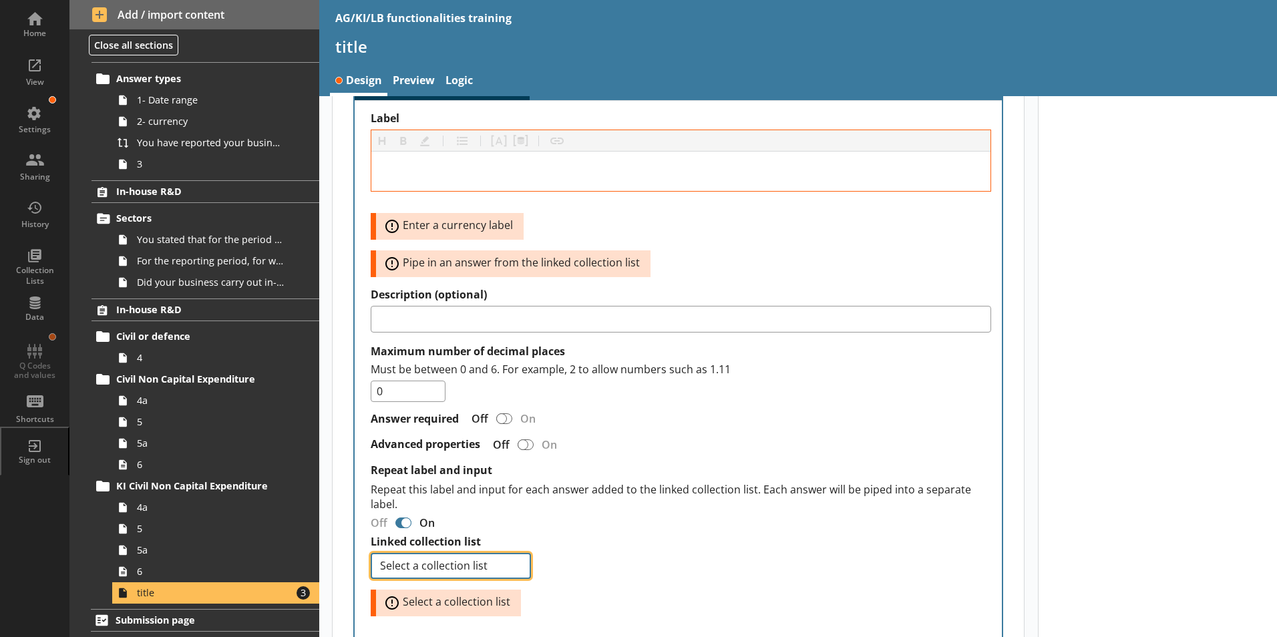
click at [516, 555] on select "Select a collection list Product codes" at bounding box center [451, 566] width 160 height 26
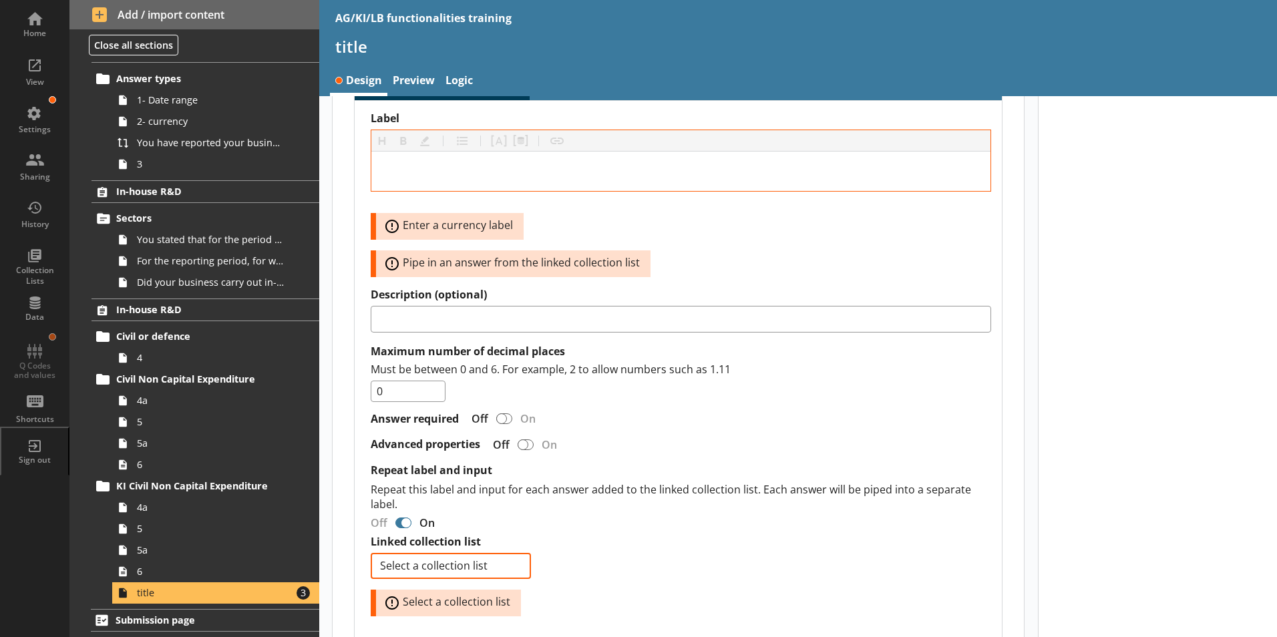
click at [649, 558] on div "Label Heading Heading Bold Bold Highlight Highlight List List Pipe answer Pipe …" at bounding box center [681, 364] width 620 height 505
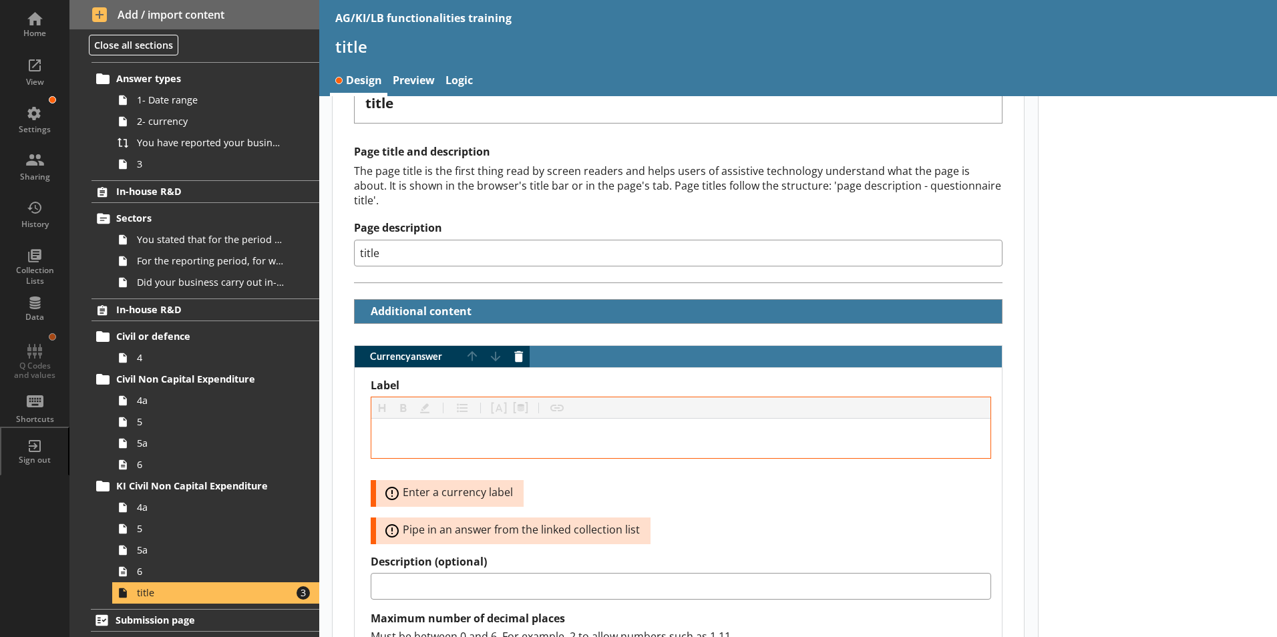
scroll to position [0, 0]
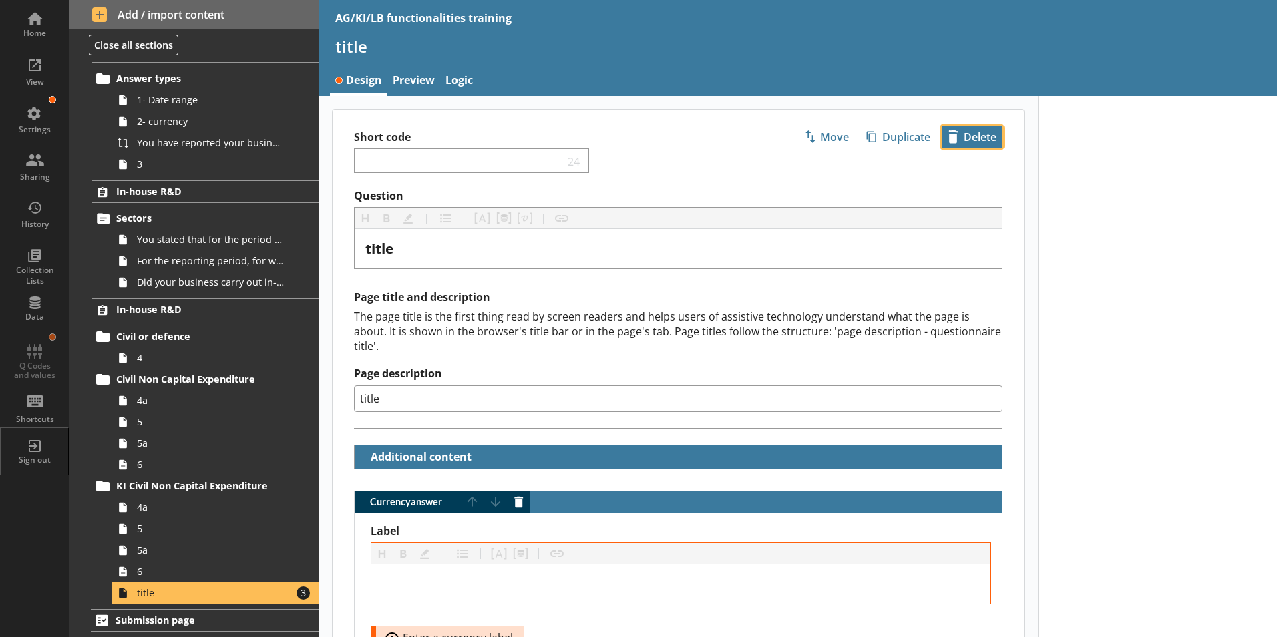
click at [976, 140] on span "icon-delete Created with Sketch. Delete" at bounding box center [971, 136] width 59 height 21
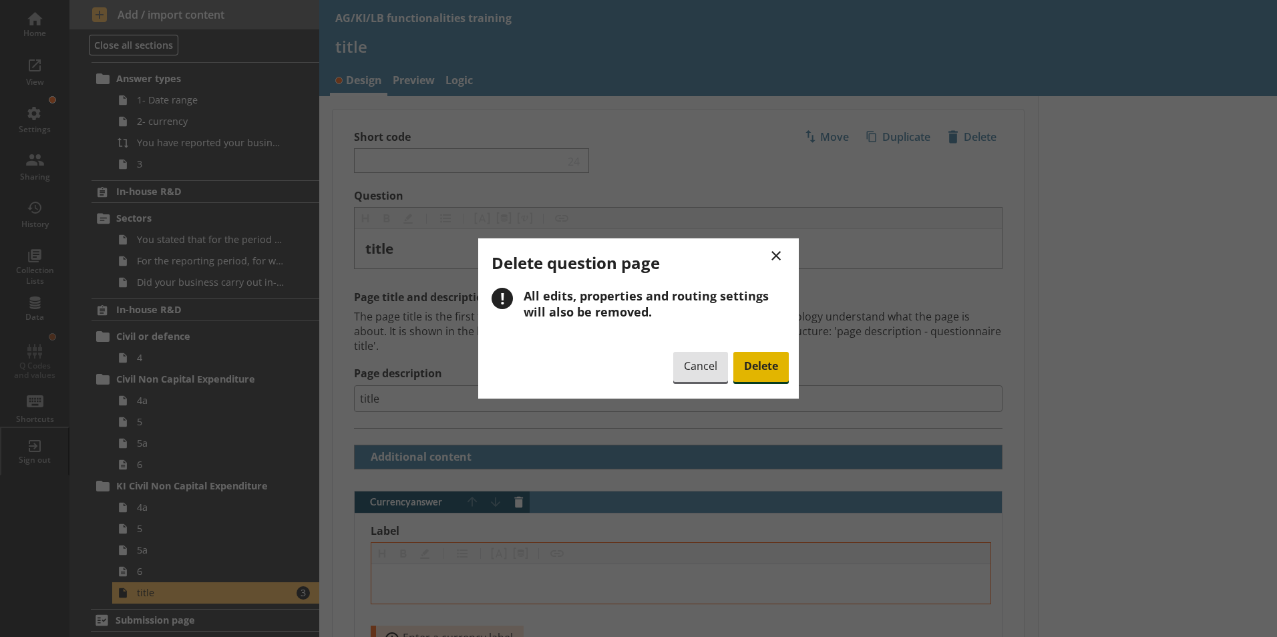
click at [760, 370] on span "Delete" at bounding box center [760, 367] width 55 height 31
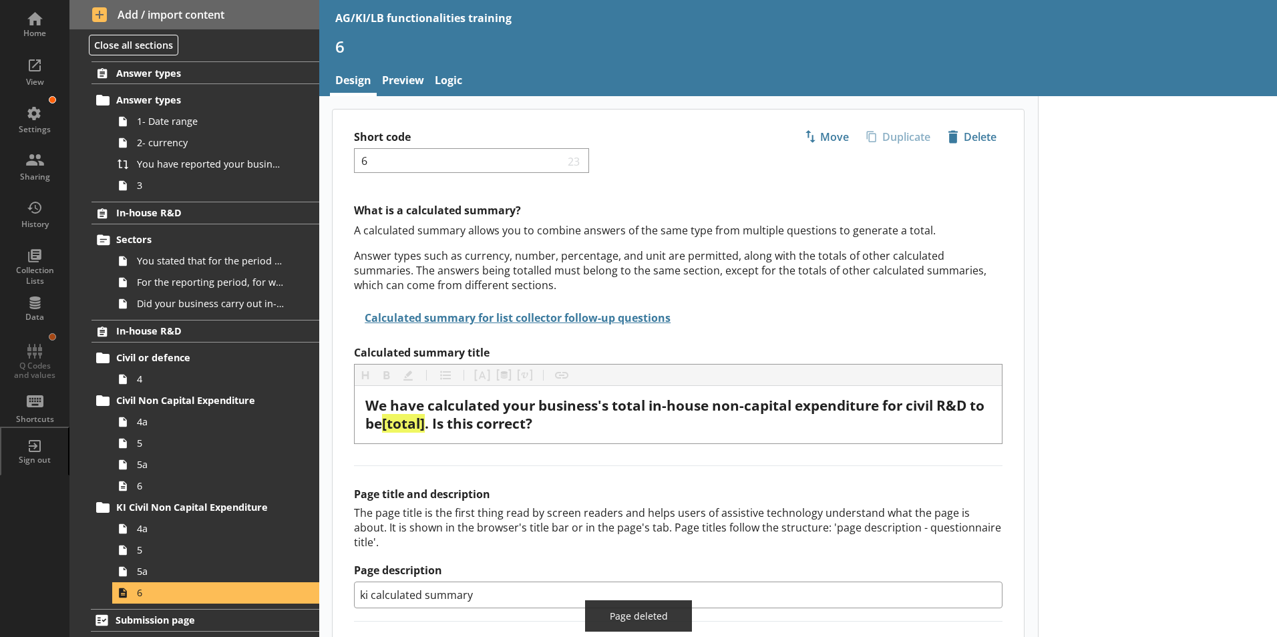
scroll to position [27, 0]
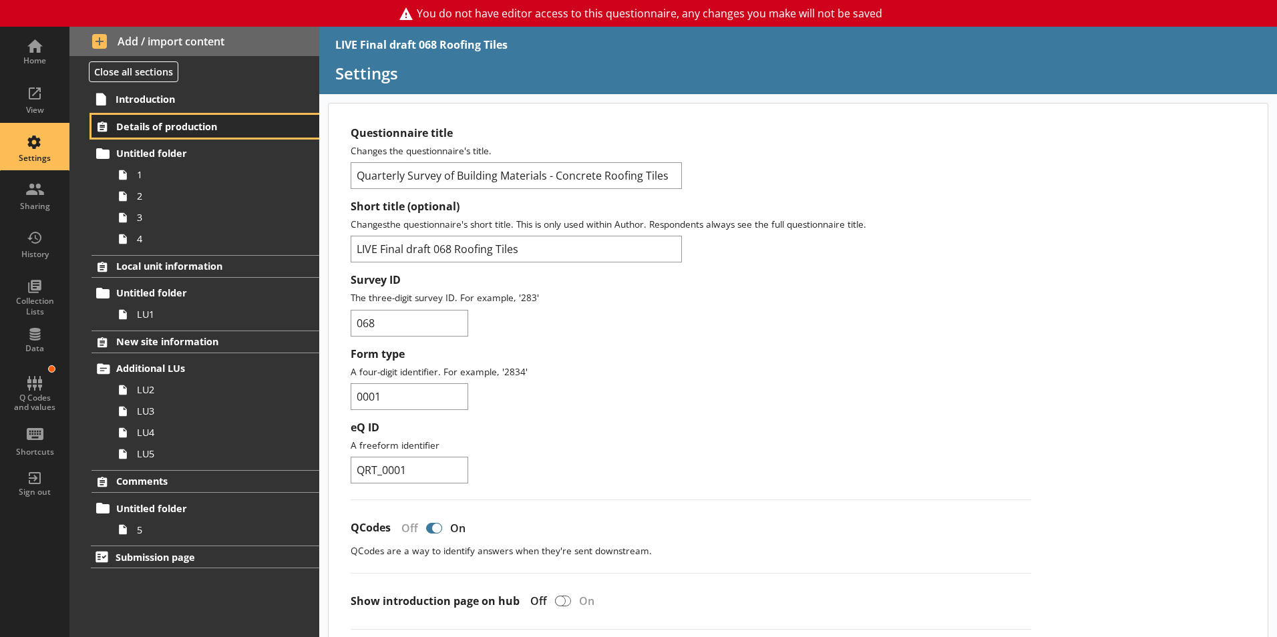
click at [180, 119] on link "Details of production" at bounding box center [205, 126] width 228 height 23
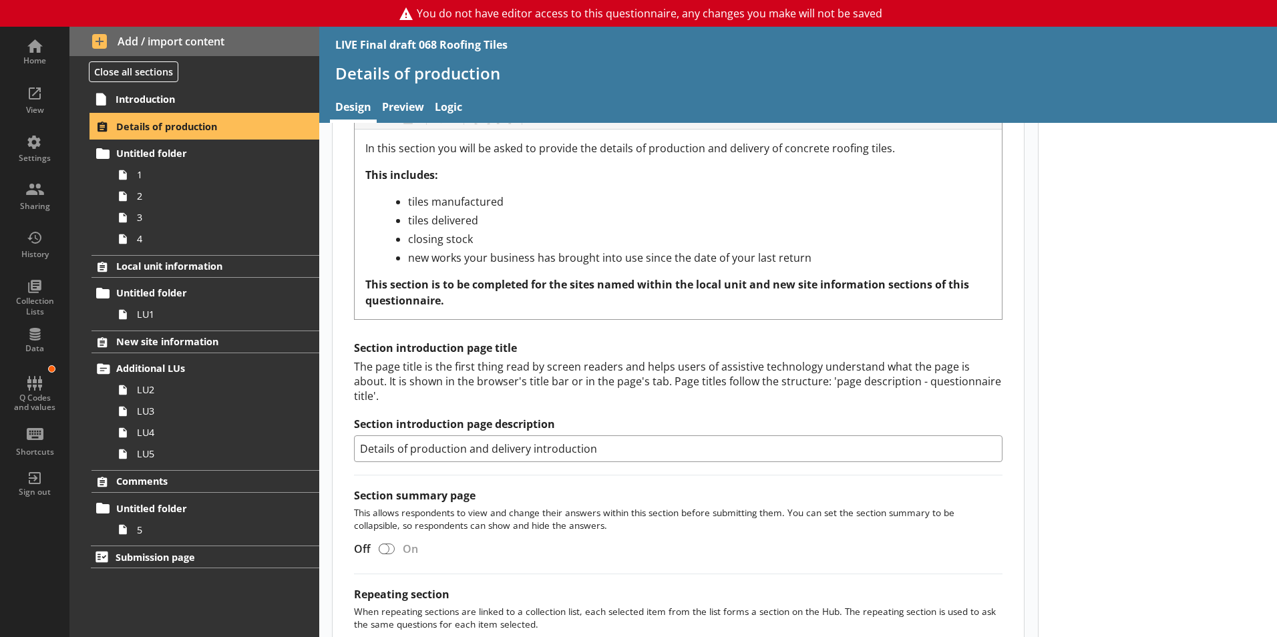
scroll to position [230, 0]
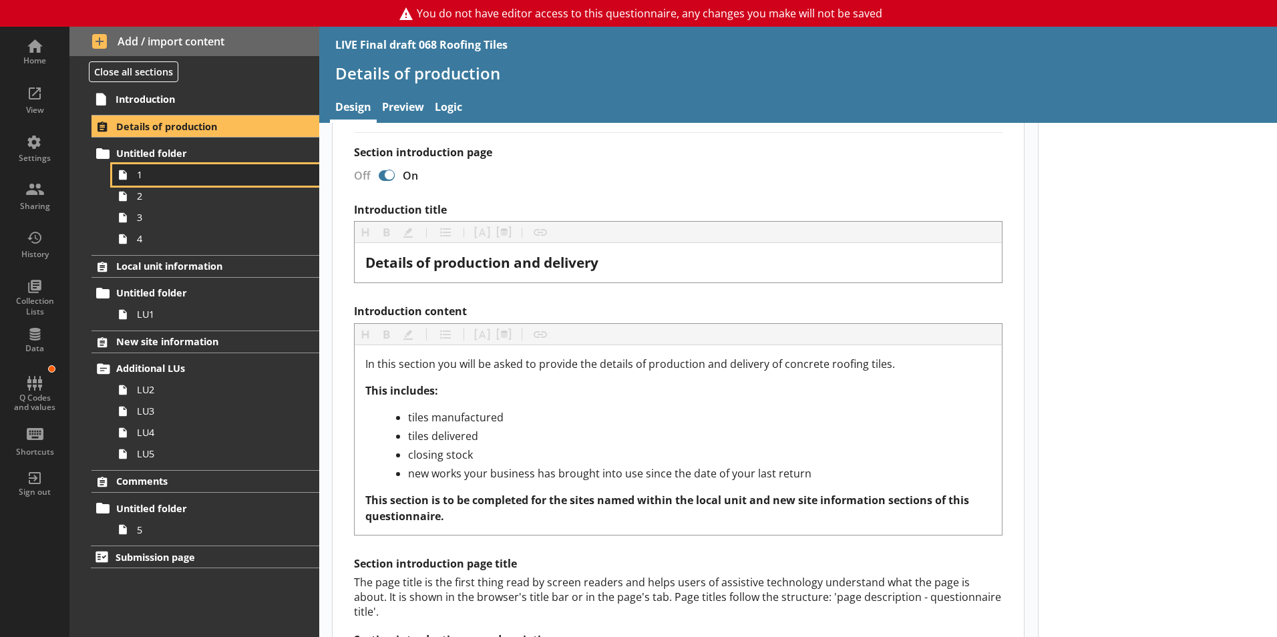
click at [140, 180] on span "1" at bounding box center [211, 174] width 148 height 13
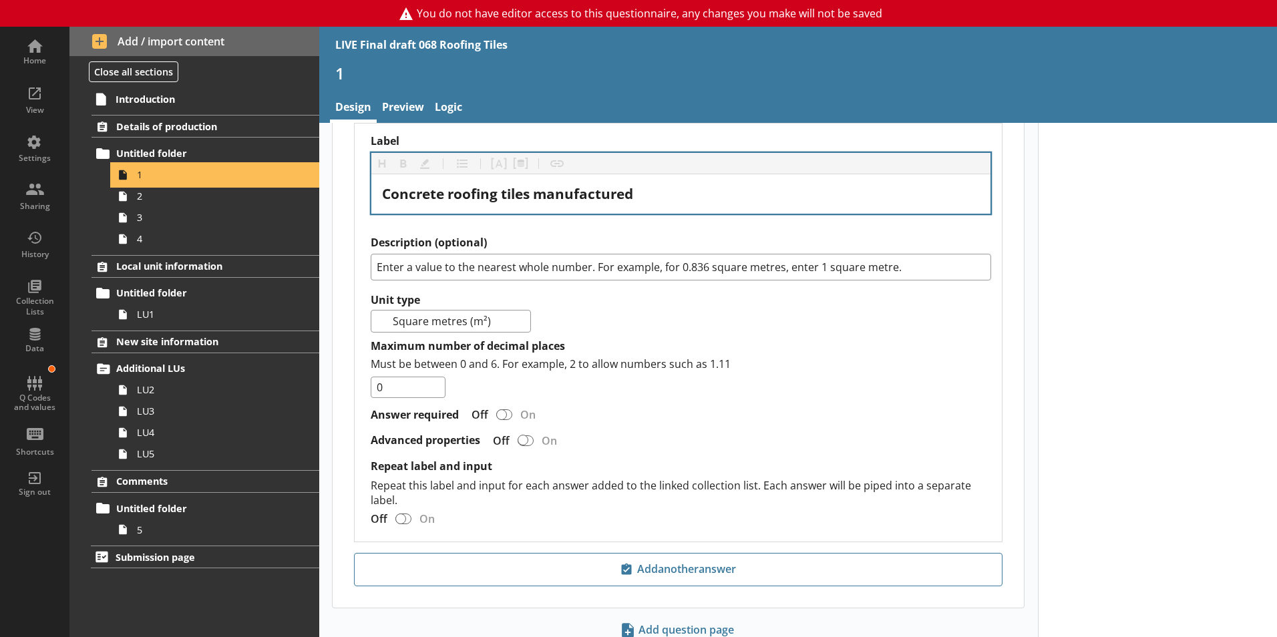
scroll to position [1004, 0]
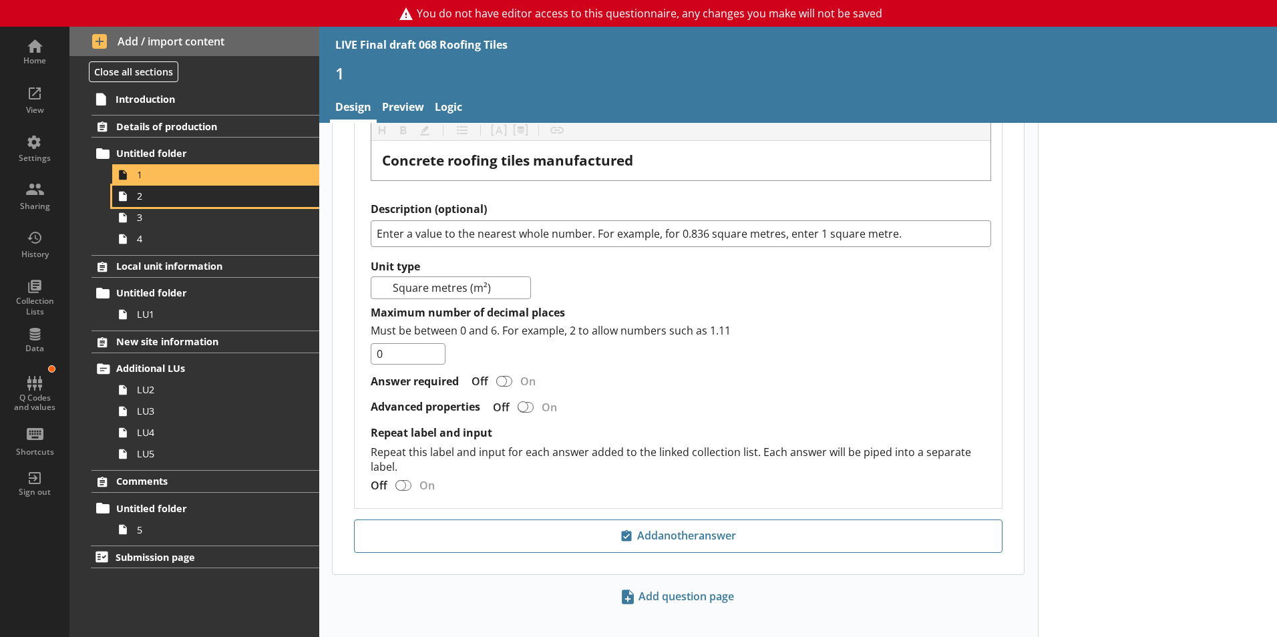
click at [144, 203] on link "2" at bounding box center [215, 196] width 207 height 21
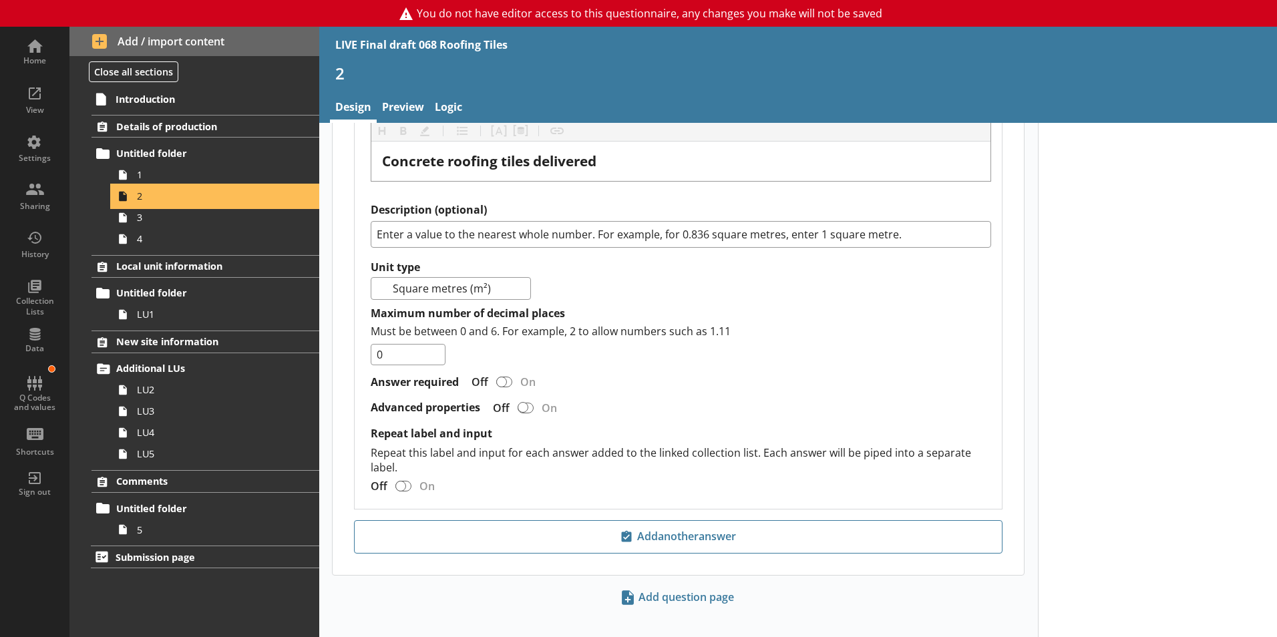
scroll to position [1004, 0]
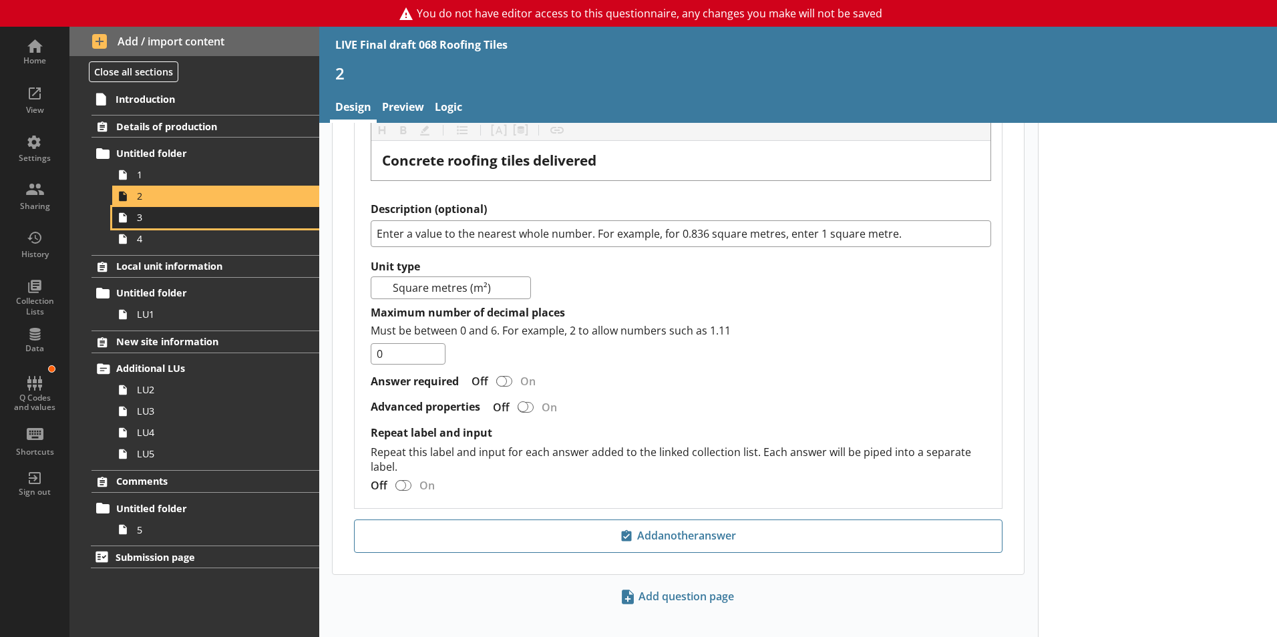
click at [145, 222] on span "3" at bounding box center [211, 217] width 148 height 13
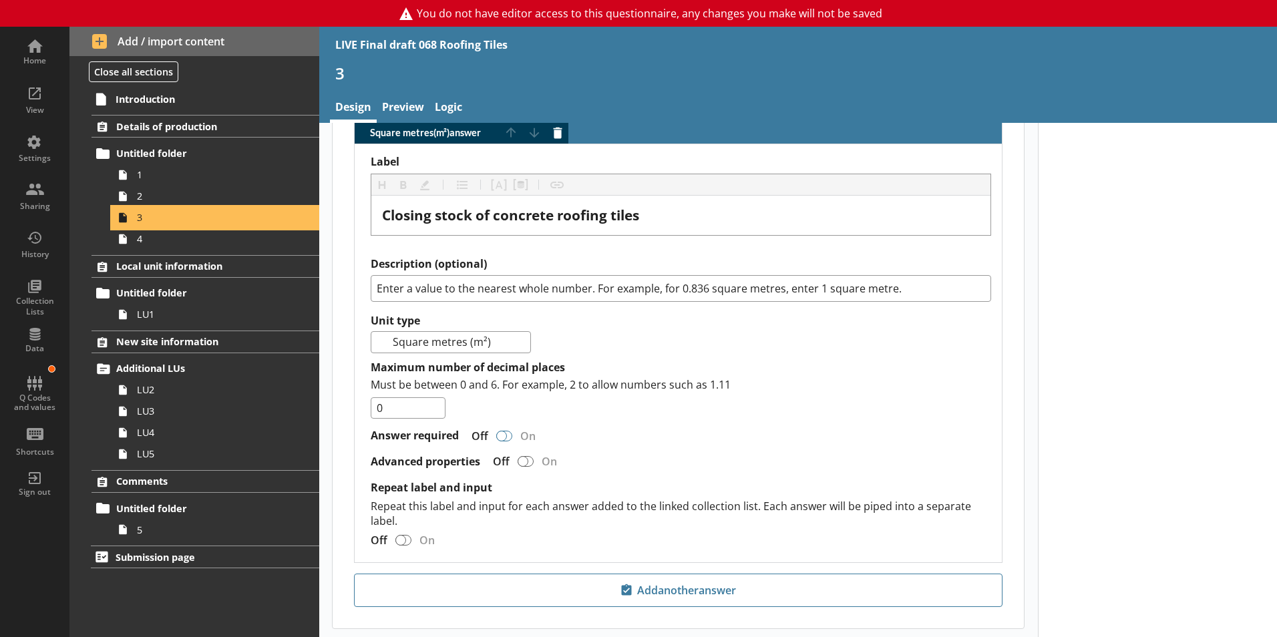
scroll to position [855, 0]
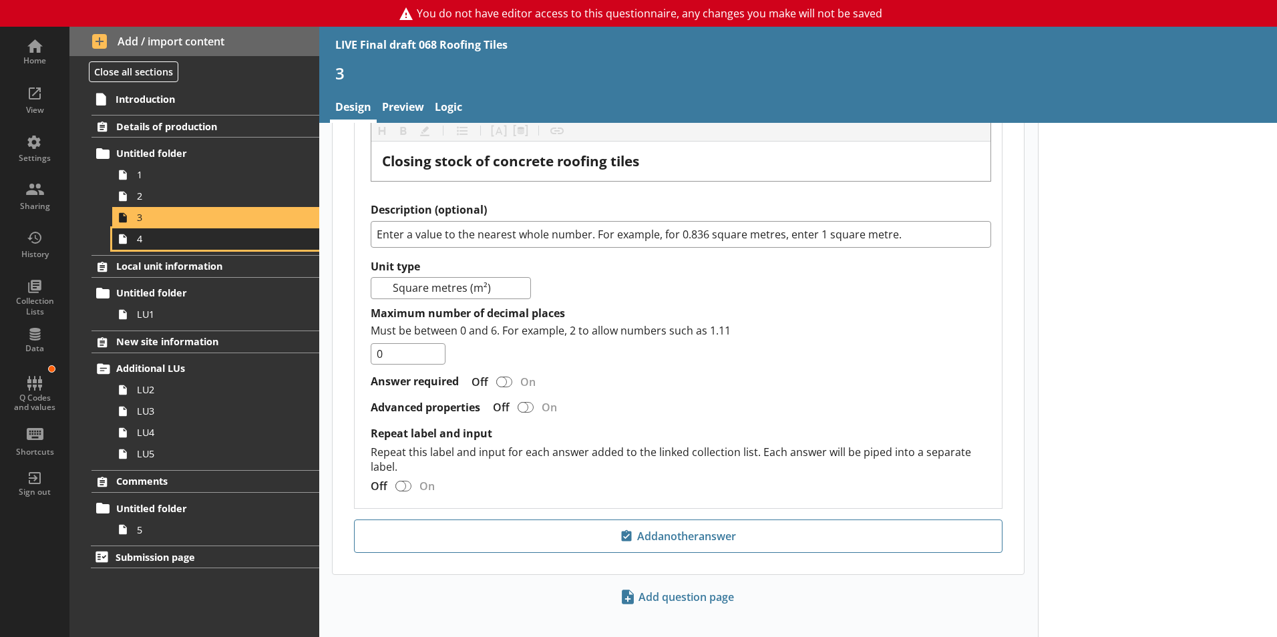
click at [148, 247] on link "4" at bounding box center [215, 238] width 207 height 21
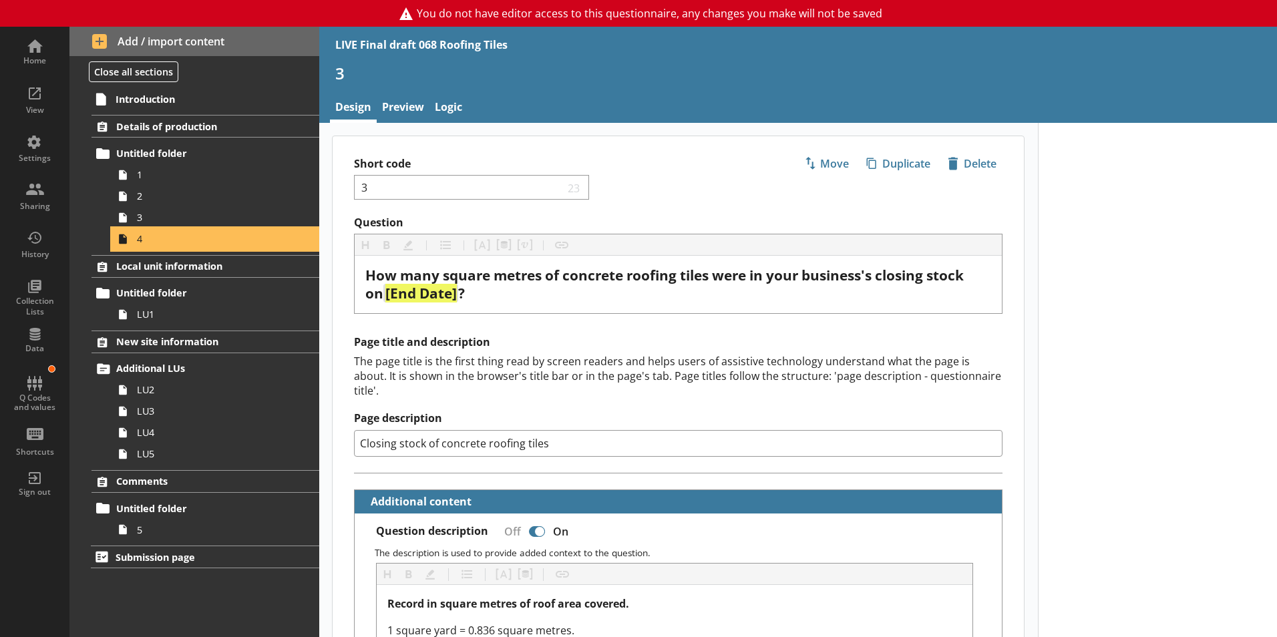
type textarea "x"
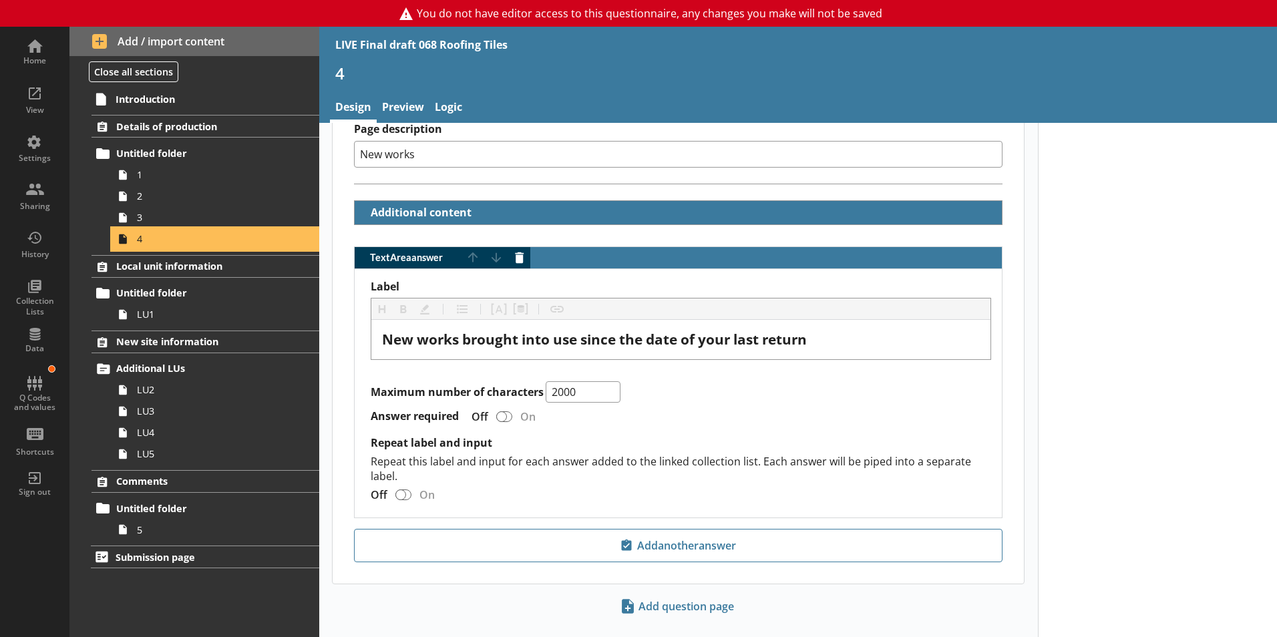
scroll to position [299, 0]
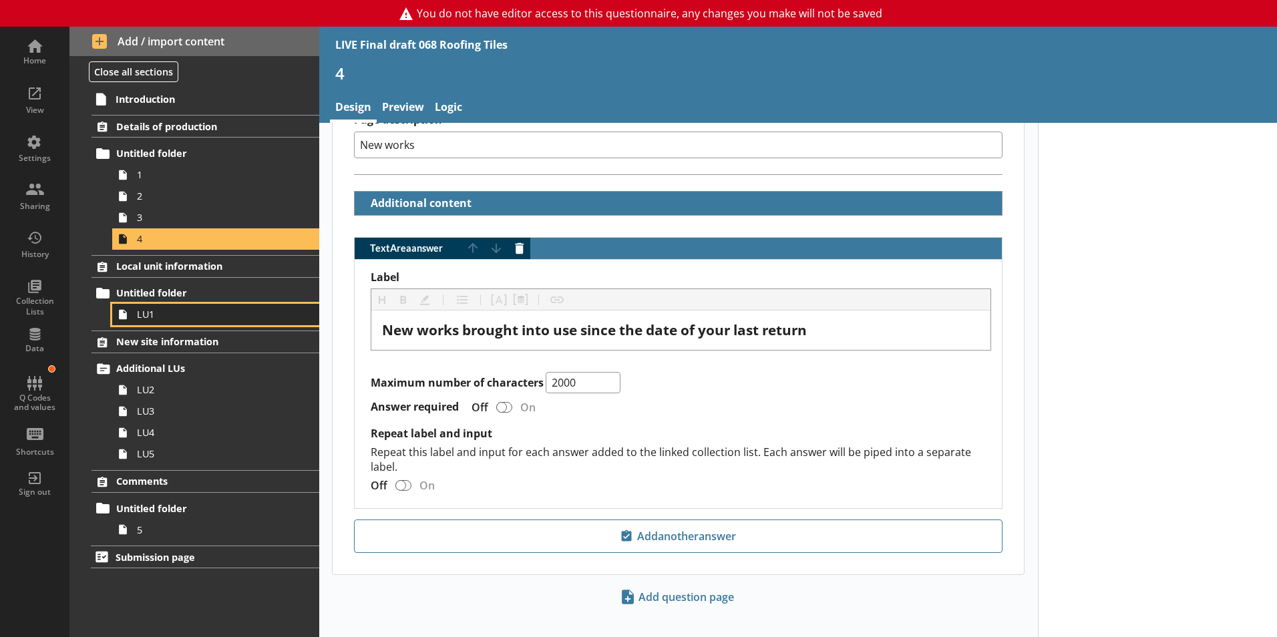
click at [150, 317] on span "LU1" at bounding box center [211, 314] width 148 height 13
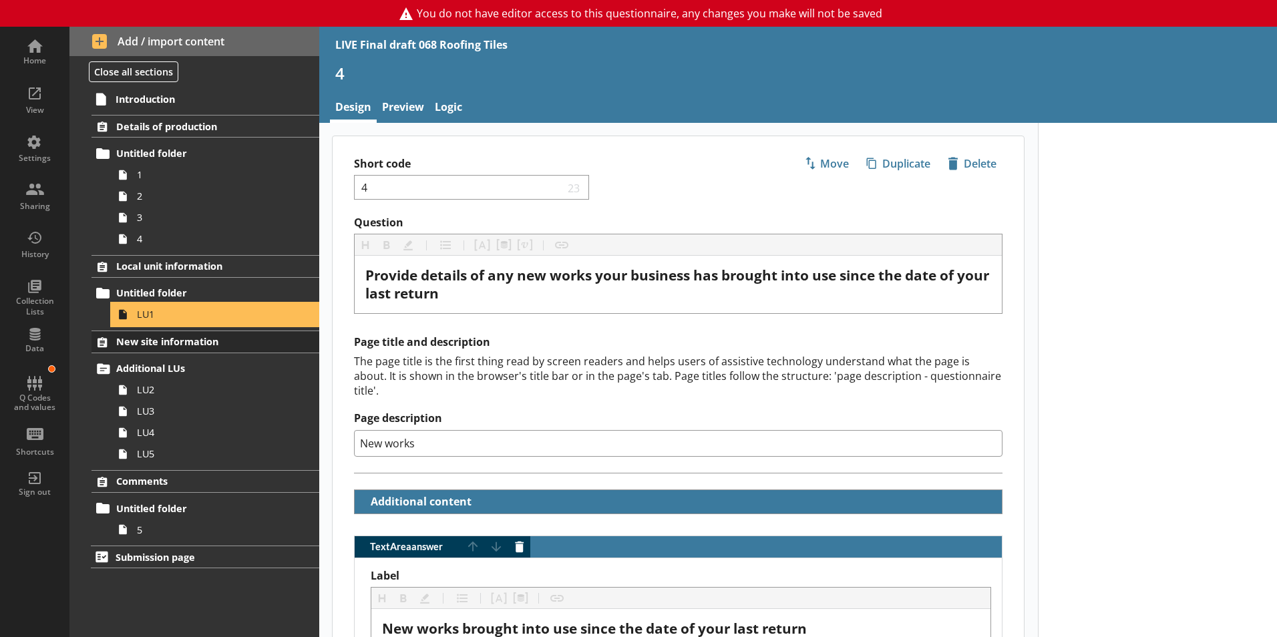
select select "c6414f7d-732a-4aab-9beb-1b3adedb7966"
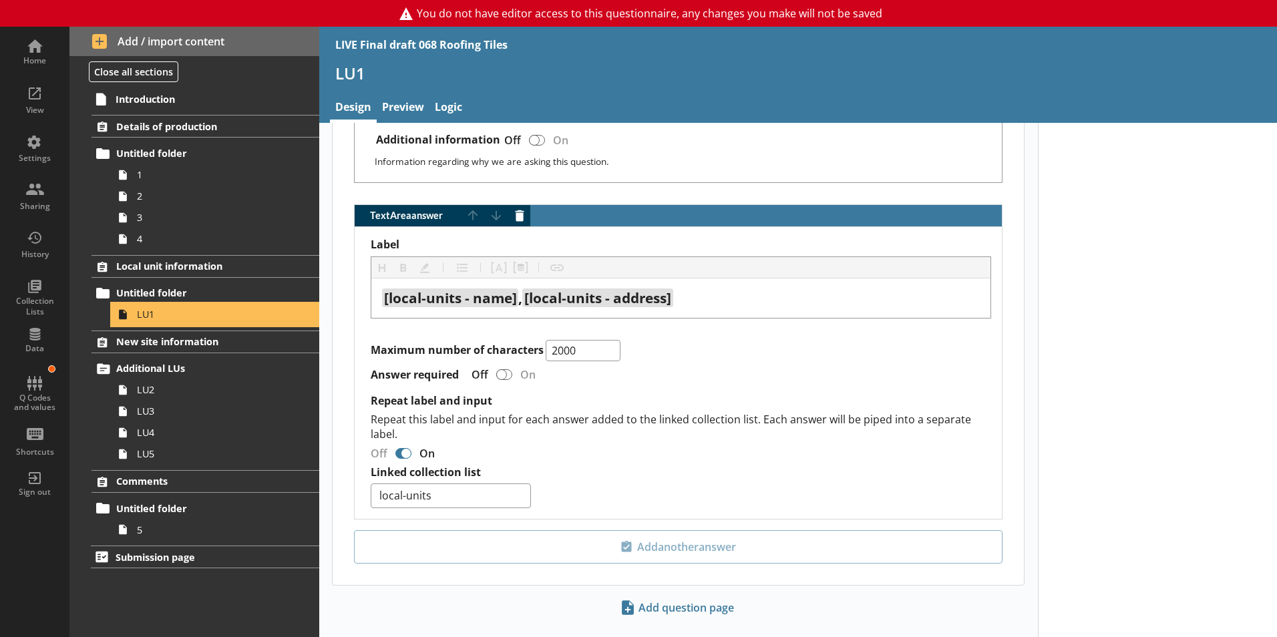
scroll to position [878, 0]
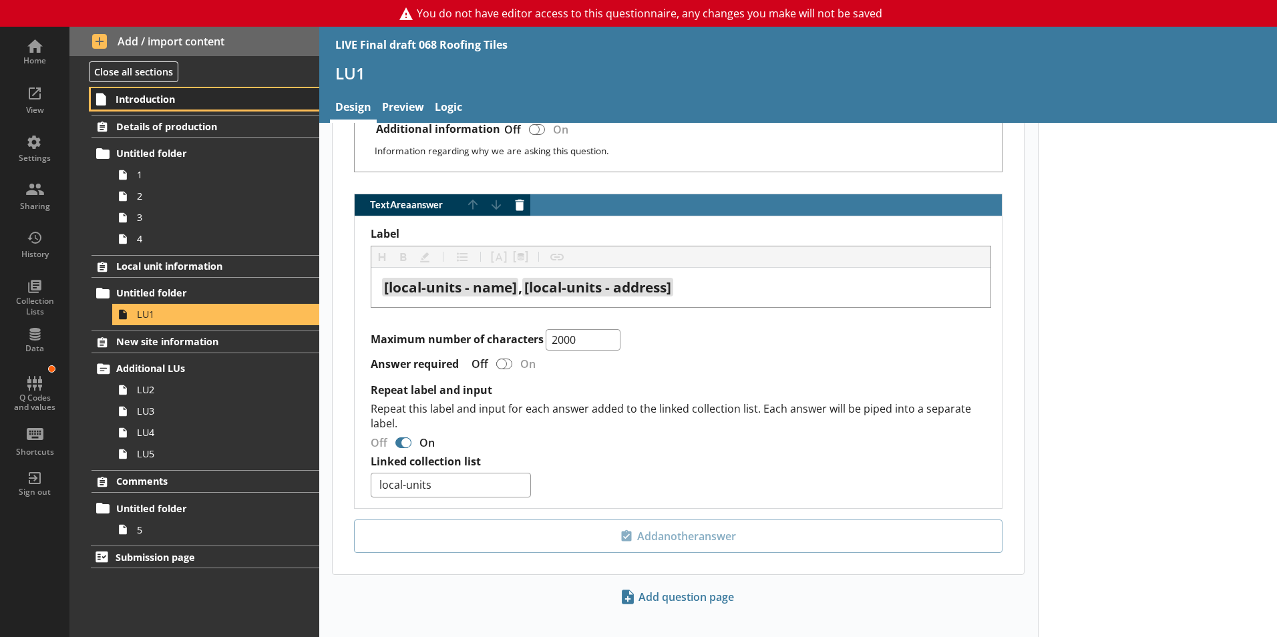
click at [163, 97] on span "Introduction" at bounding box center [198, 99] width 164 height 13
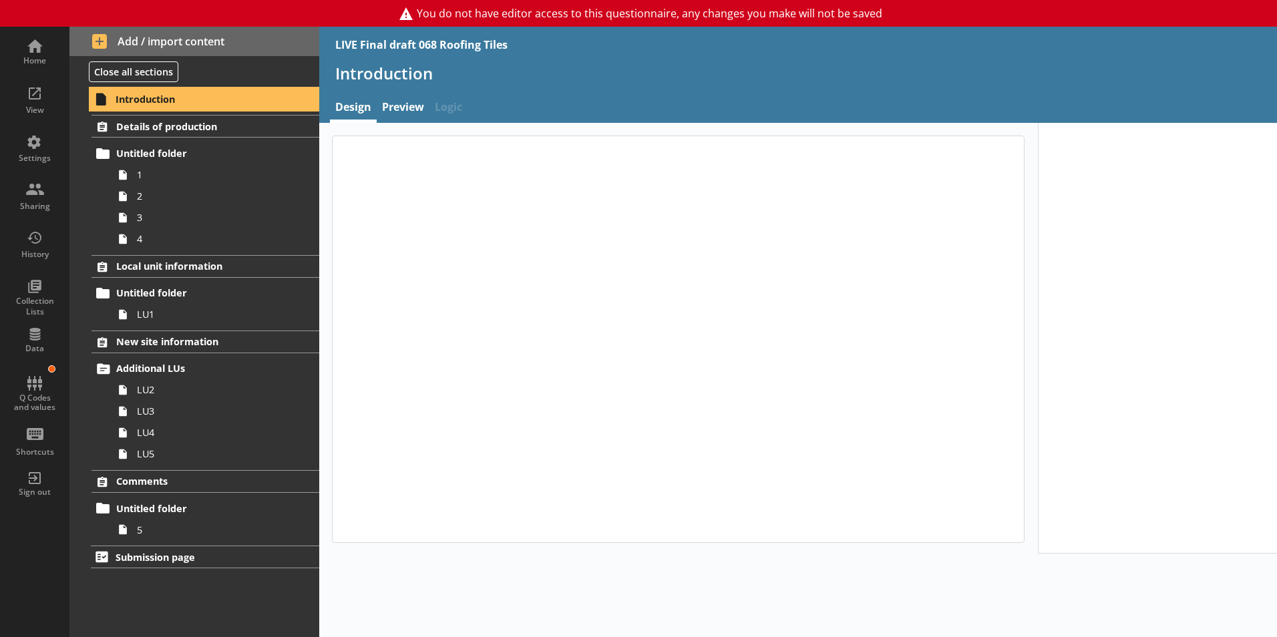
type textarea "x"
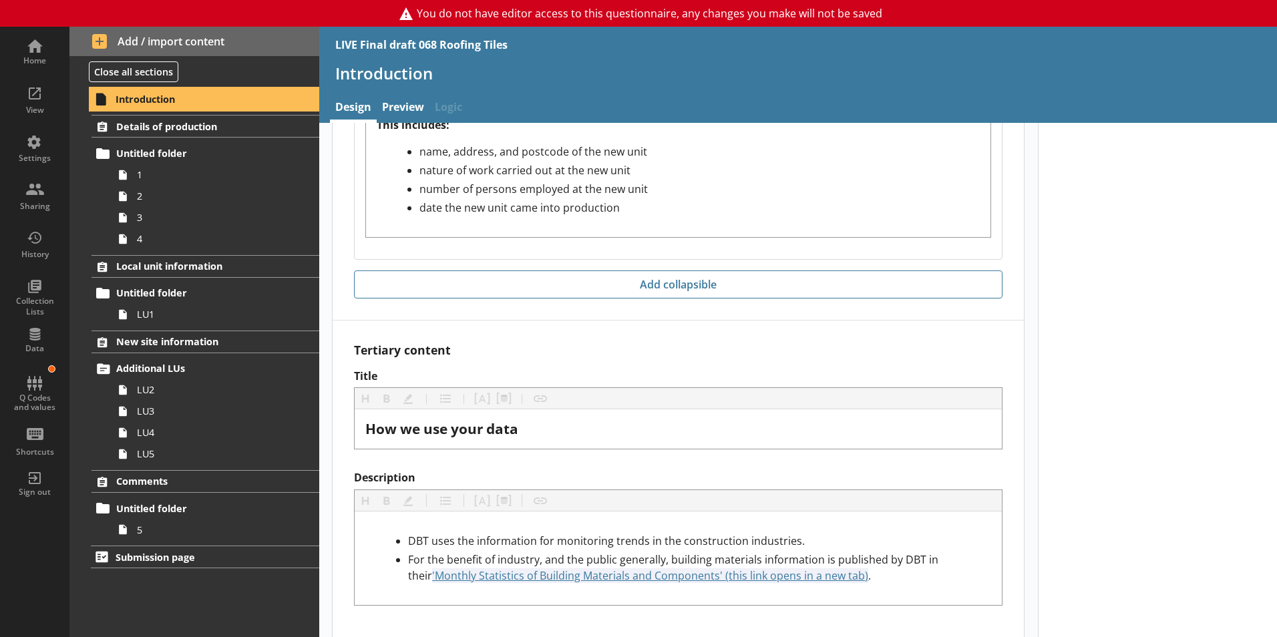
scroll to position [2279, 0]
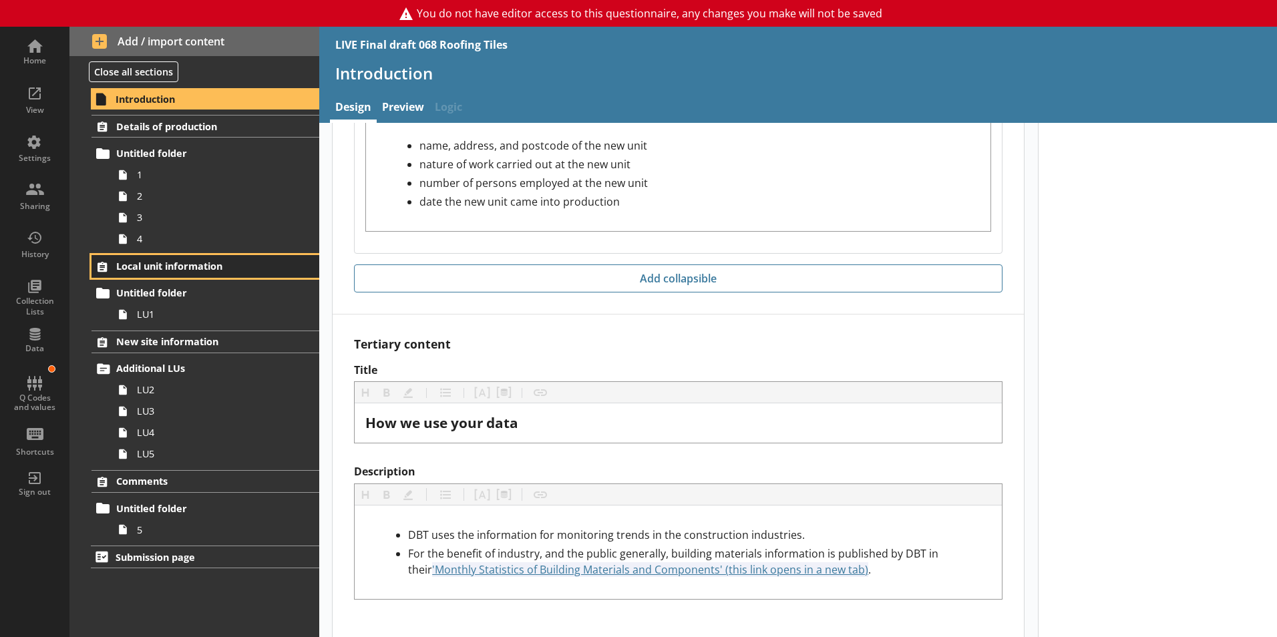
click at [164, 266] on span "Local unit information" at bounding box center [198, 266] width 164 height 13
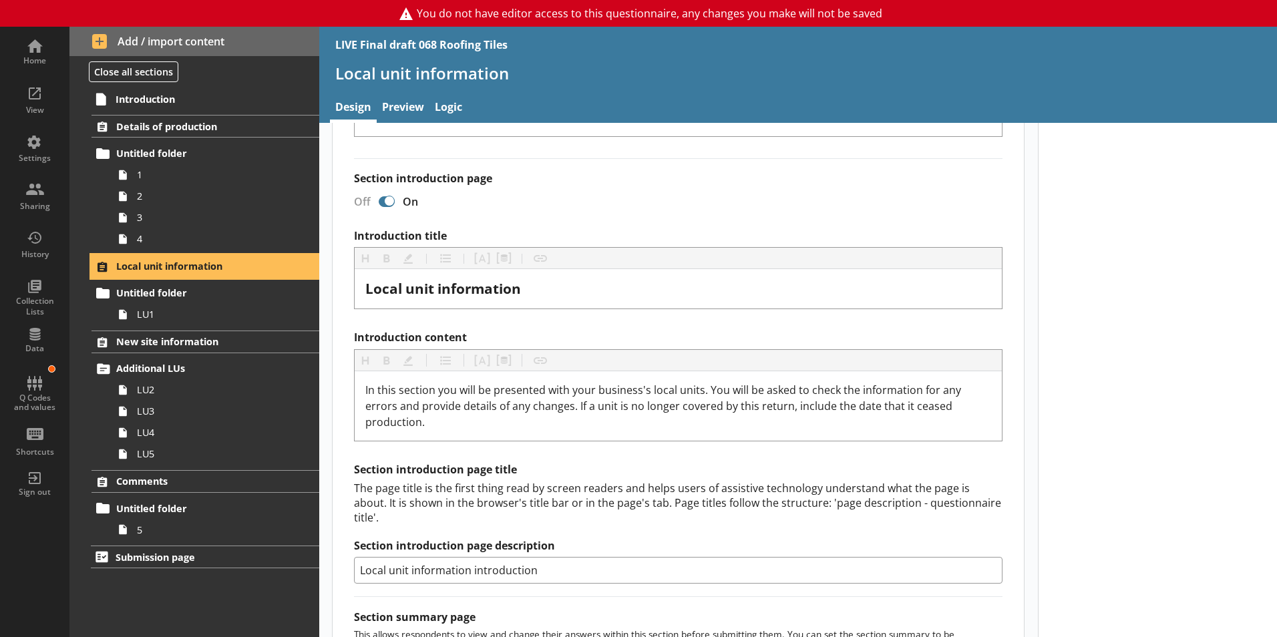
scroll to position [177, 0]
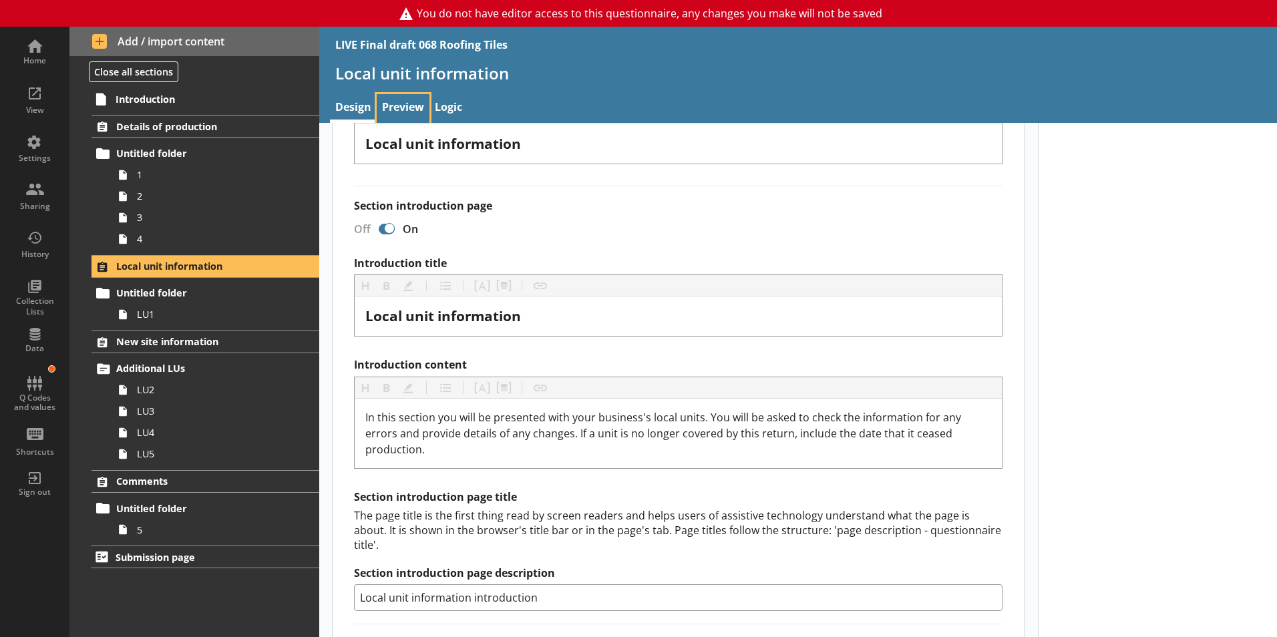
click at [396, 101] on link "Preview" at bounding box center [403, 108] width 53 height 29
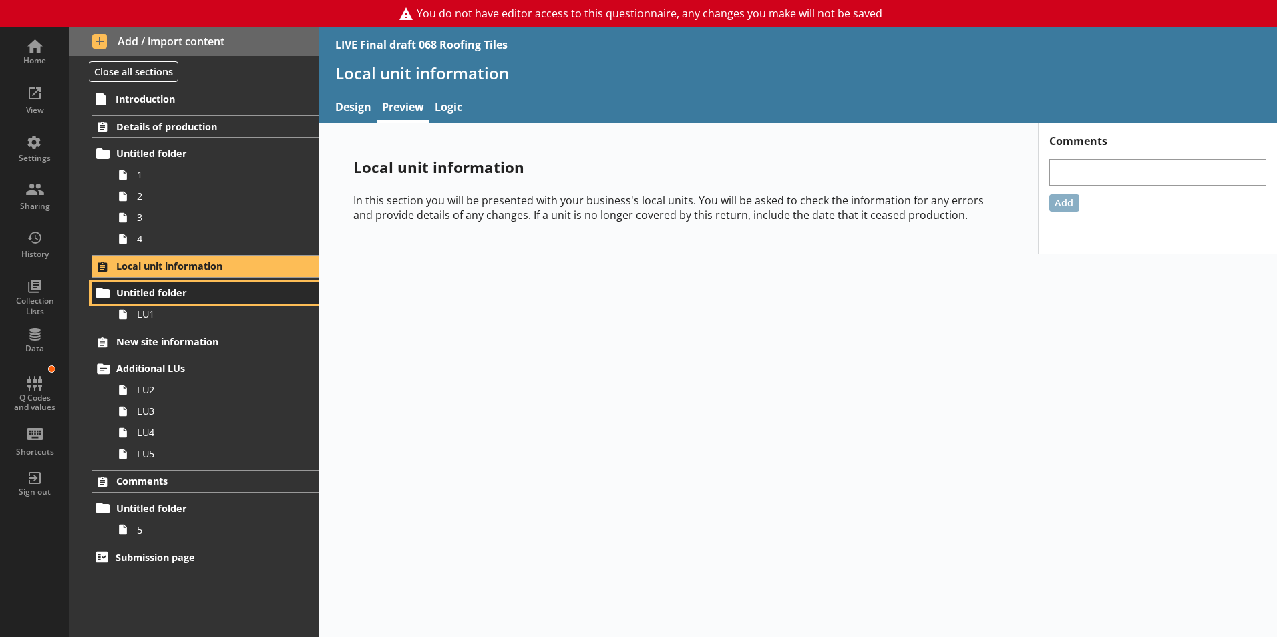
click at [168, 289] on span "Untitled folder" at bounding box center [198, 293] width 164 height 13
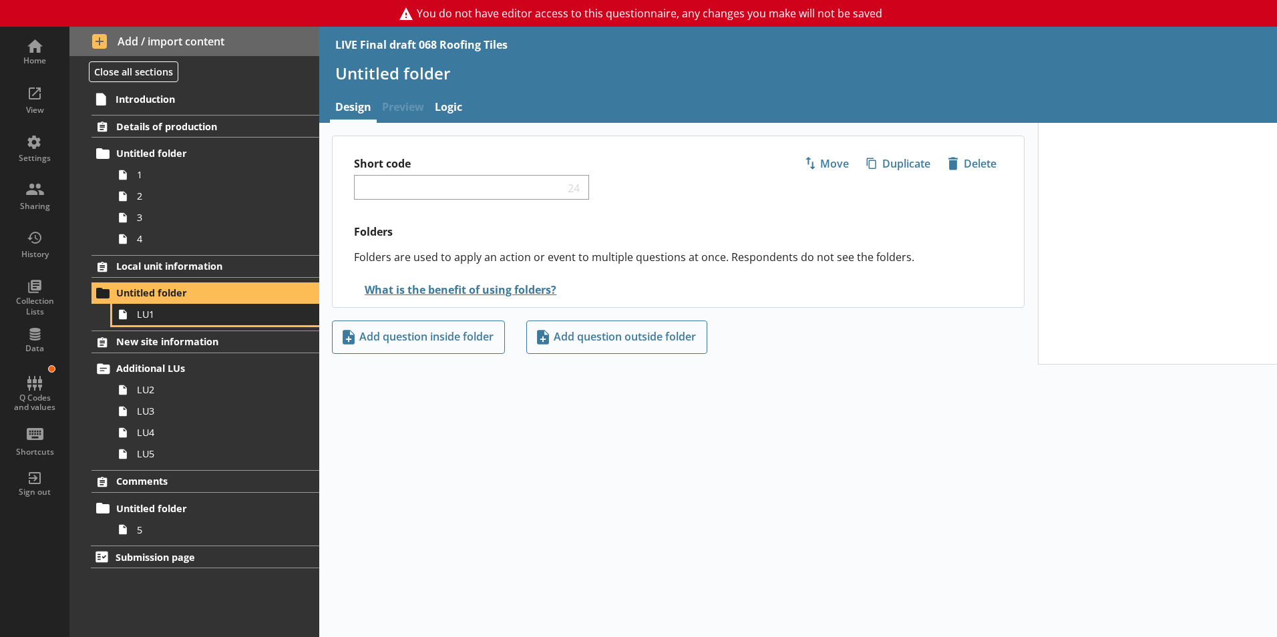
click at [145, 320] on span "LU1" at bounding box center [211, 314] width 148 height 13
select select "c6414f7d-732a-4aab-9beb-1b3adedb7966"
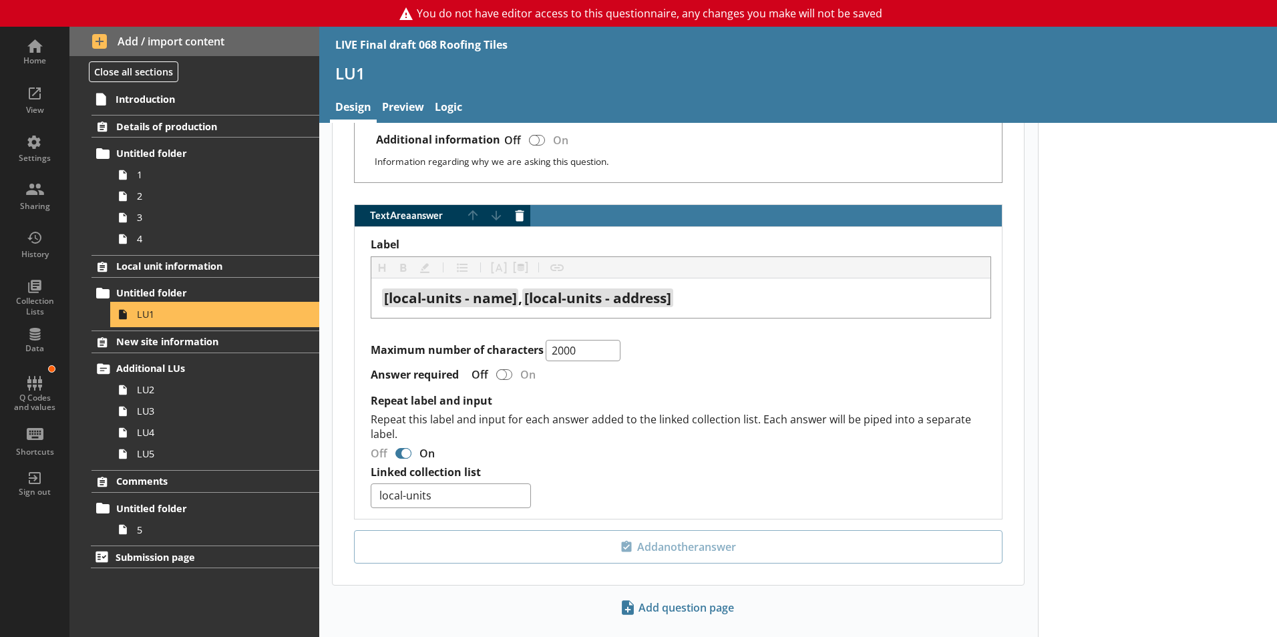
scroll to position [868, 0]
click at [403, 104] on link "Preview" at bounding box center [403, 108] width 53 height 29
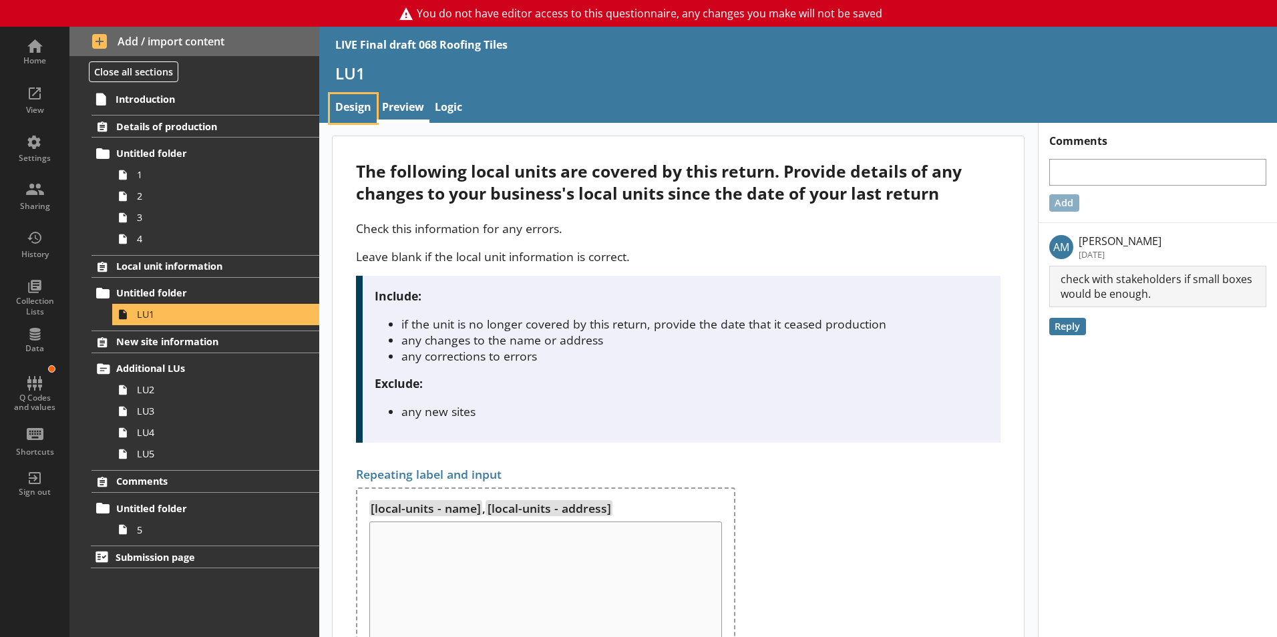
click at [345, 104] on link "Design" at bounding box center [353, 108] width 47 height 29
select select "c6414f7d-732a-4aab-9beb-1b3adedb7966"
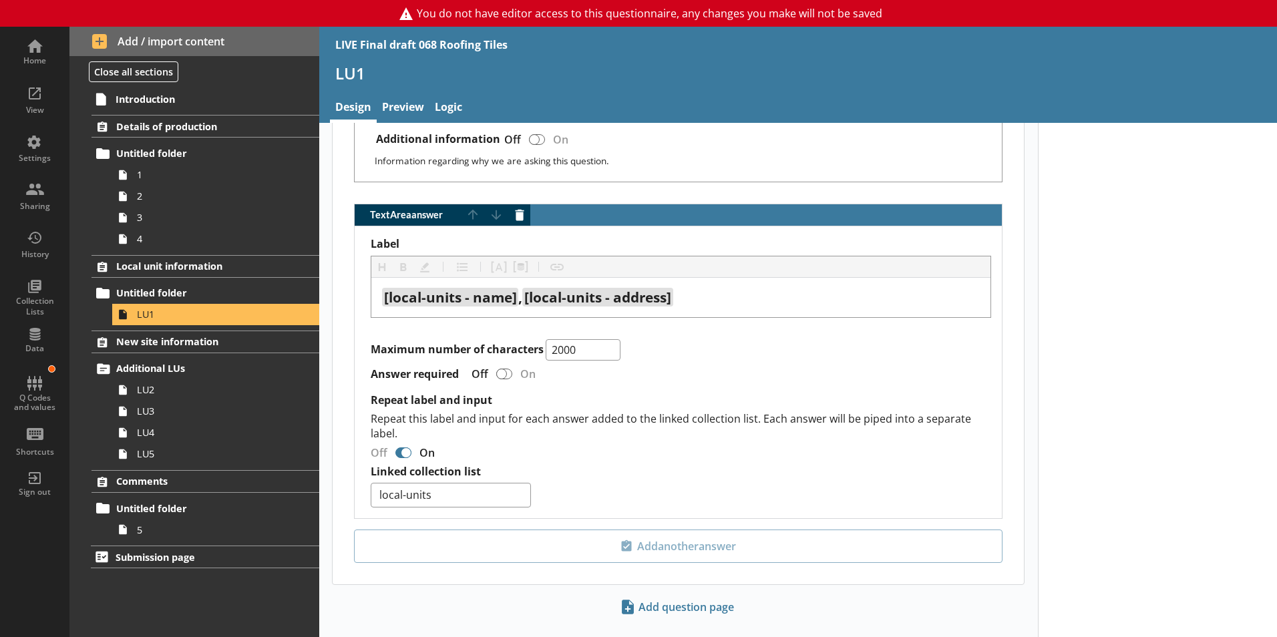
scroll to position [878, 0]
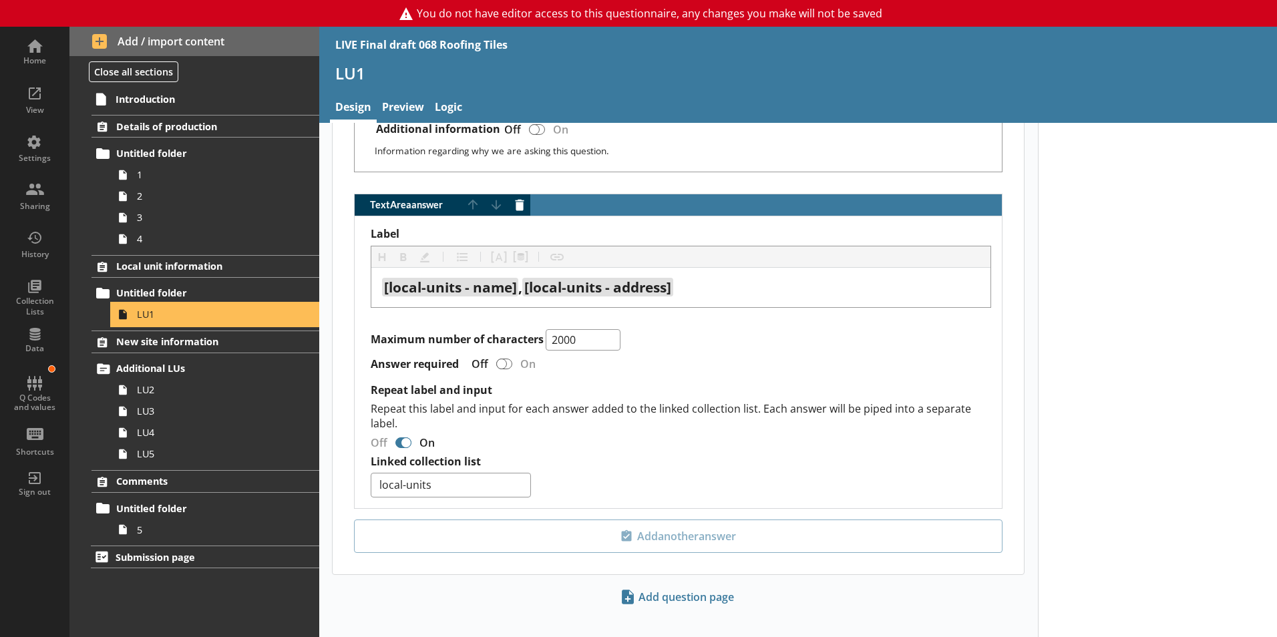
click at [174, 307] on link "LU1" at bounding box center [215, 314] width 207 height 21
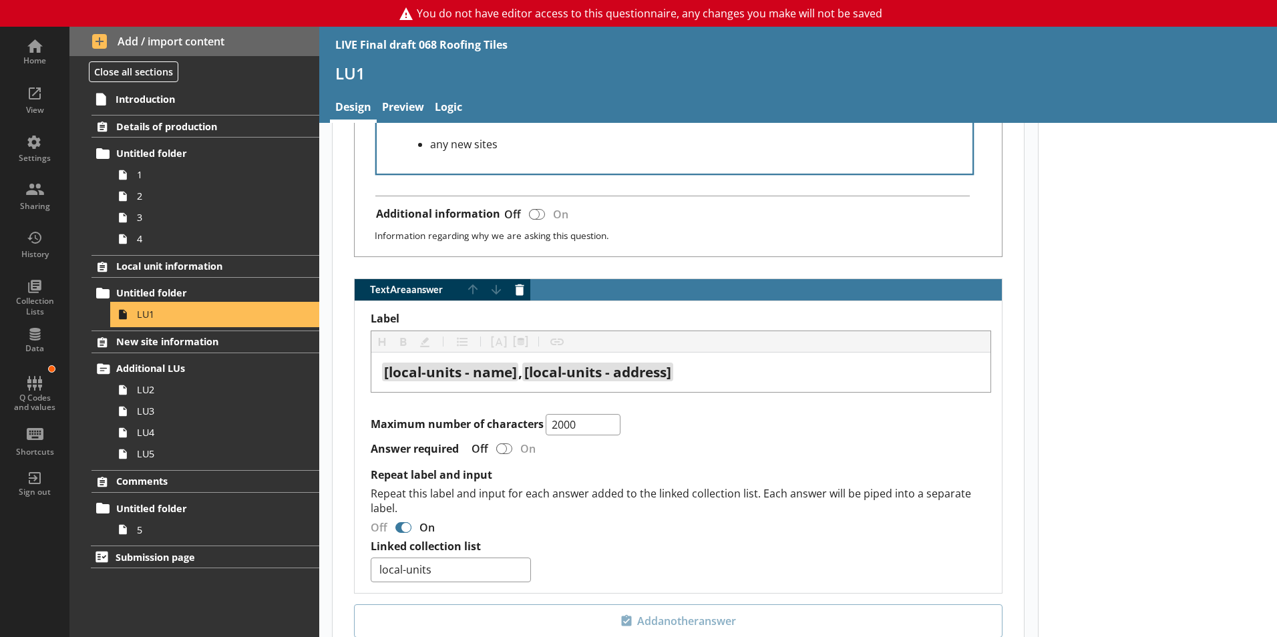
scroll to position [801, 0]
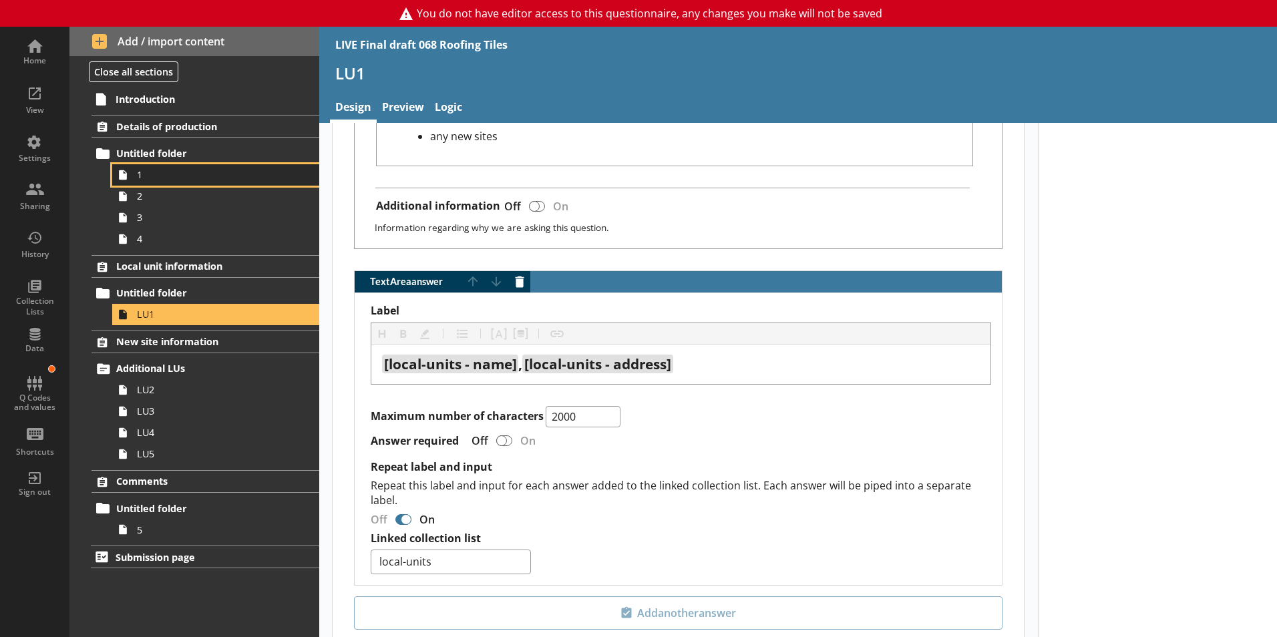
click at [136, 179] on link "1" at bounding box center [215, 174] width 207 height 21
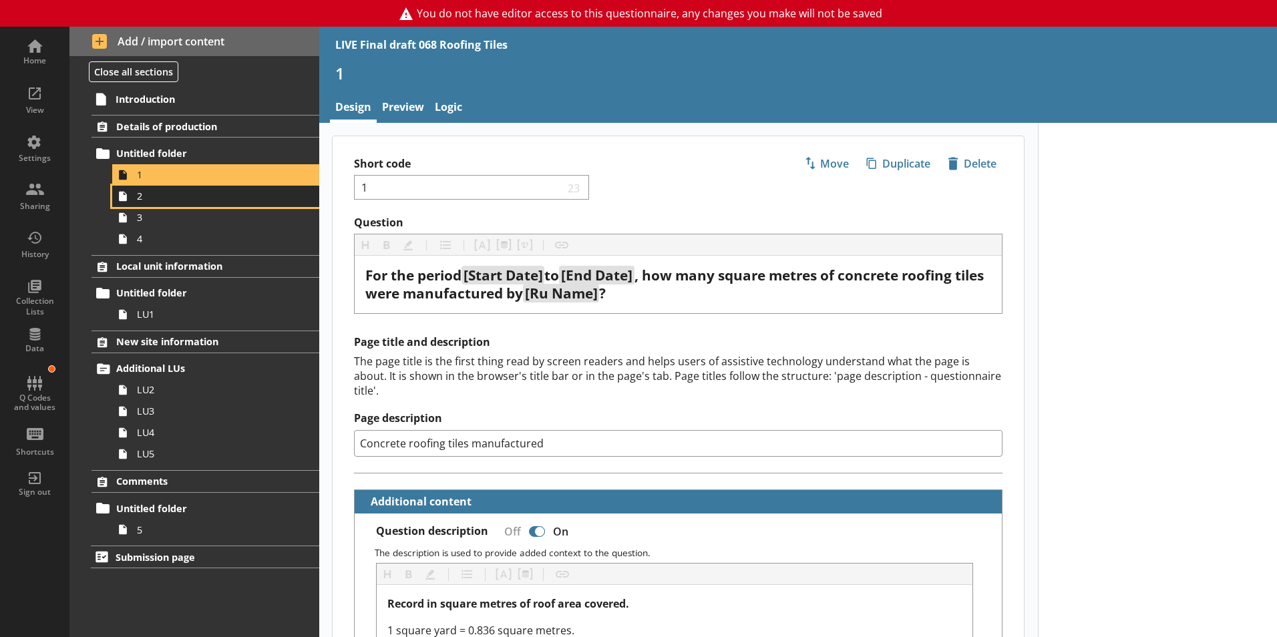
click at [153, 202] on span "2" at bounding box center [211, 196] width 148 height 13
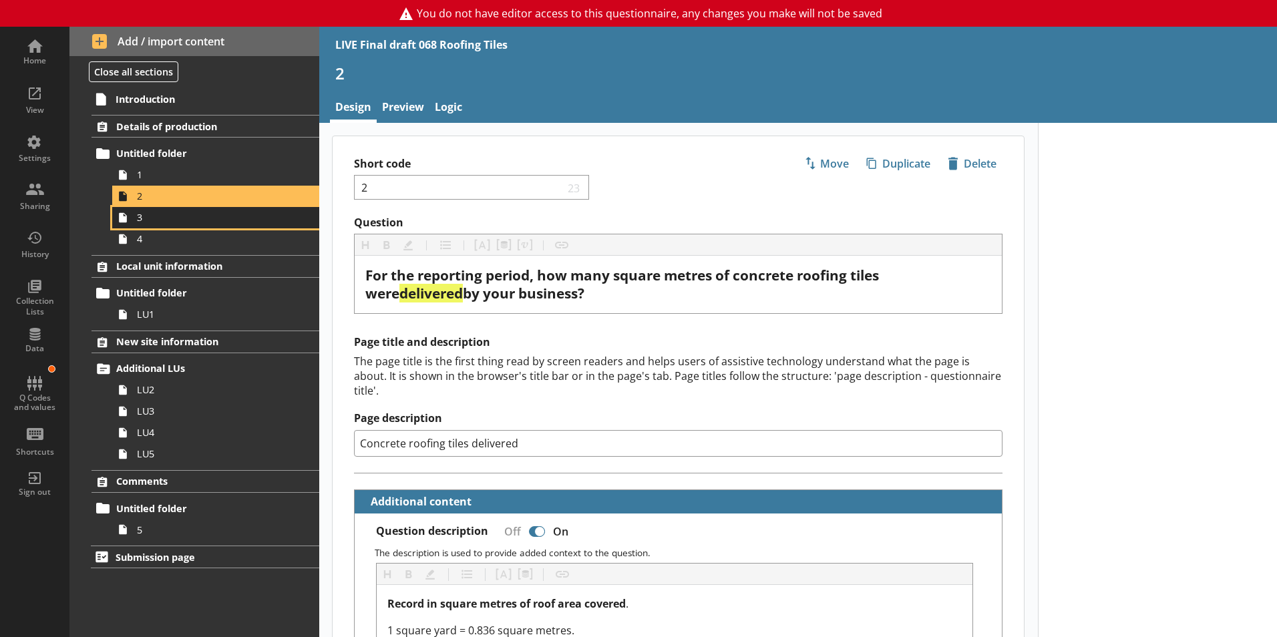
click at [157, 221] on span "3" at bounding box center [211, 217] width 148 height 13
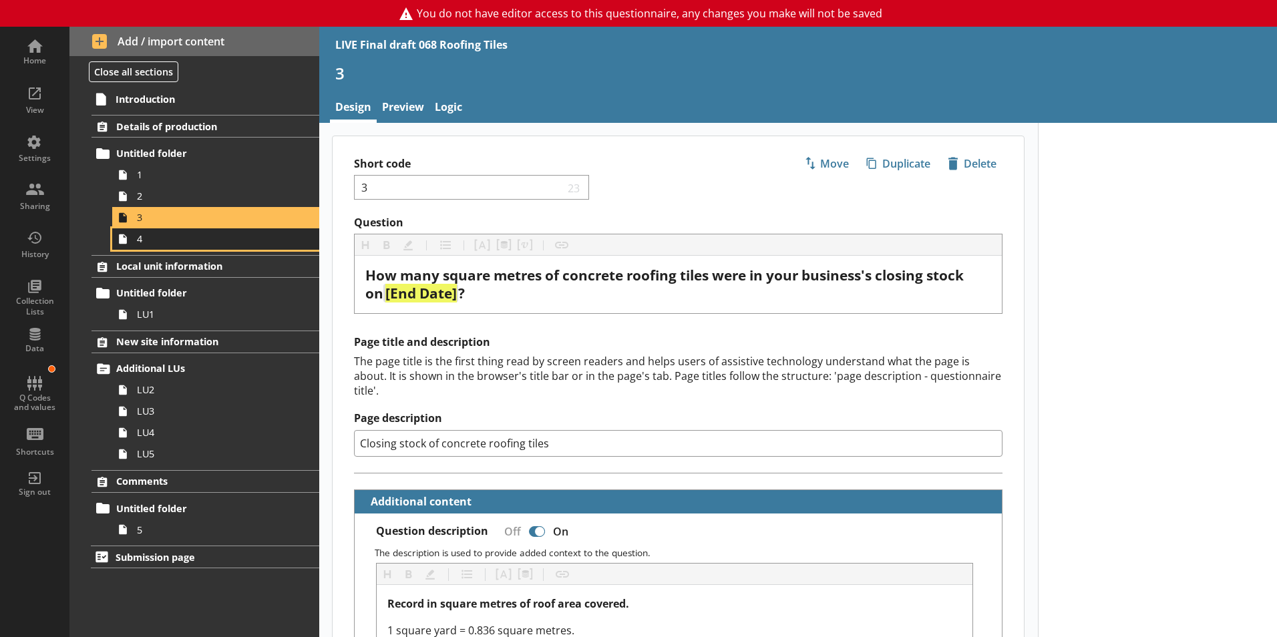
click at [154, 246] on link "4" at bounding box center [215, 238] width 207 height 21
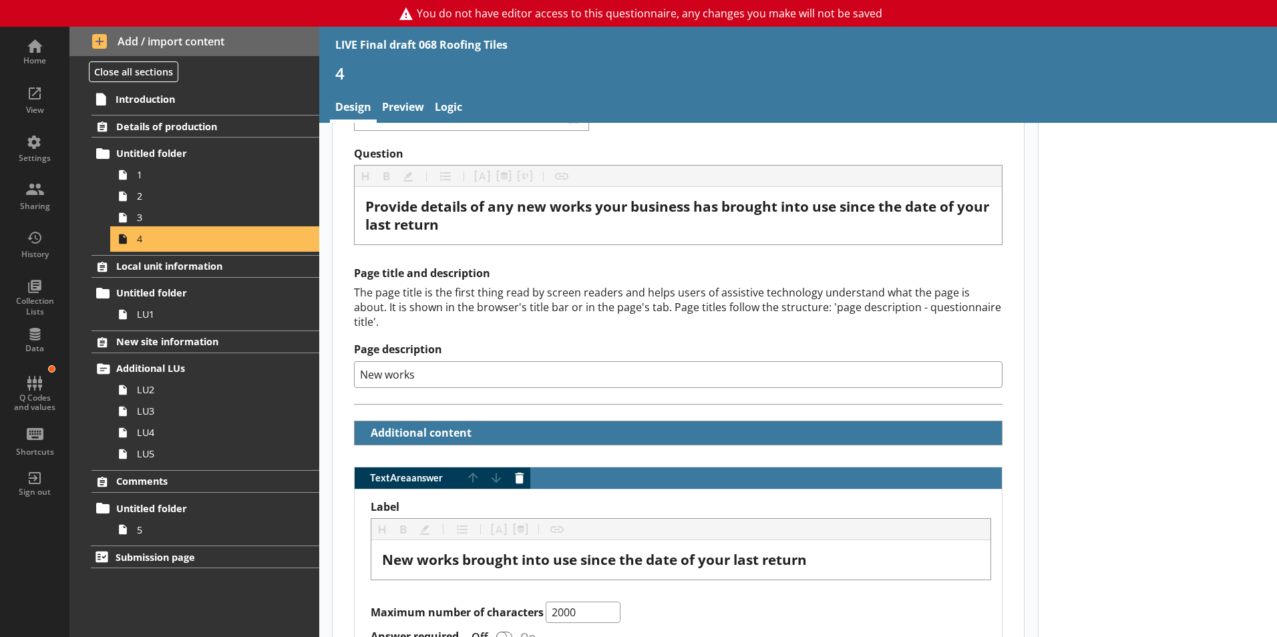
scroll to position [267, 0]
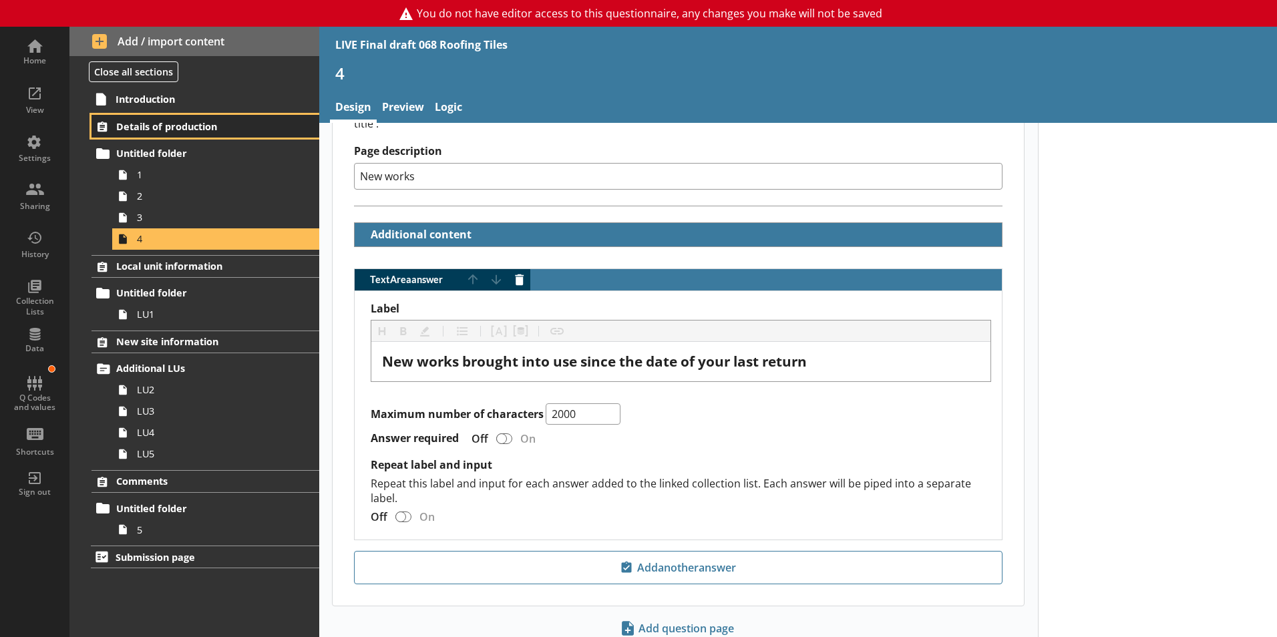
click at [133, 122] on span "Details of production" at bounding box center [198, 126] width 164 height 13
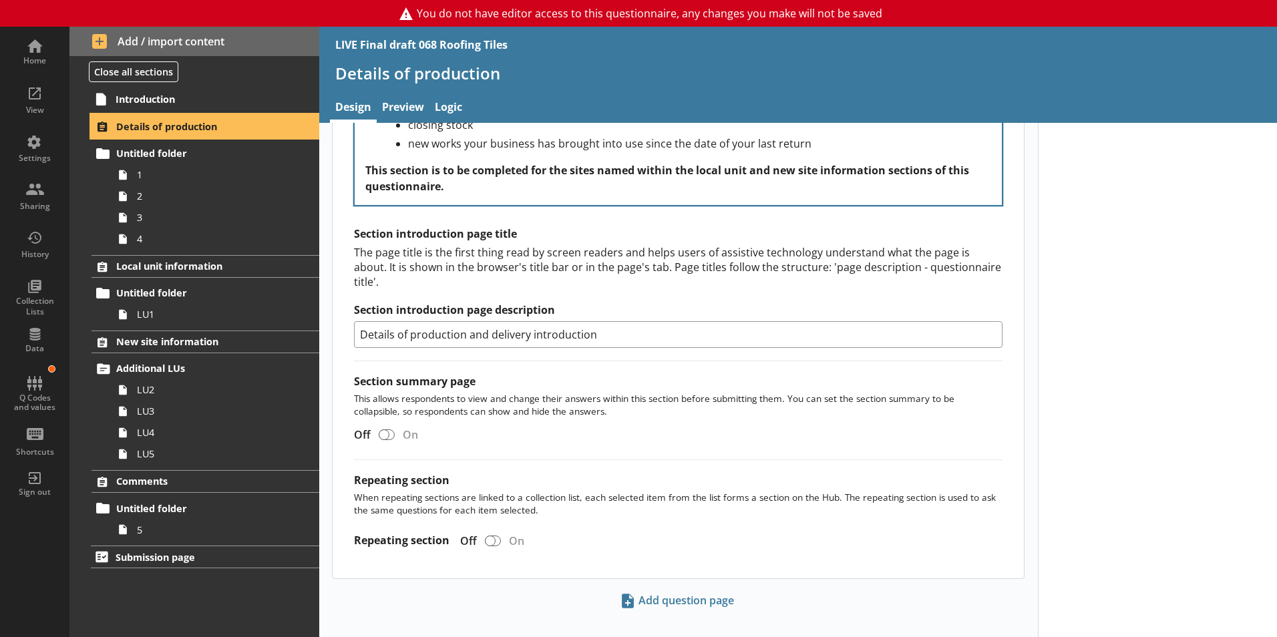
scroll to position [564, 0]
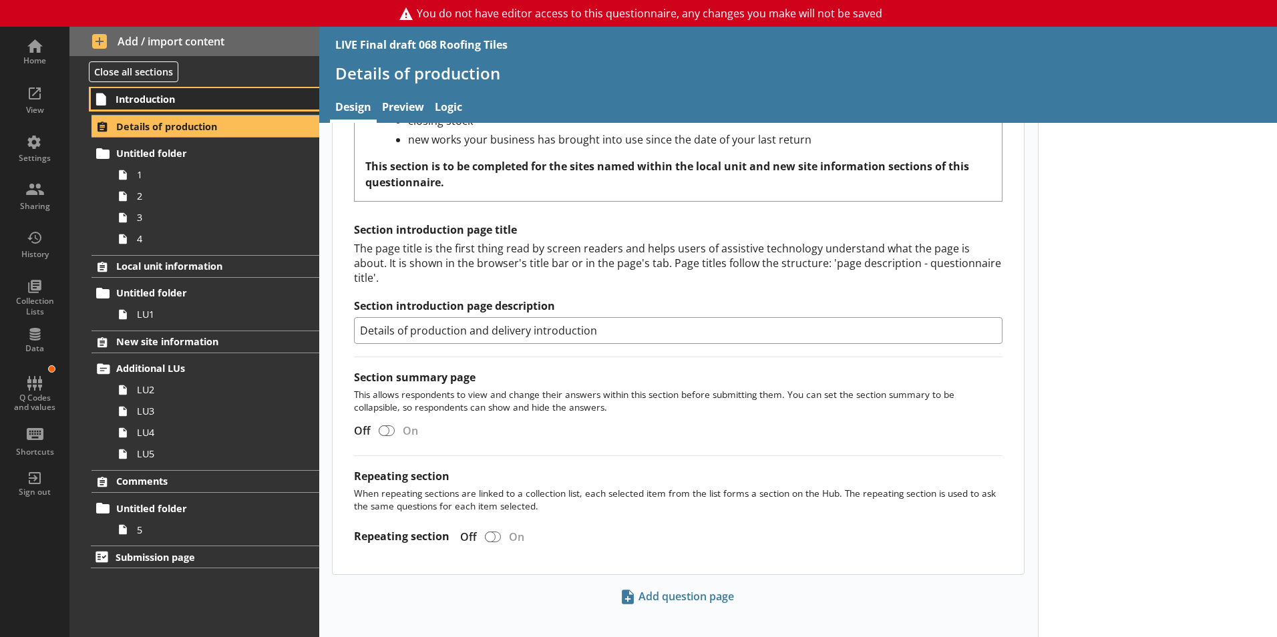
click at [149, 90] on link "Introduction" at bounding box center [205, 98] width 228 height 21
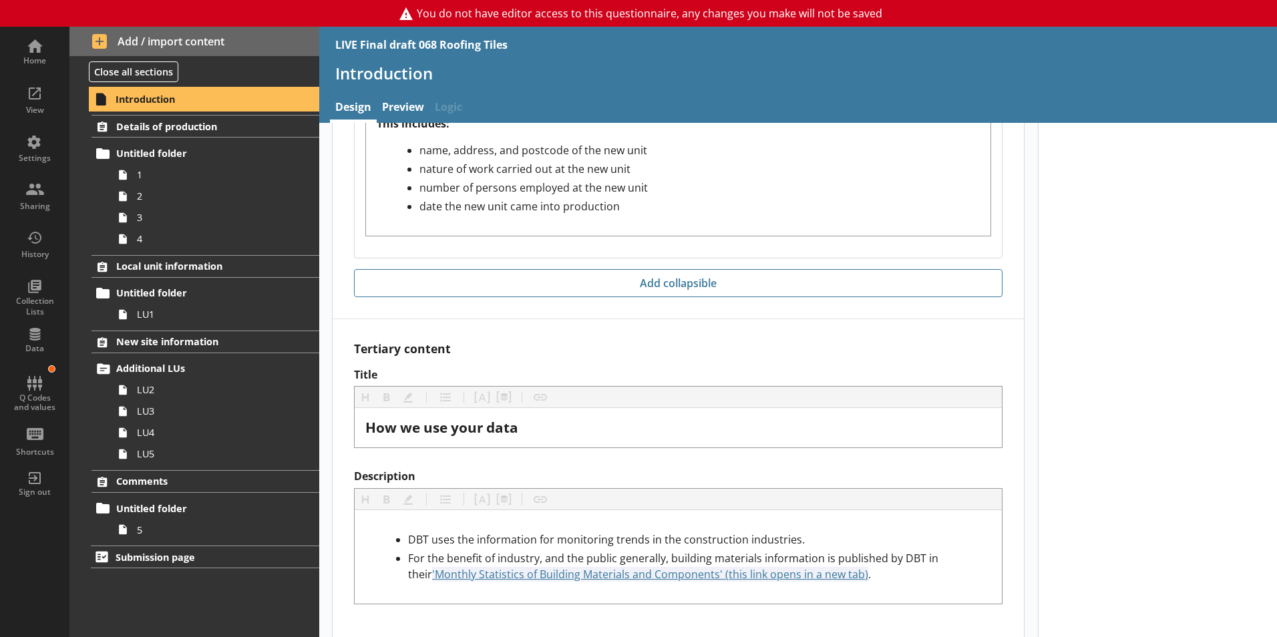
scroll to position [2279, 0]
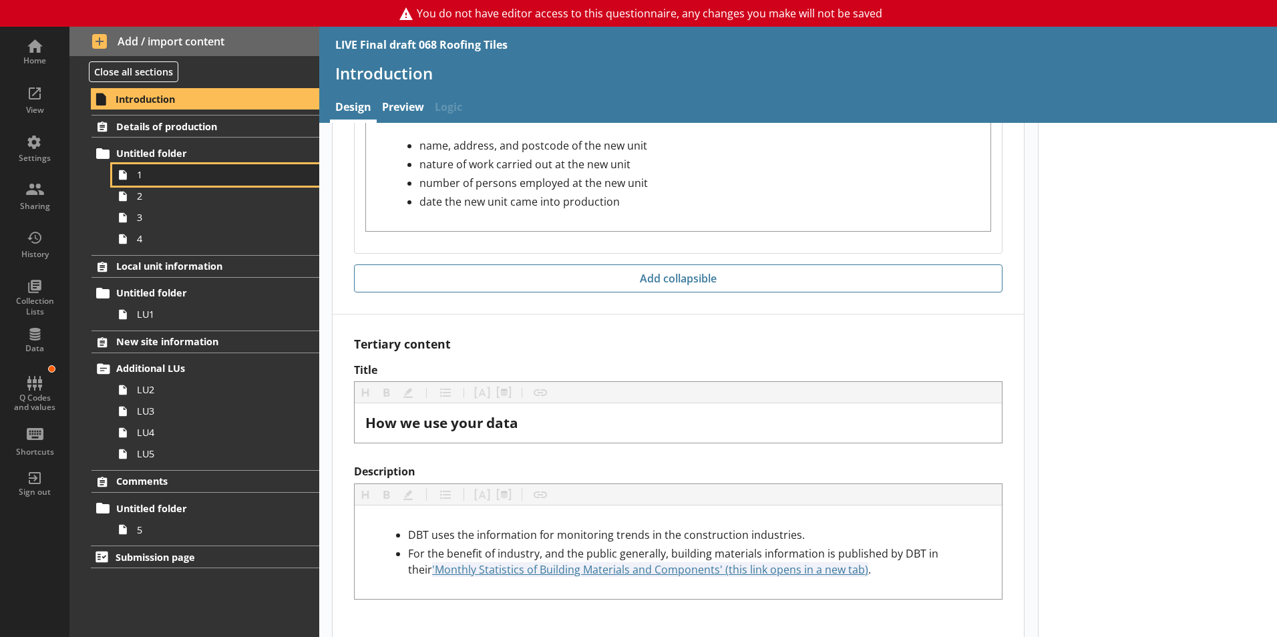
click at [127, 178] on icon at bounding box center [122, 174] width 21 height 21
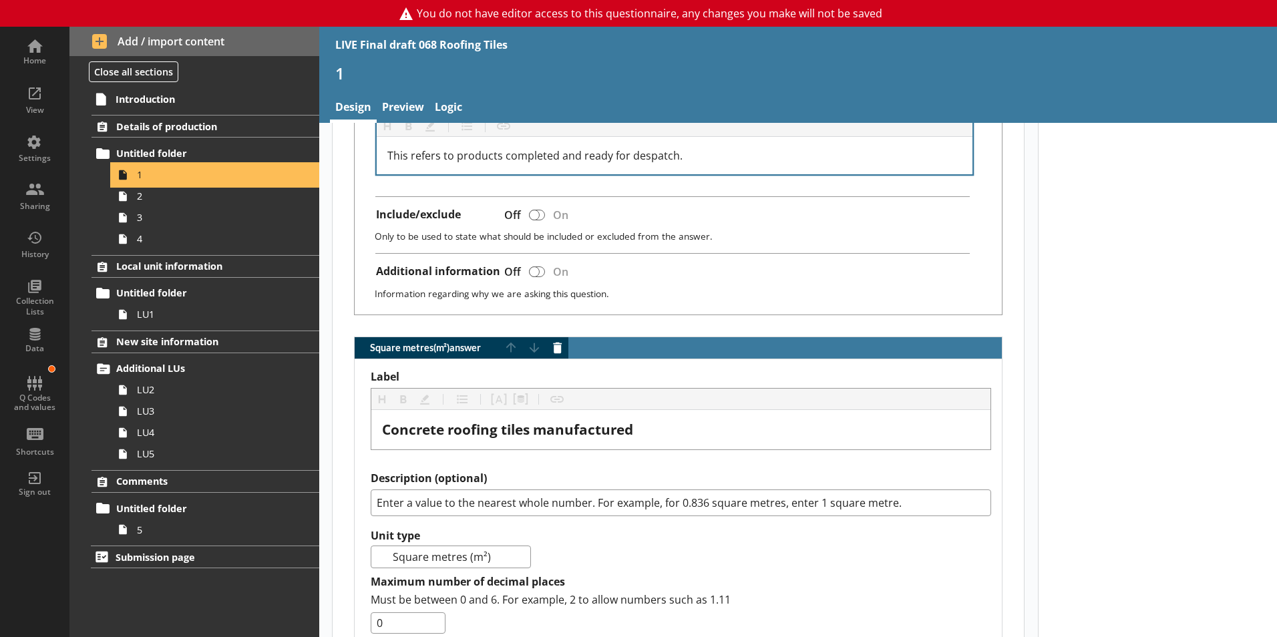
scroll to position [1002, 0]
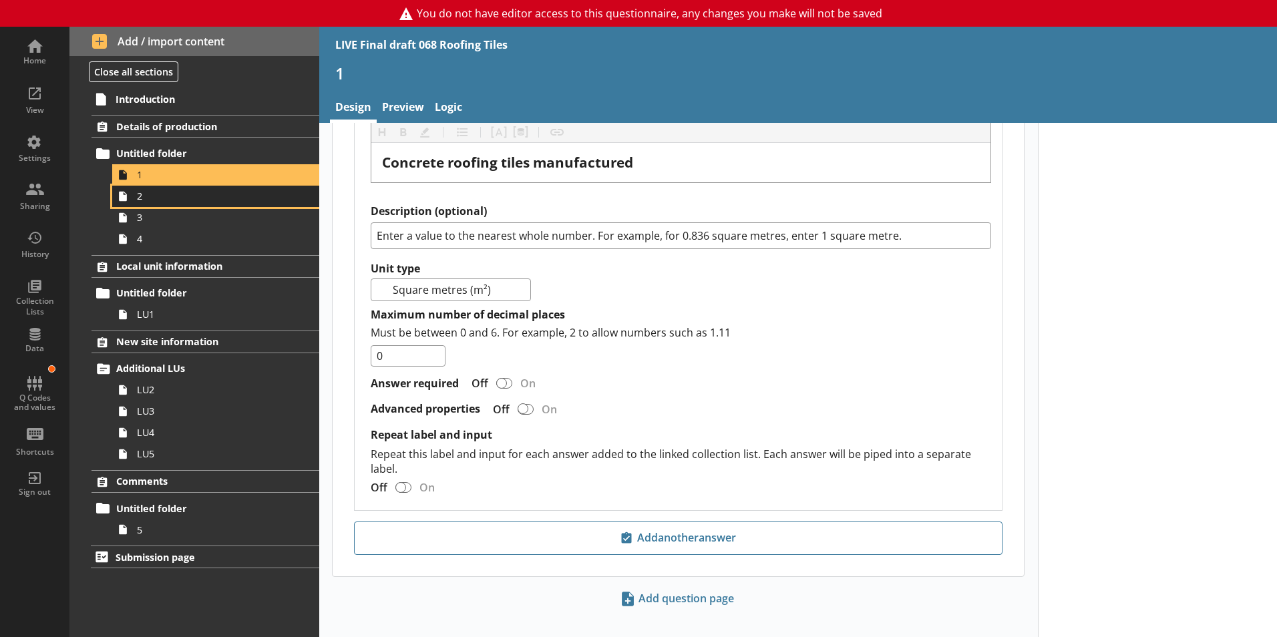
click at [163, 200] on span "2" at bounding box center [211, 196] width 148 height 13
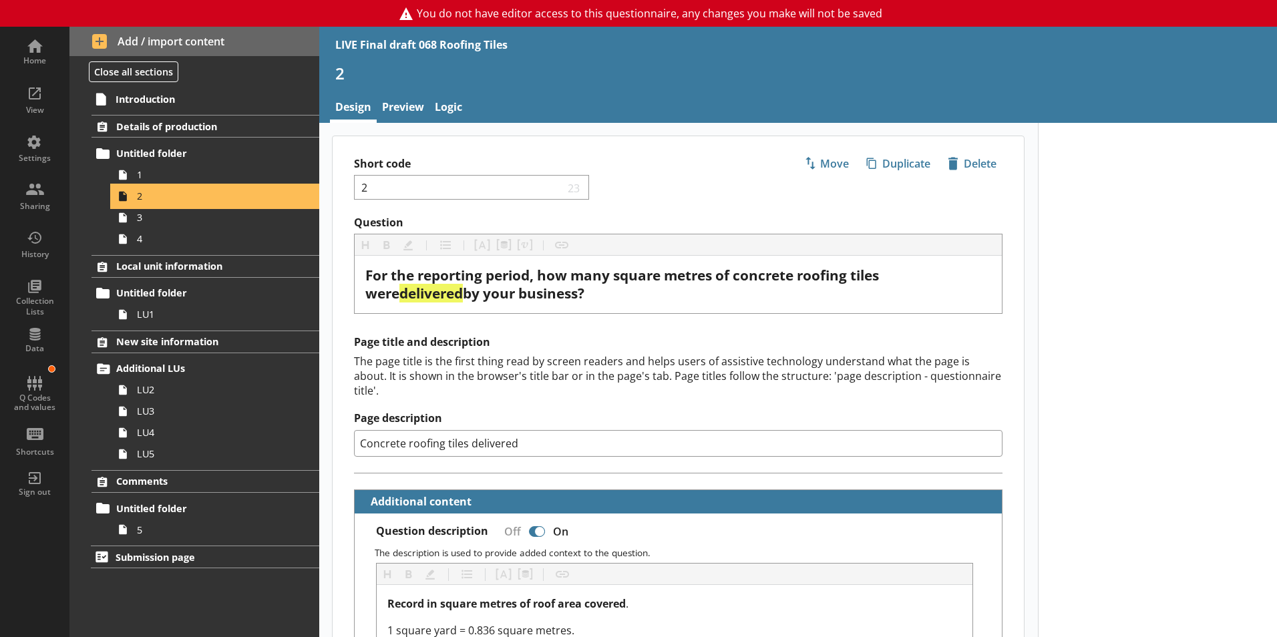
type textarea "x"
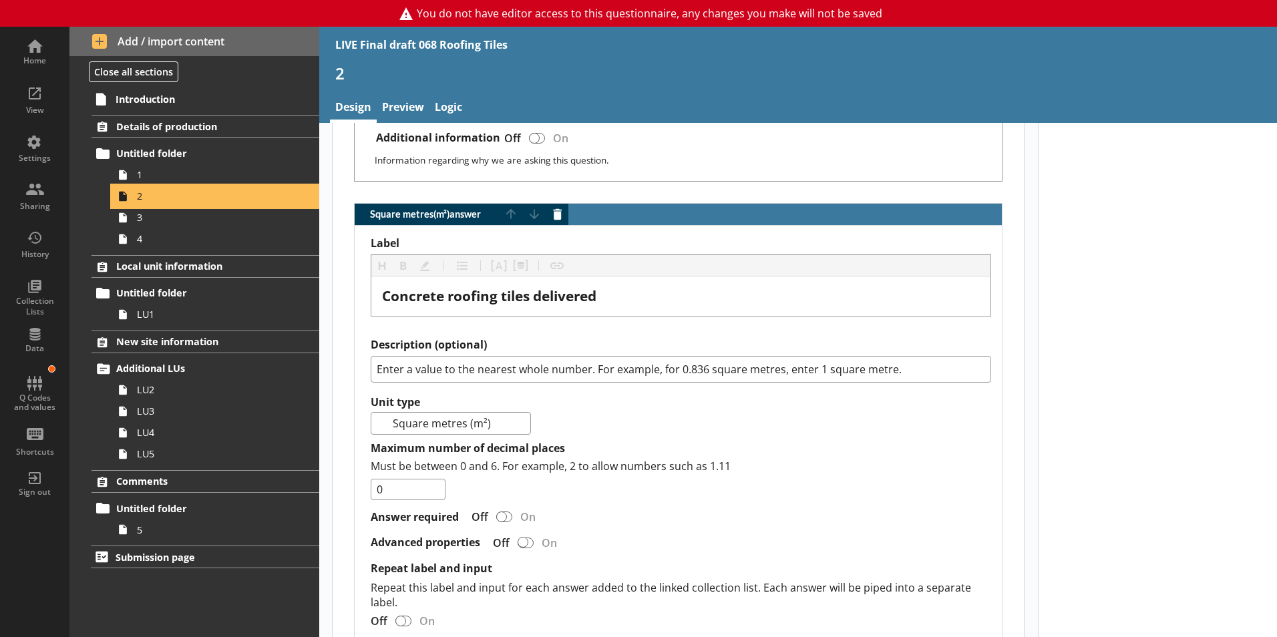
scroll to position [1004, 0]
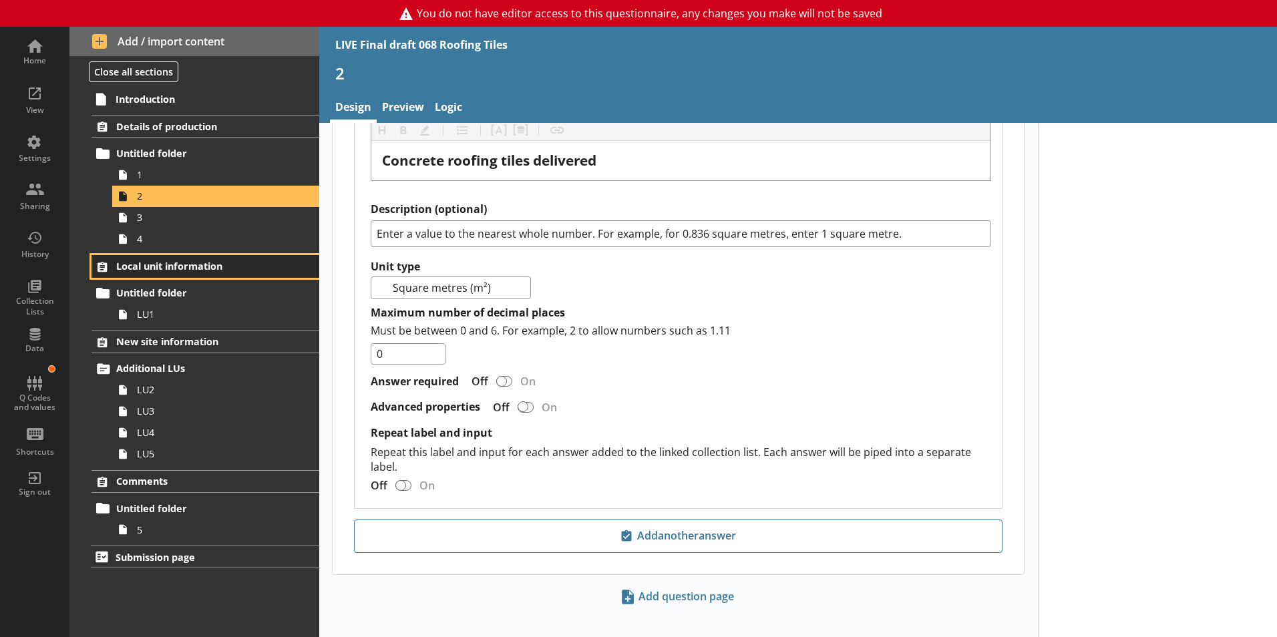
click at [174, 260] on span "Local unit information" at bounding box center [198, 266] width 164 height 13
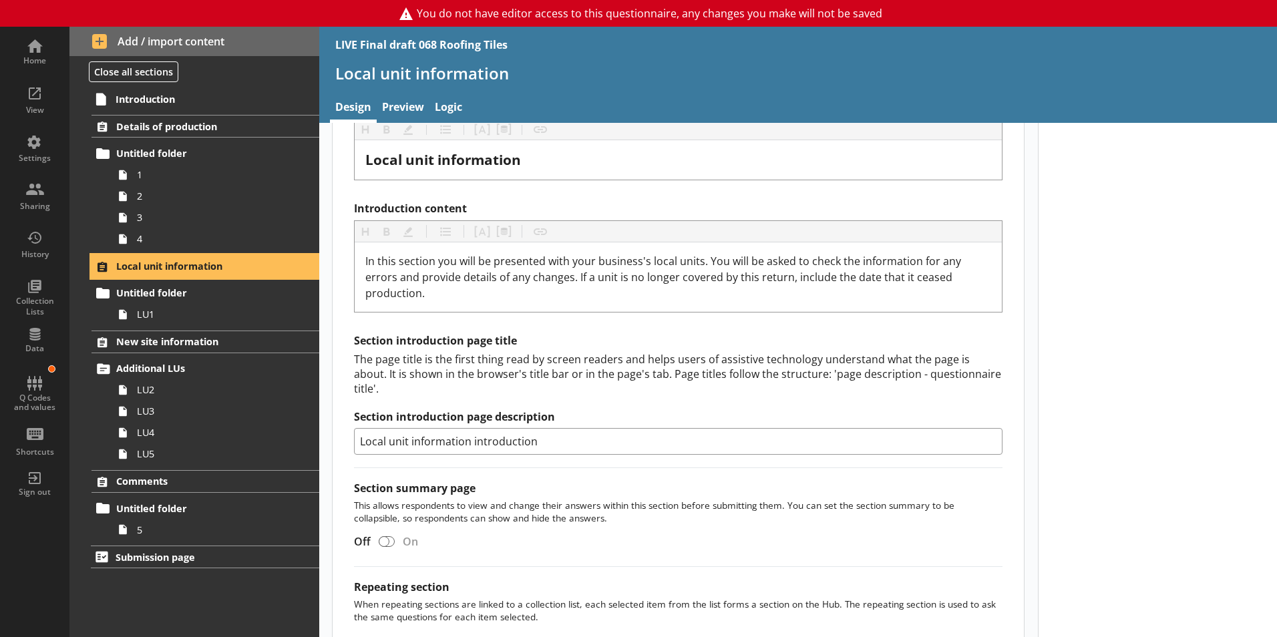
scroll to position [444, 0]
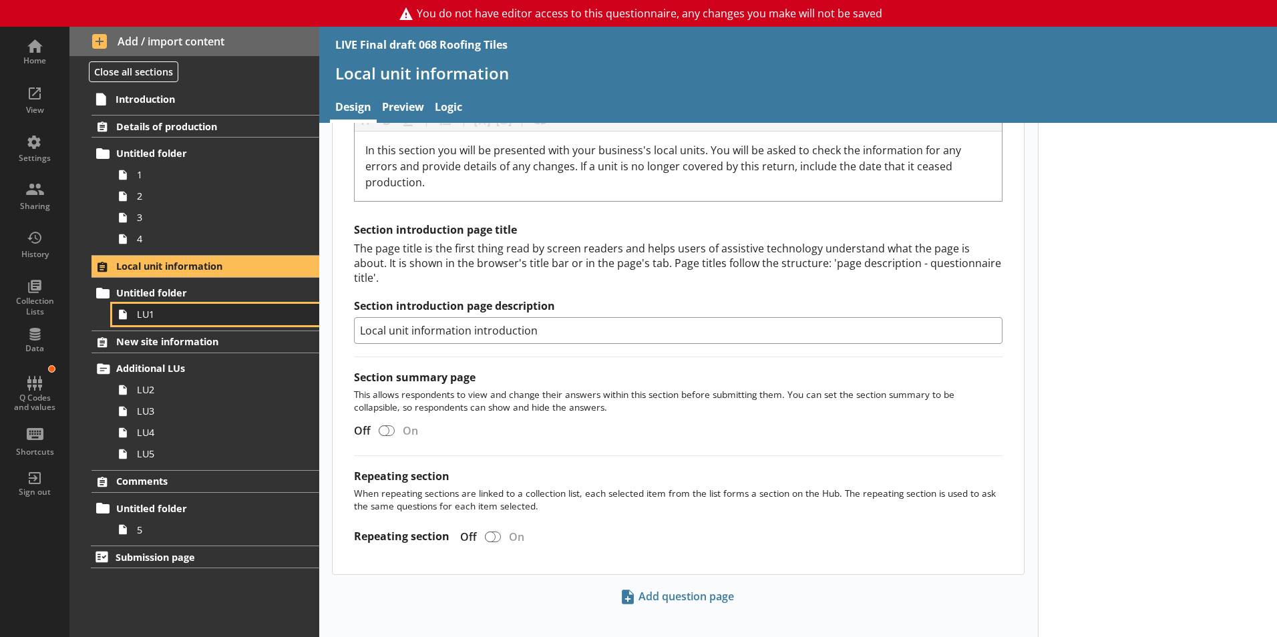
click at [146, 315] on span "LU1" at bounding box center [211, 314] width 148 height 13
select select "c6414f7d-732a-4aab-9beb-1b3adedb7966"
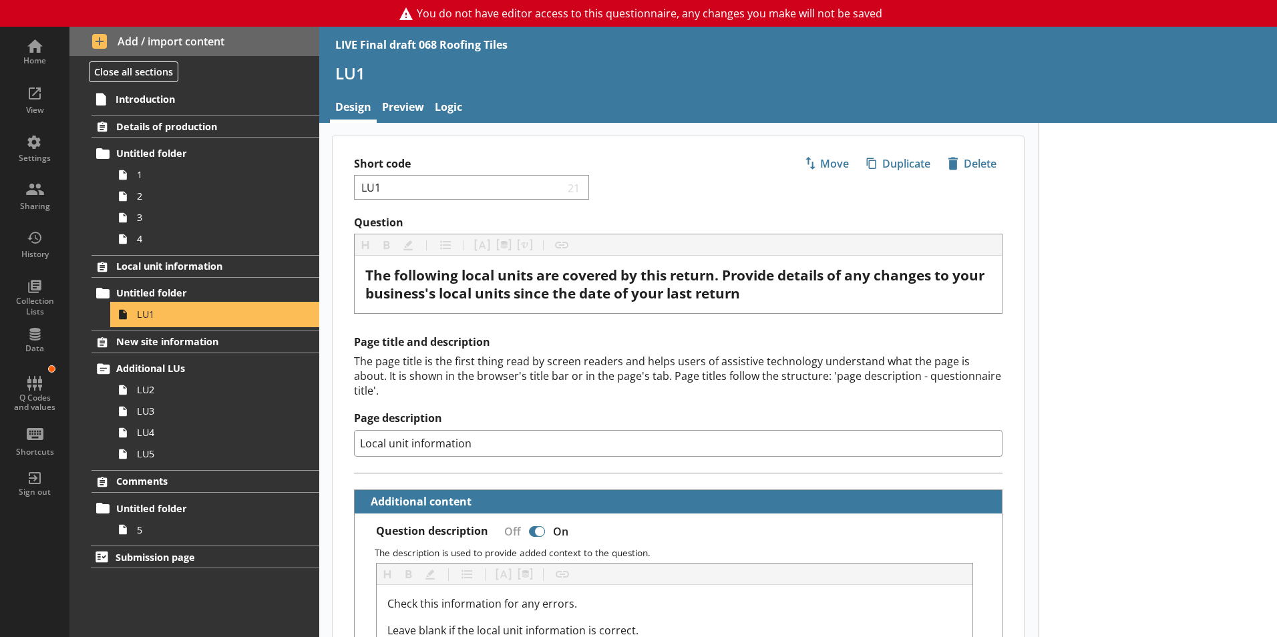
click at [182, 315] on span "LU1" at bounding box center [211, 314] width 148 height 13
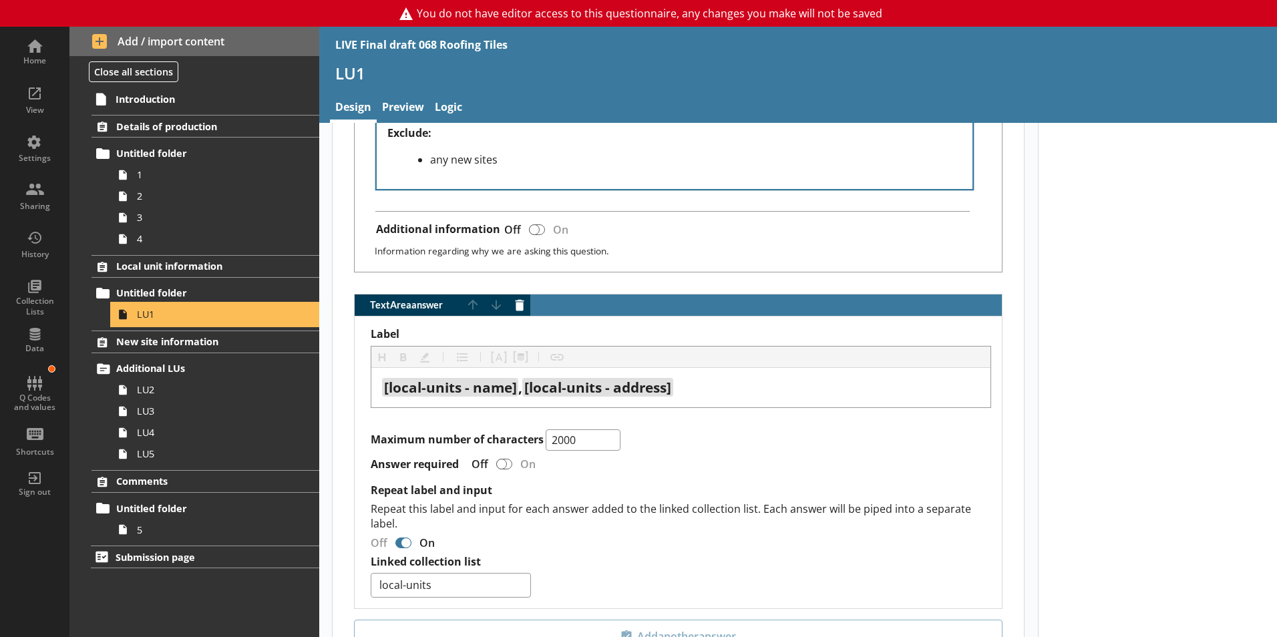
scroll to position [801, 0]
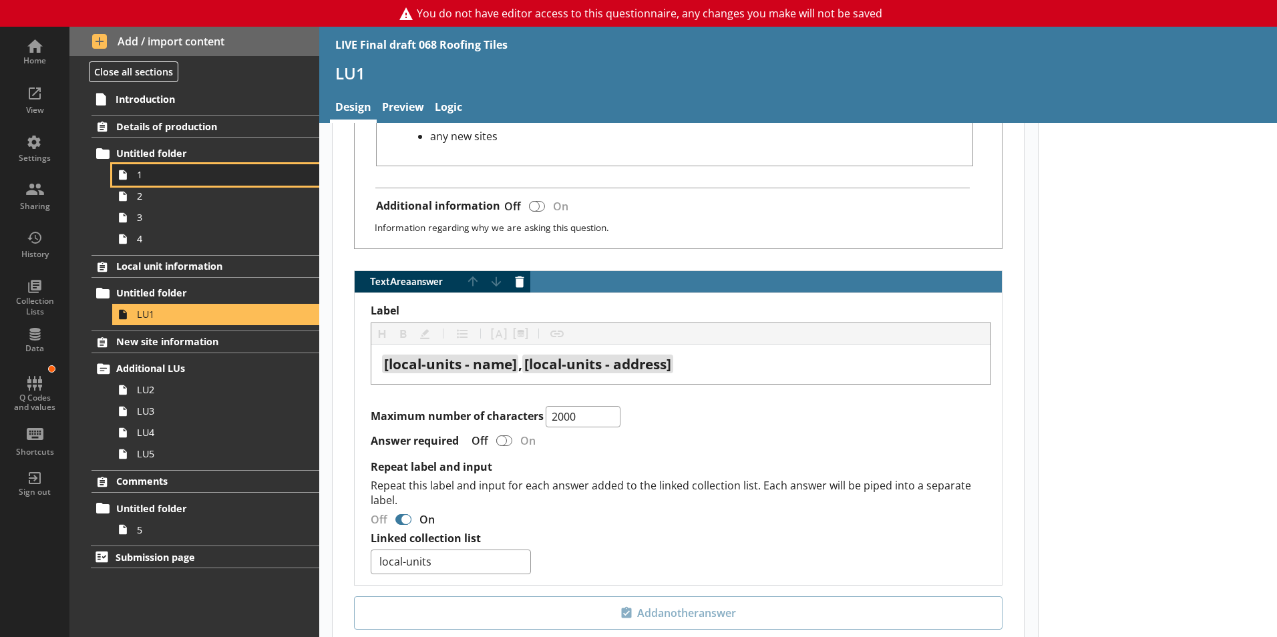
click at [138, 183] on link "1" at bounding box center [215, 174] width 207 height 21
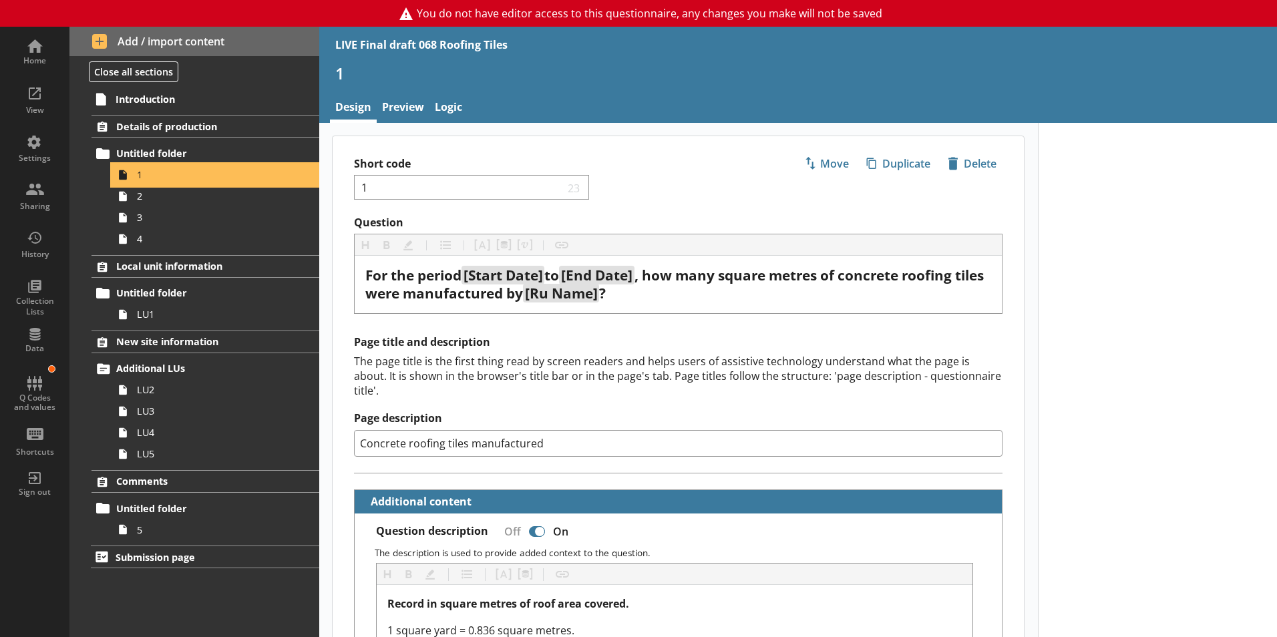
type textarea "x"
click at [392, 107] on link "Preview" at bounding box center [403, 108] width 53 height 29
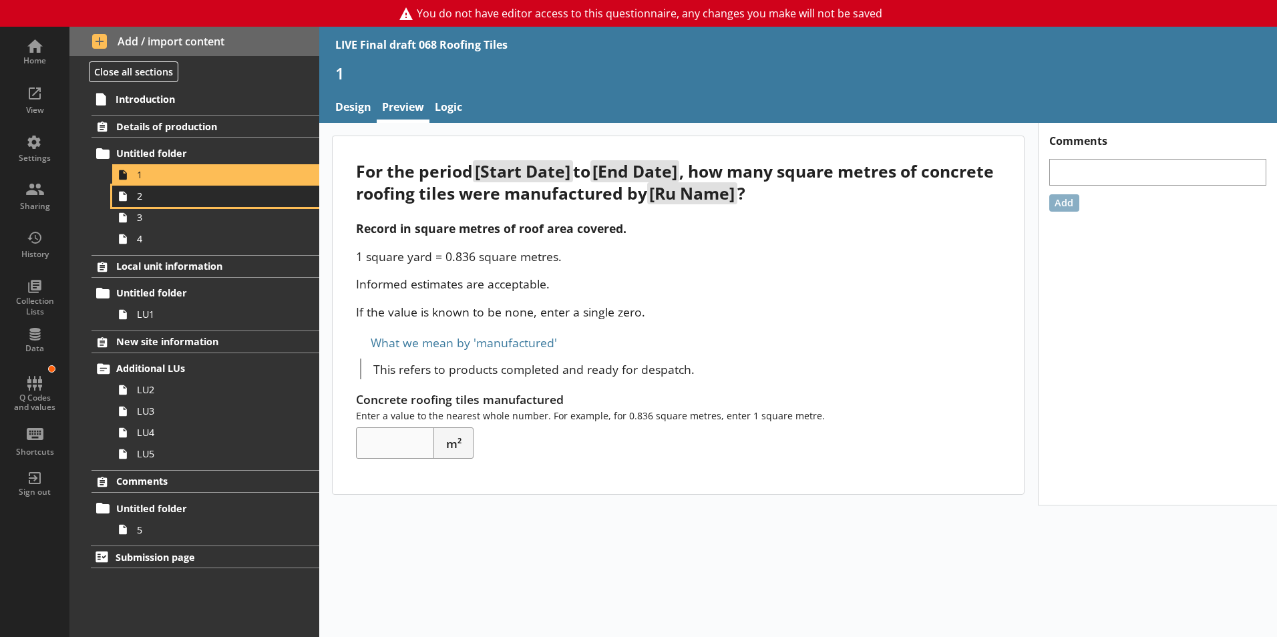
click at [142, 196] on span "2" at bounding box center [211, 196] width 148 height 13
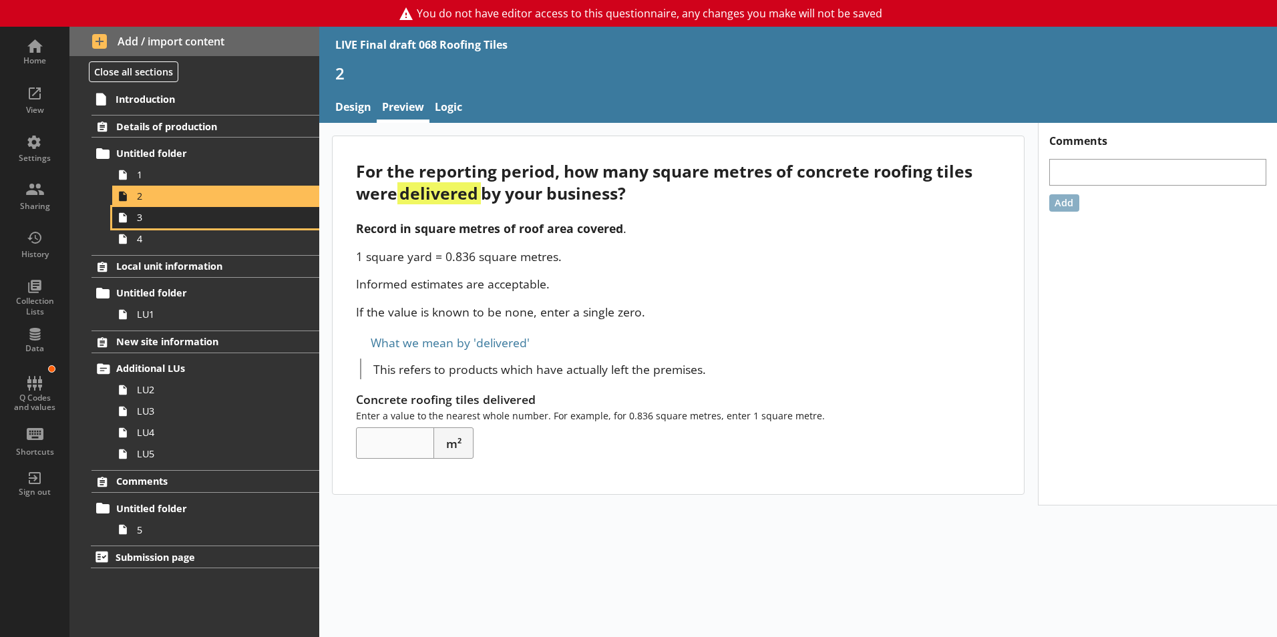
click at [142, 224] on span "3" at bounding box center [211, 217] width 148 height 13
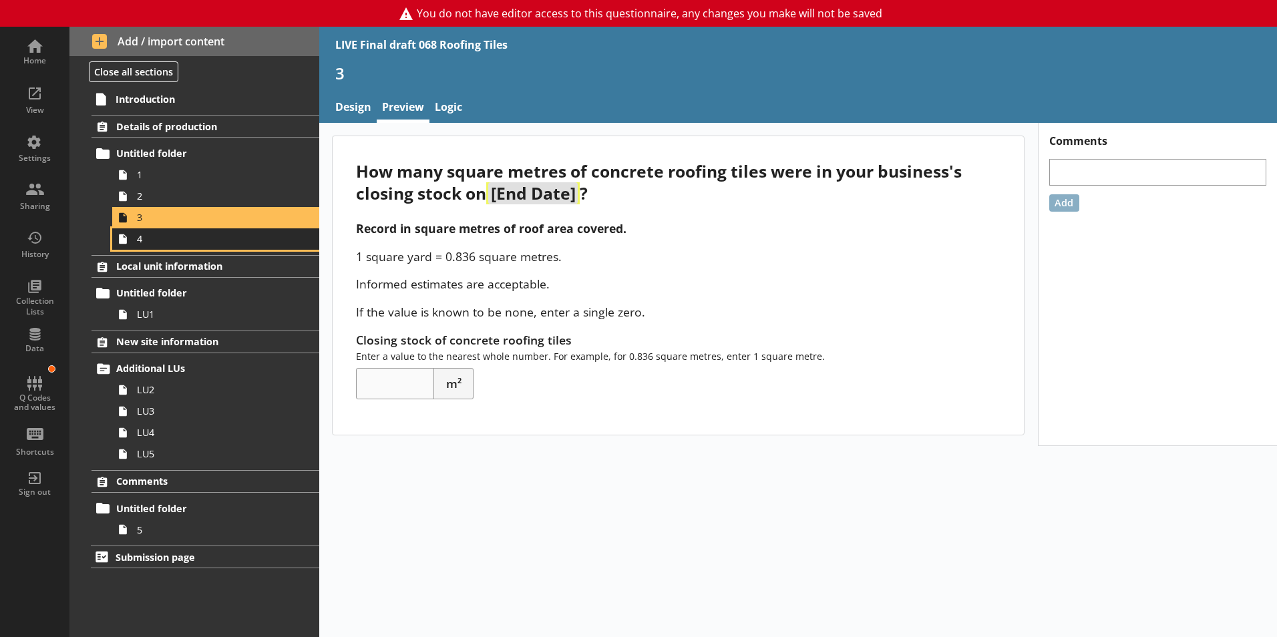
click at [144, 244] on span "4" at bounding box center [211, 238] width 148 height 13
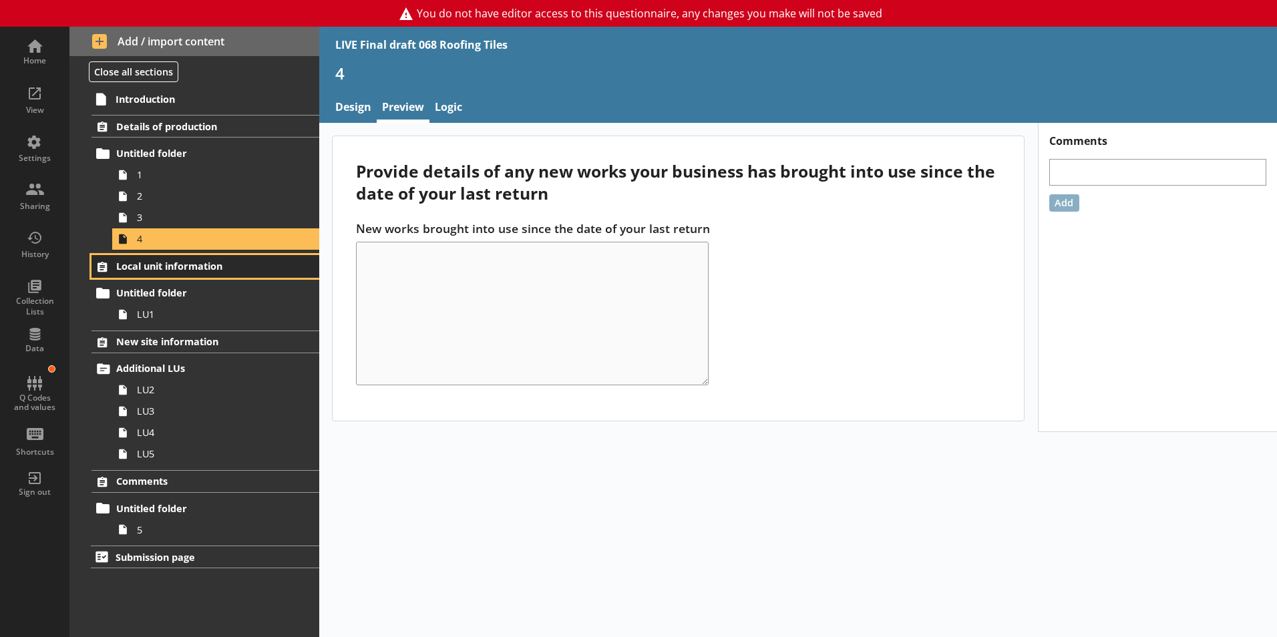
click at [150, 261] on span "Local unit information" at bounding box center [198, 266] width 164 height 13
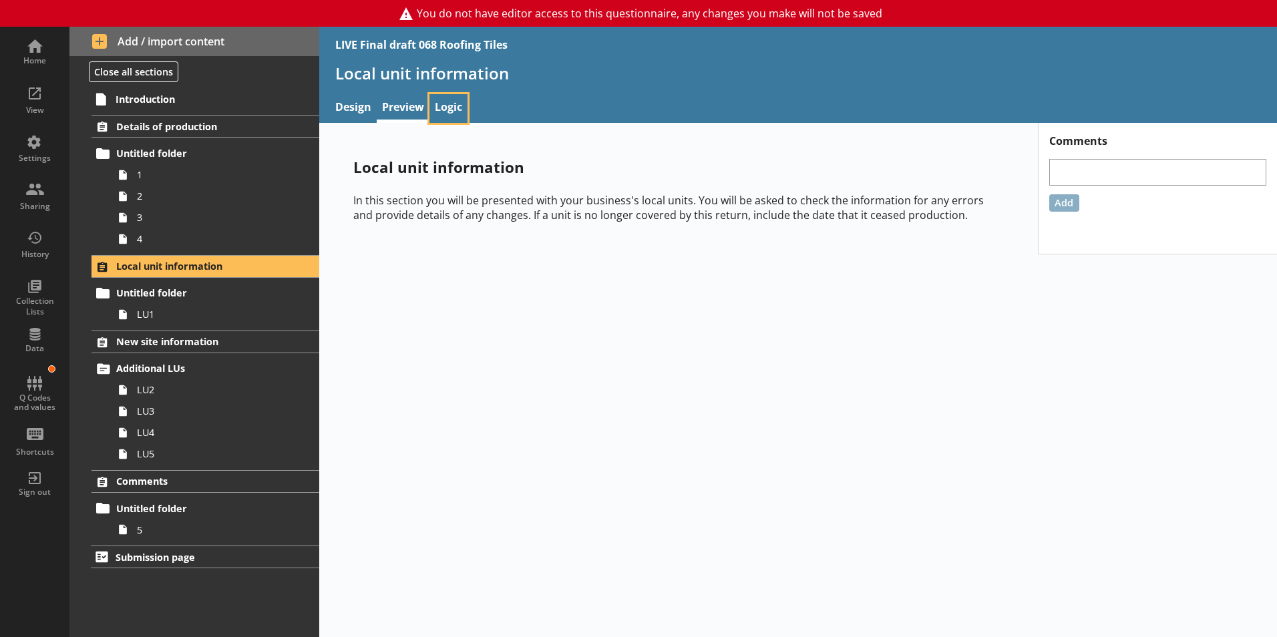
click at [447, 104] on link "Logic" at bounding box center [448, 108] width 38 height 29
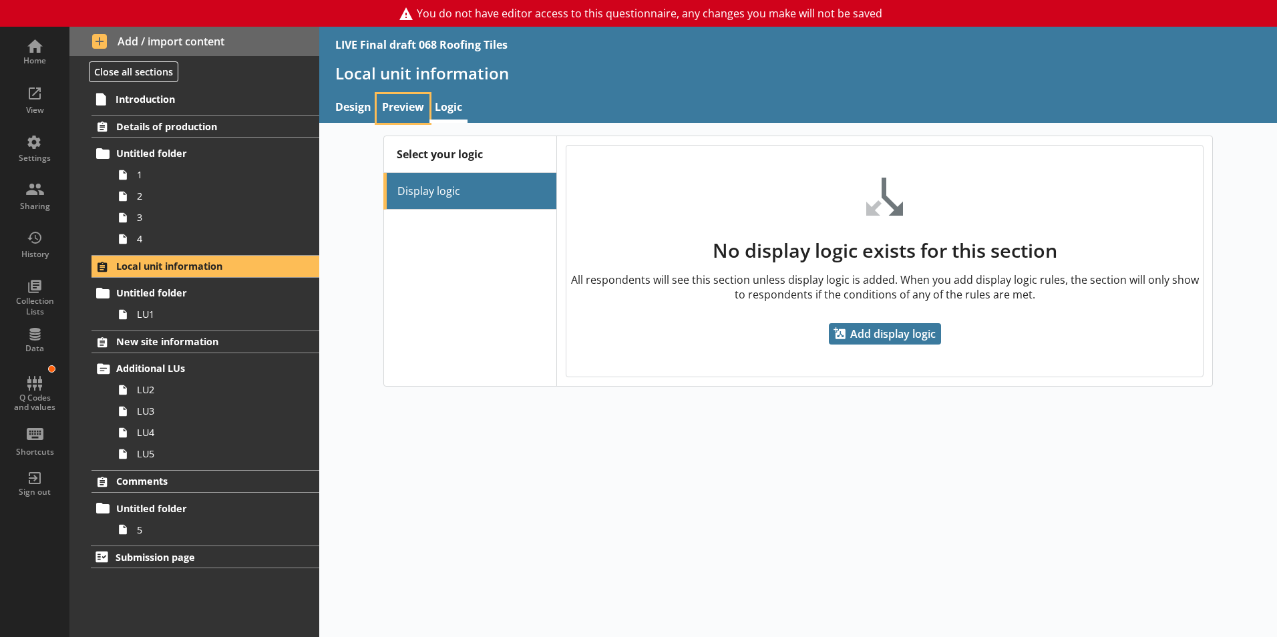
click at [383, 108] on link "Preview" at bounding box center [403, 108] width 53 height 29
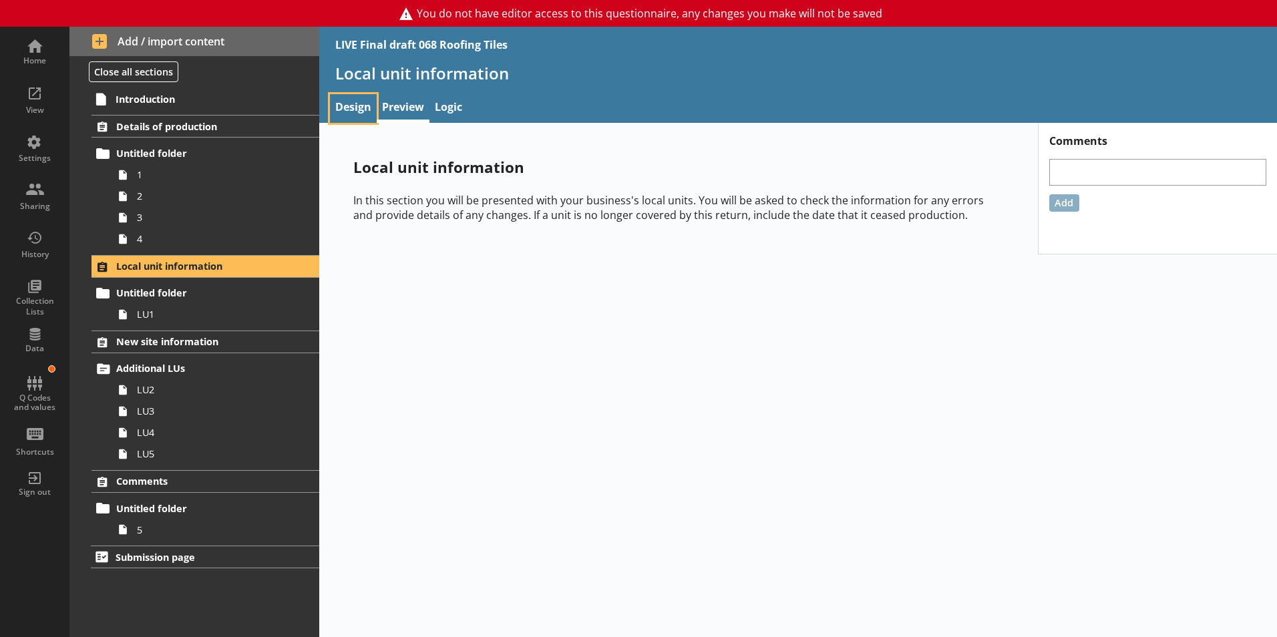
click at [357, 106] on link "Design" at bounding box center [353, 108] width 47 height 29
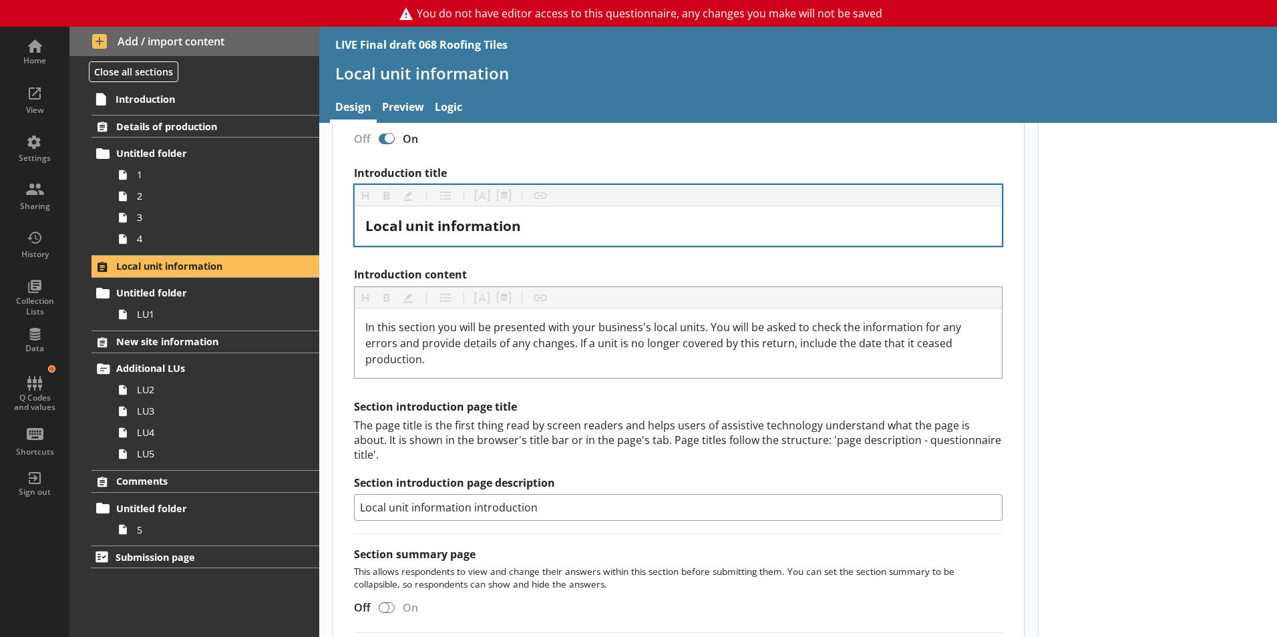
scroll to position [444, 0]
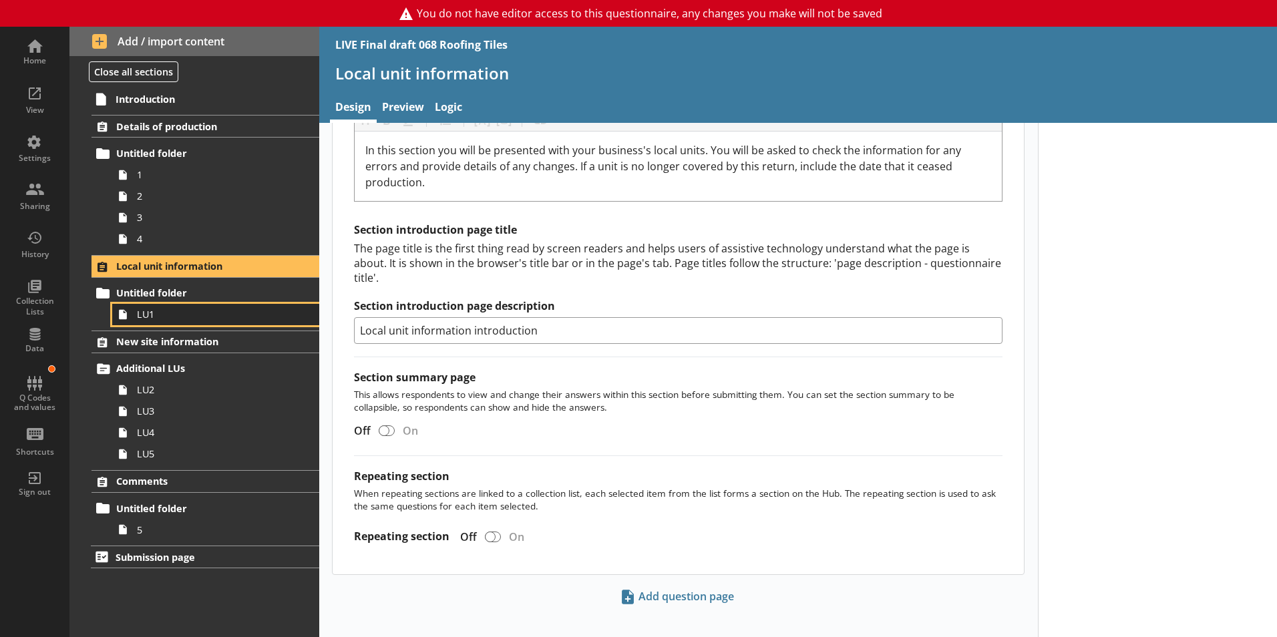
click at [152, 306] on link "LU1" at bounding box center [215, 314] width 207 height 21
select select "c6414f7d-732a-4aab-9beb-1b3adedb7966"
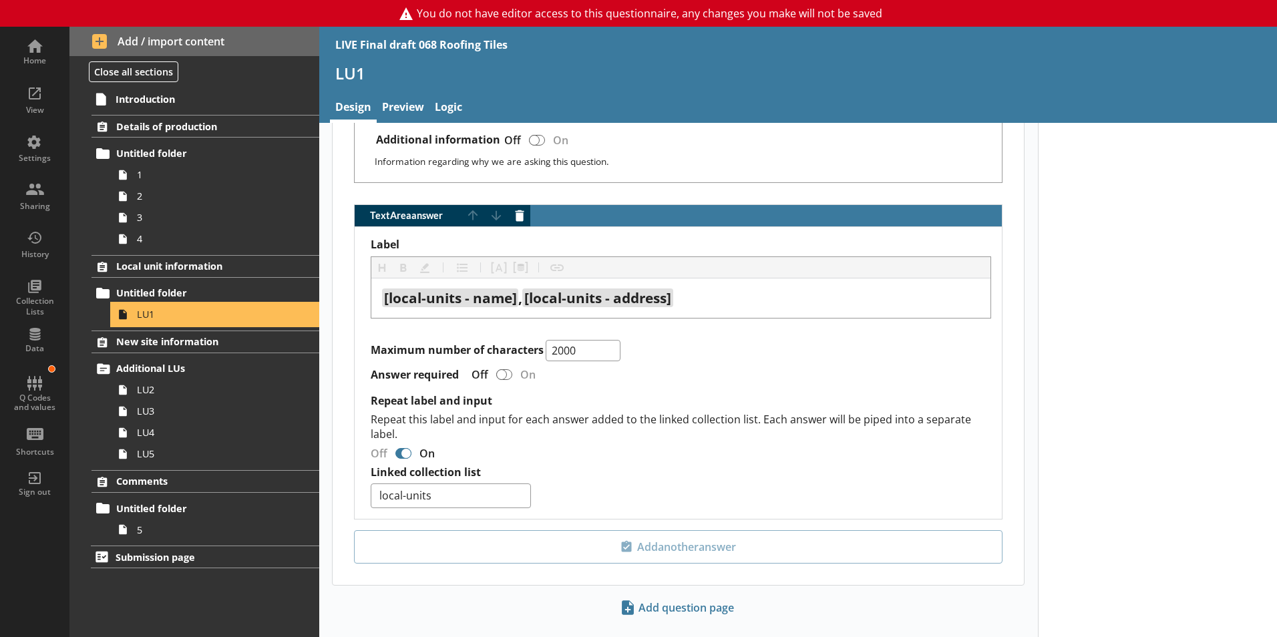
scroll to position [868, 0]
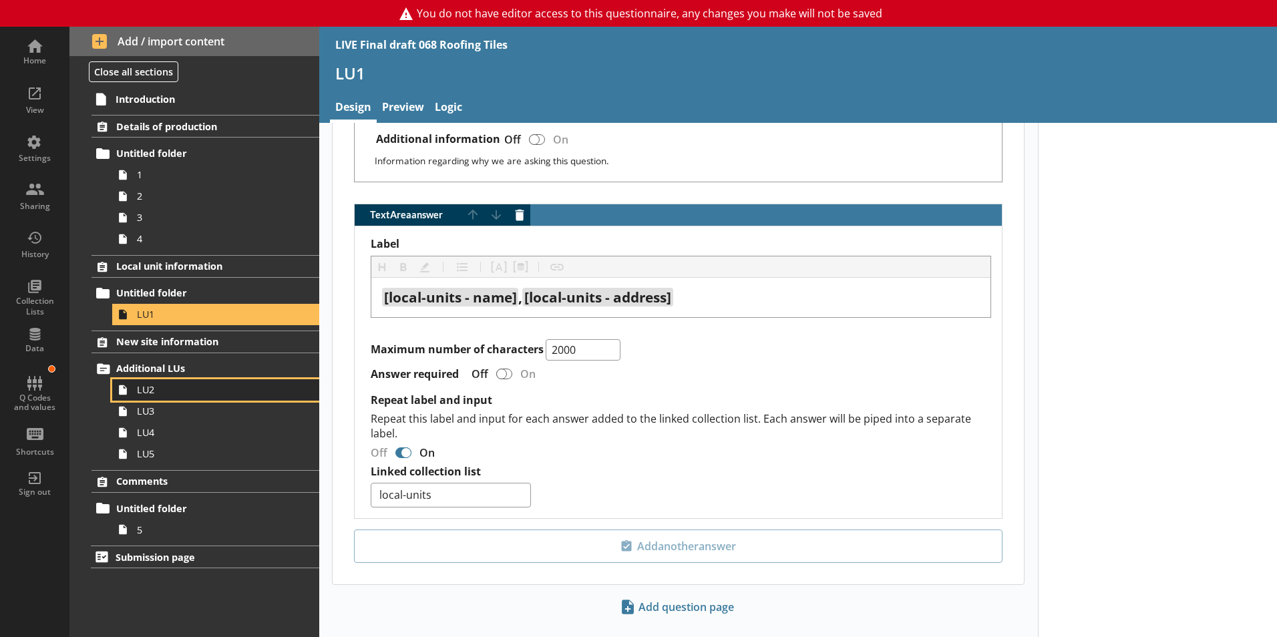
click at [152, 393] on span "LU2" at bounding box center [211, 389] width 148 height 13
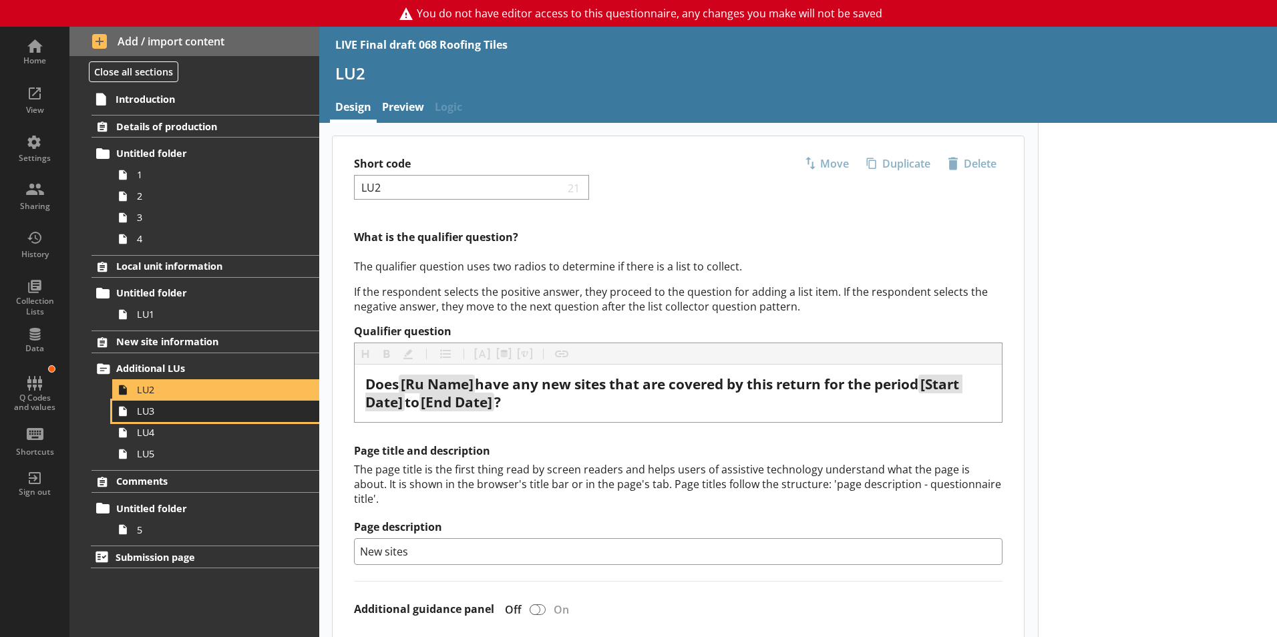
click at [170, 415] on span "LU3" at bounding box center [211, 411] width 148 height 13
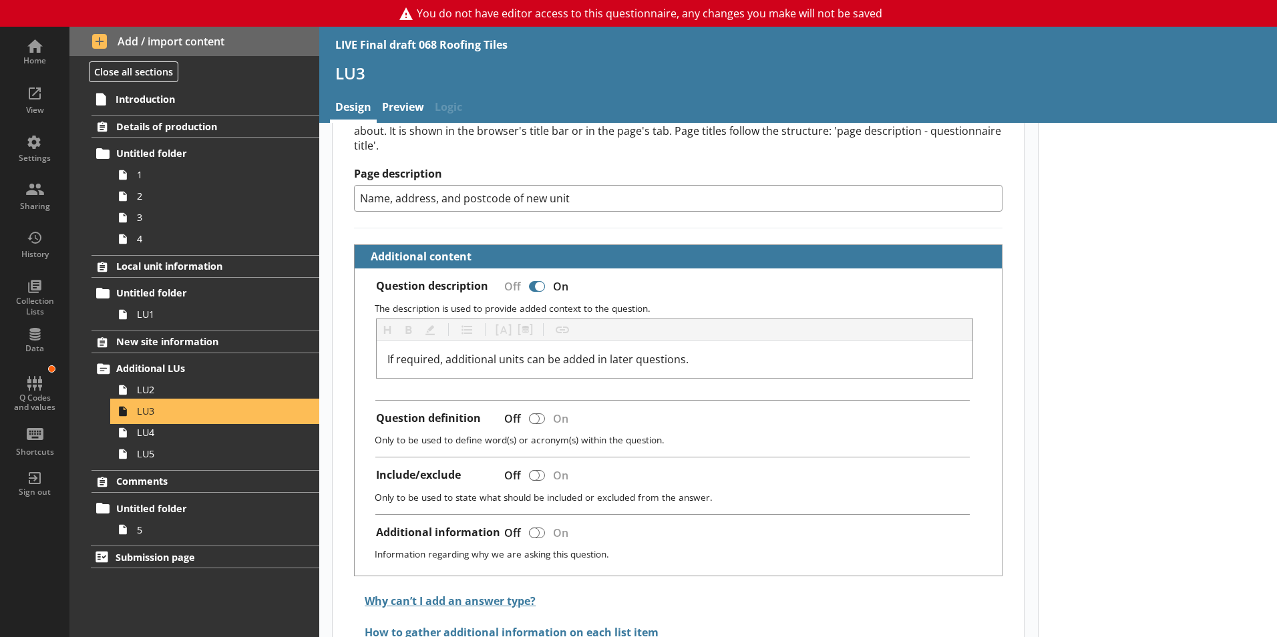
scroll to position [353, 0]
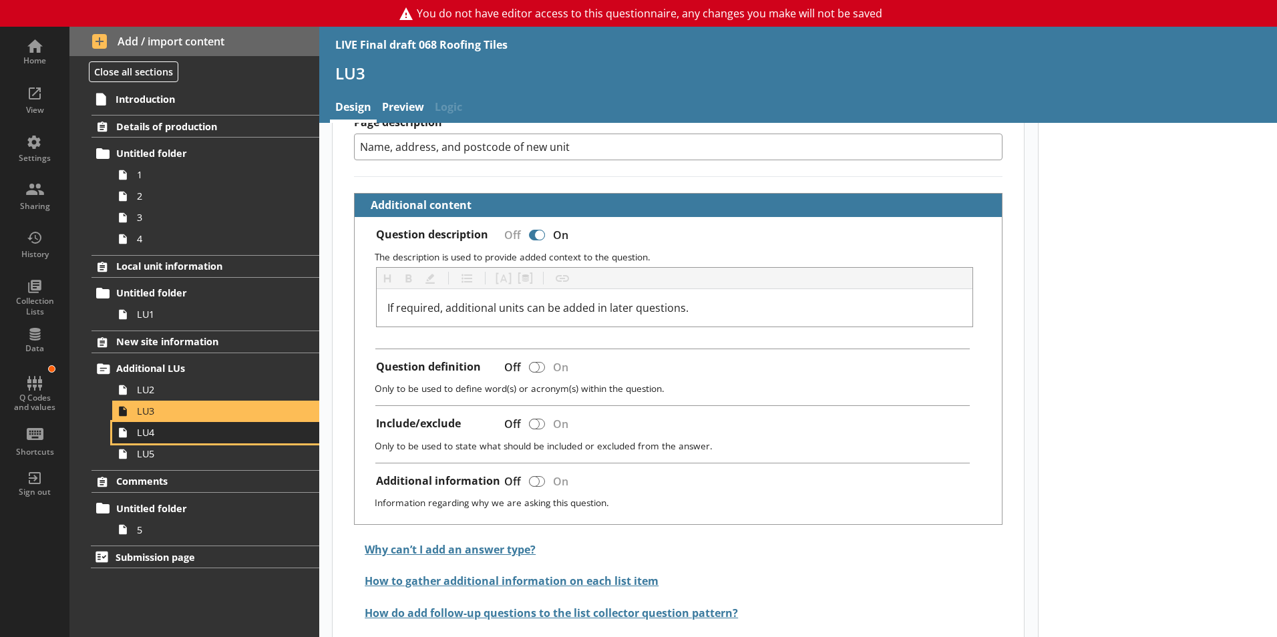
click at [161, 437] on span "LU4" at bounding box center [211, 432] width 148 height 13
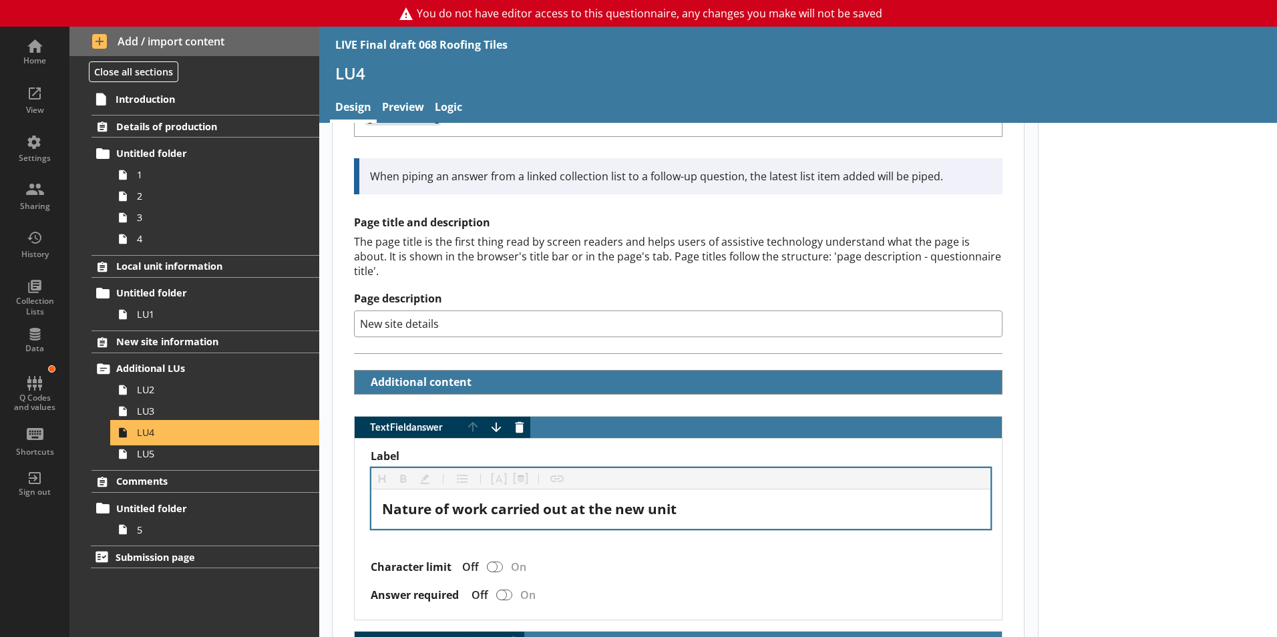
scroll to position [200, 0]
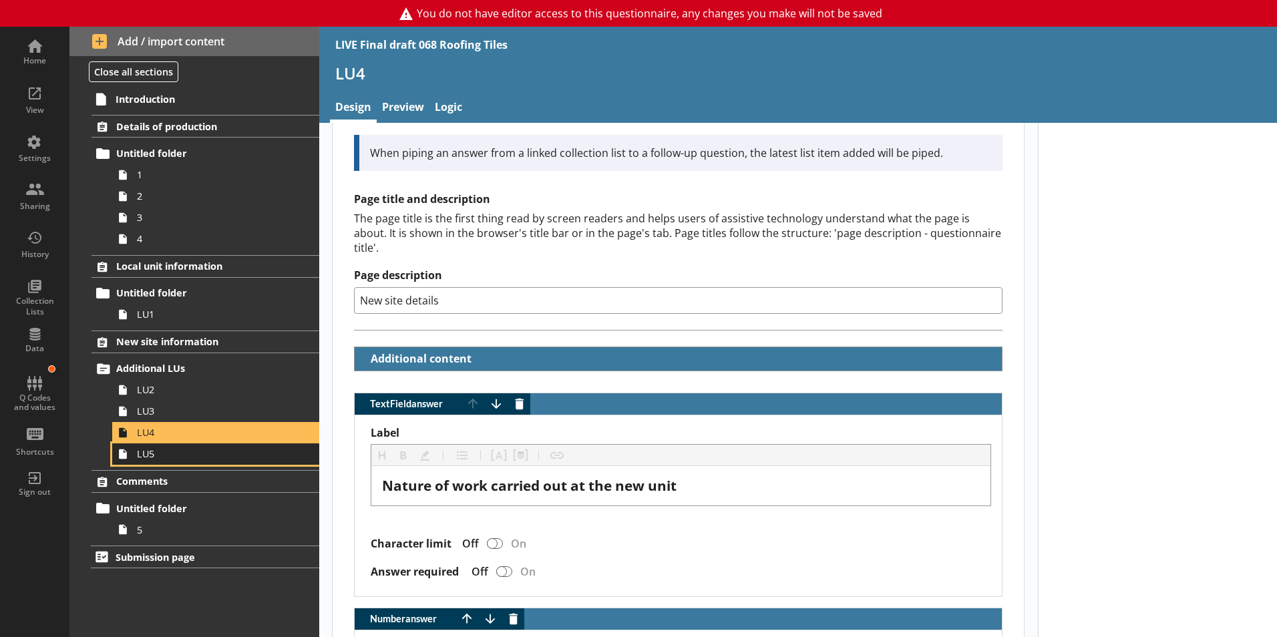
click at [144, 454] on span "LU5" at bounding box center [211, 453] width 148 height 13
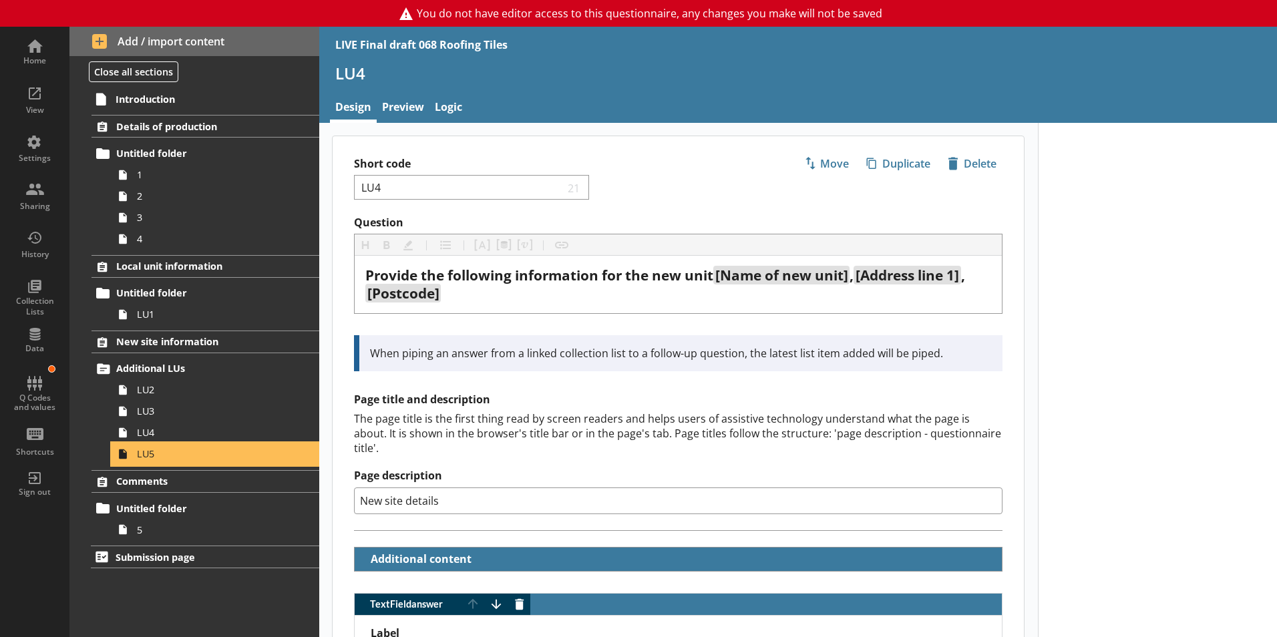
type textarea "x"
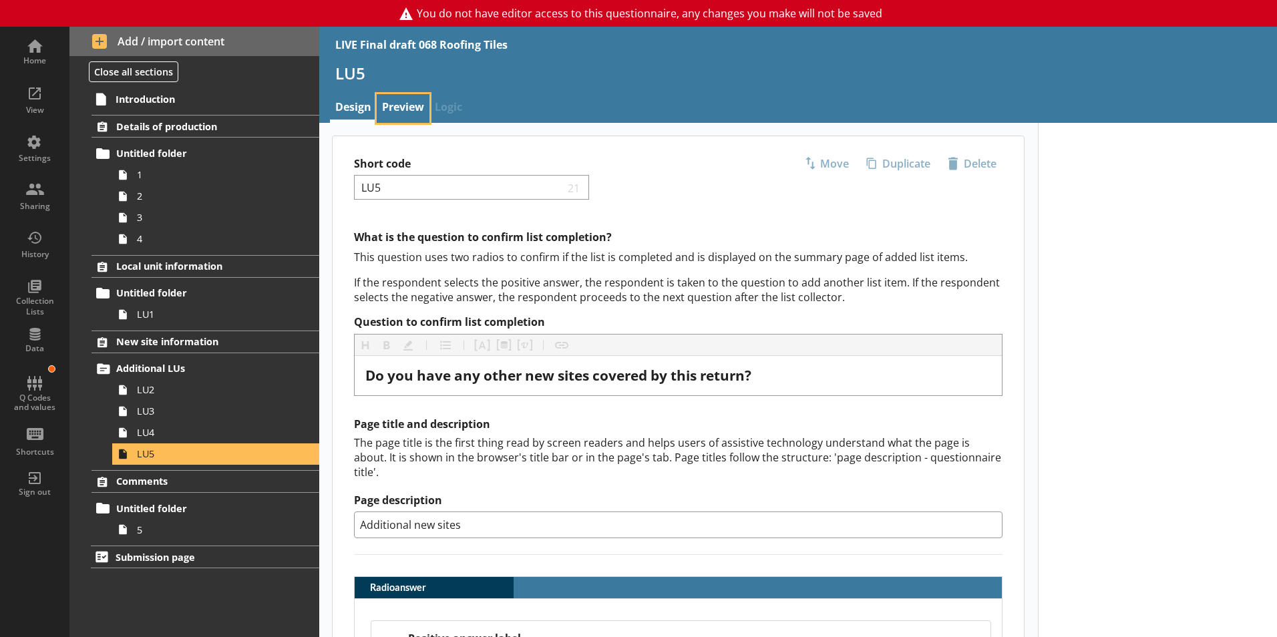
click at [393, 101] on link "Preview" at bounding box center [403, 108] width 53 height 29
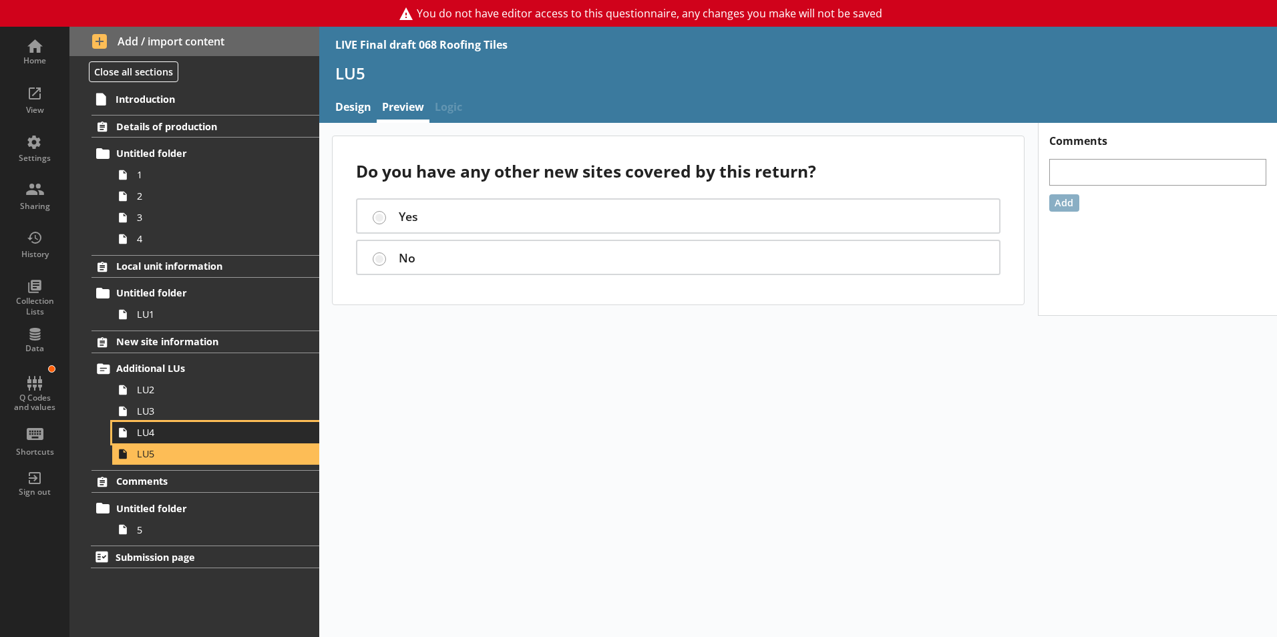
click at [149, 436] on span "LU4" at bounding box center [211, 432] width 148 height 13
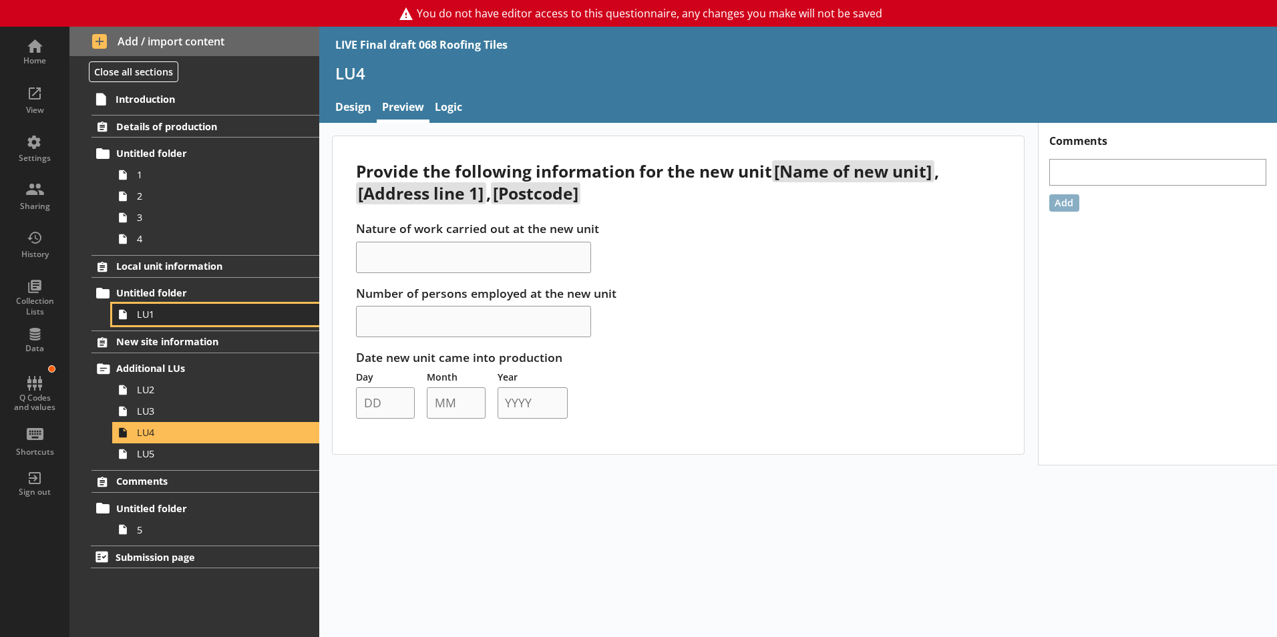
click at [173, 318] on span "LU1" at bounding box center [211, 314] width 148 height 13
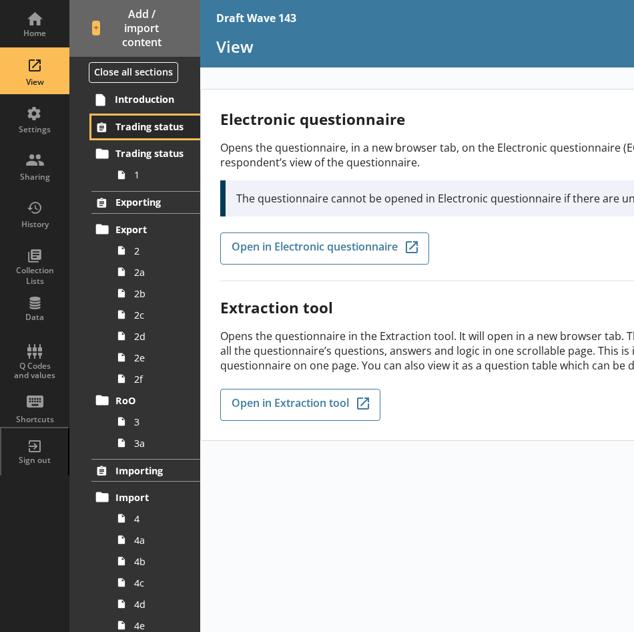
click at [130, 126] on span "Trading status" at bounding box center [151, 126] width 71 height 13
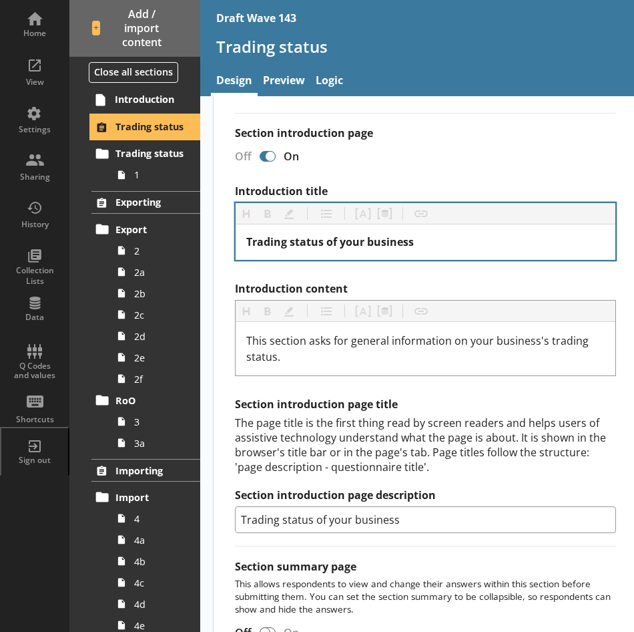
scroll to position [334, 0]
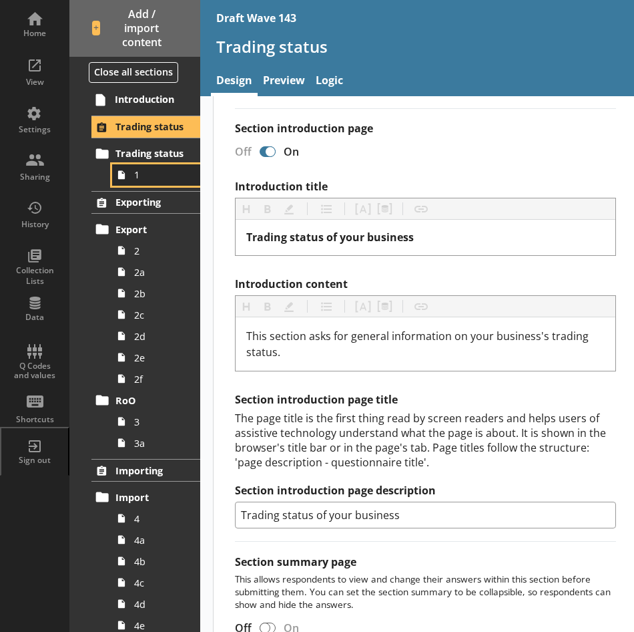
click at [134, 178] on span "1" at bounding box center [159, 174] width 51 height 13
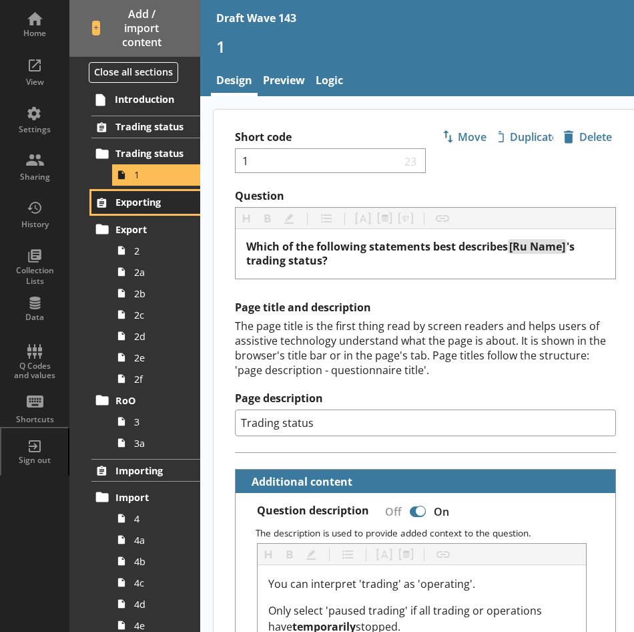
click at [131, 197] on span "Exporting" at bounding box center [151, 202] width 71 height 13
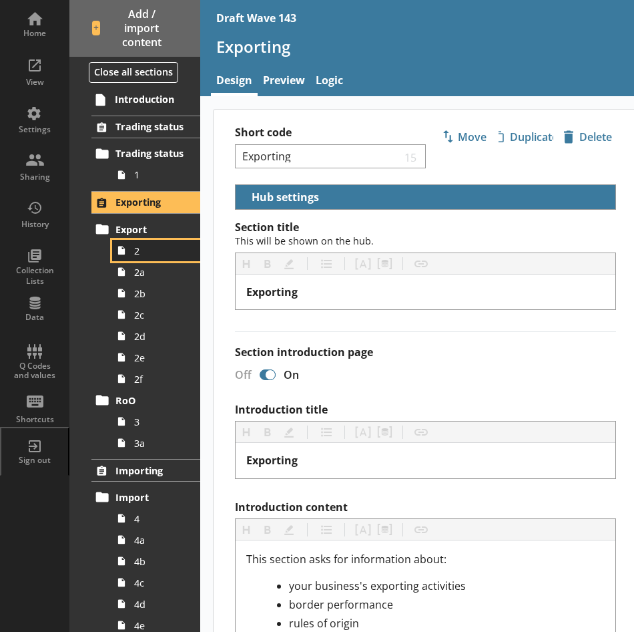
click at [128, 249] on icon at bounding box center [121, 250] width 19 height 21
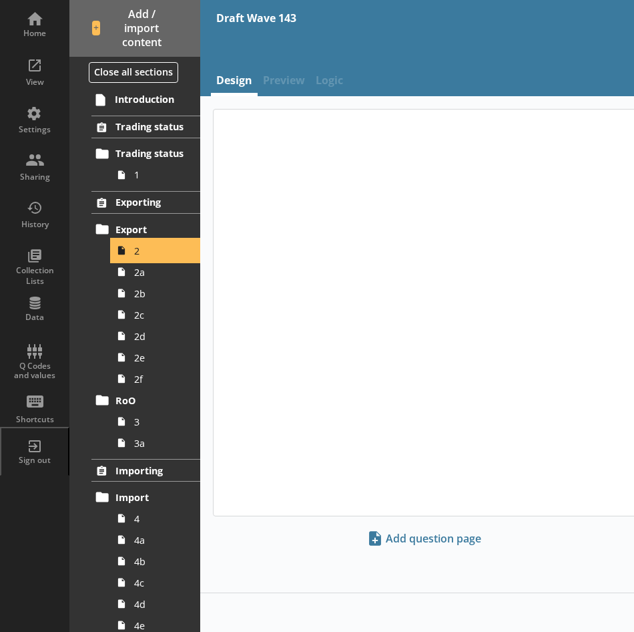
type textarea "x"
